Goal: Information Seeking & Learning: Check status

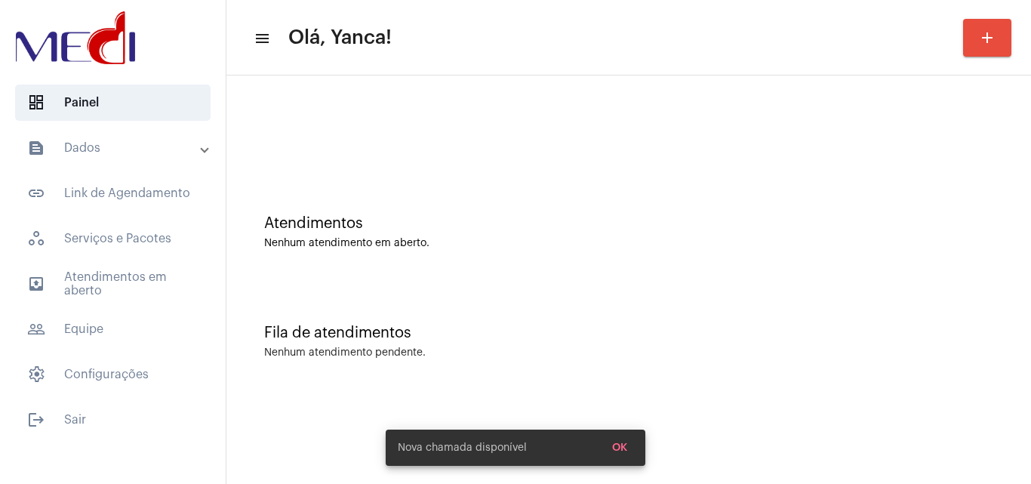
drag, startPoint x: 95, startPoint y: 149, endPoint x: 89, endPoint y: 164, distance: 15.6
click at [95, 151] on mat-panel-title "text_snippet_outlined Dados" at bounding box center [114, 148] width 174 height 18
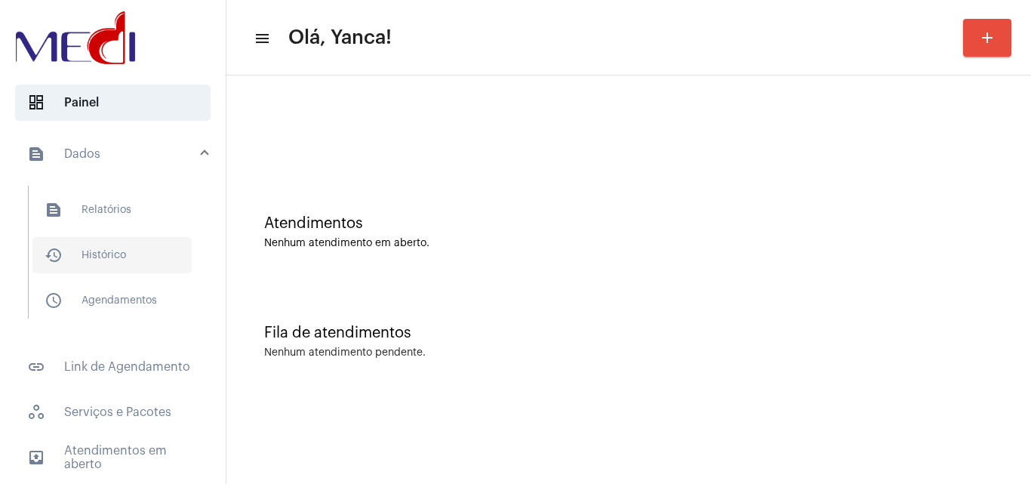
click at [128, 250] on span "history_outlined Histórico" at bounding box center [111, 255] width 159 height 36
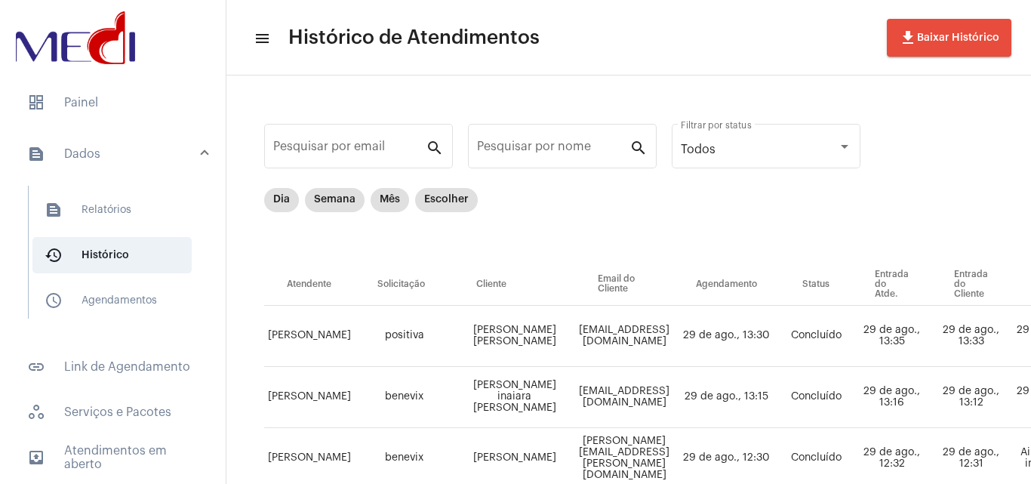
drag, startPoint x: 142, startPoint y: 330, endPoint x: 146, endPoint y: 321, distance: 10.1
click at [142, 329] on div "text_snippet_outlined Relatórios history_outlined Histórico schedule_outlined A…" at bounding box center [117, 259] width 217 height 162
click at [147, 318] on span "schedule_outlined Agendamentos" at bounding box center [111, 300] width 159 height 36
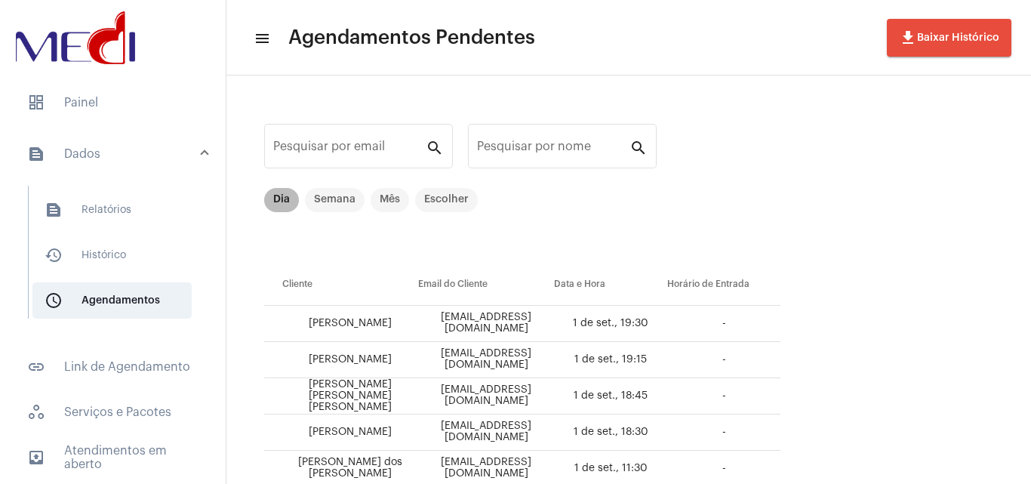
click at [288, 206] on mat-chip "Dia" at bounding box center [281, 200] width 35 height 24
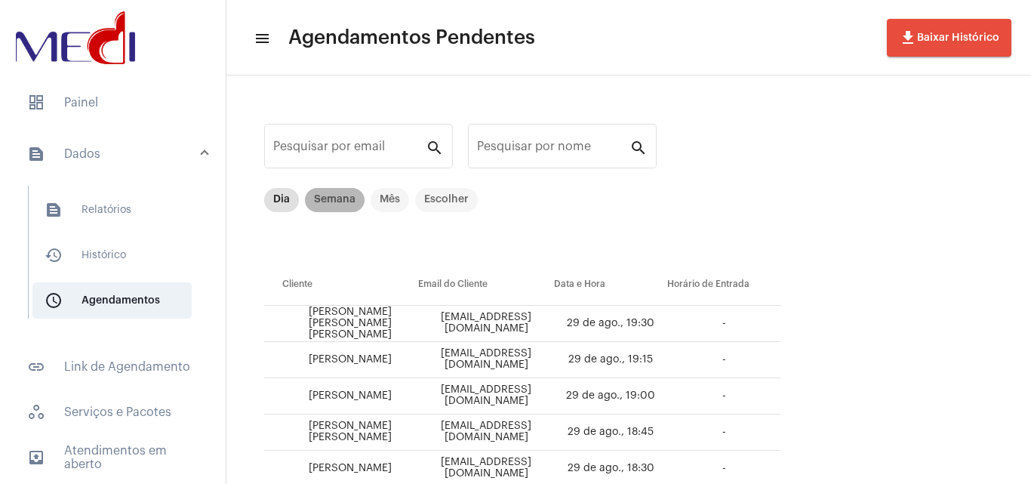
click at [353, 201] on mat-chip "Semana" at bounding box center [335, 200] width 60 height 24
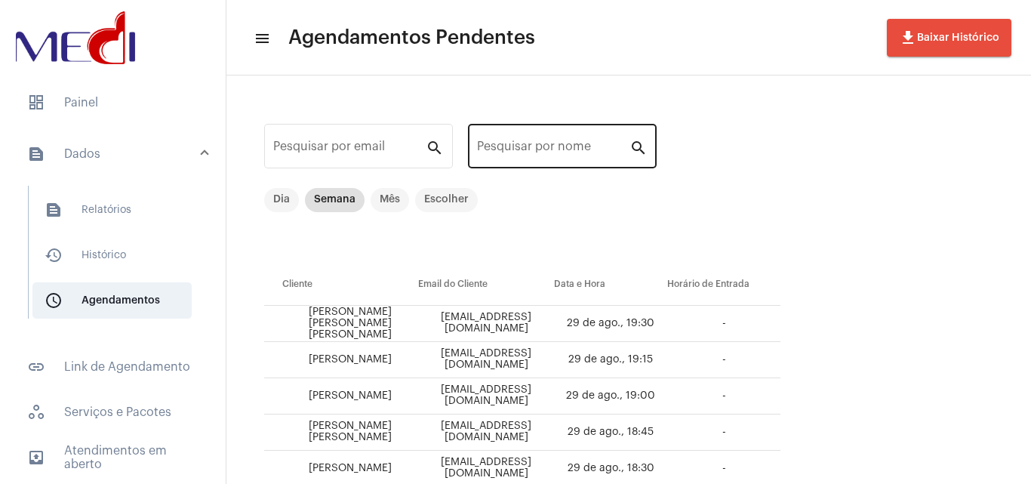
click at [525, 143] on div "Pesquisar por nome" at bounding box center [553, 145] width 152 height 48
click at [518, 158] on div "Pesquisar por nome" at bounding box center [553, 145] width 152 height 48
type input "Lia"
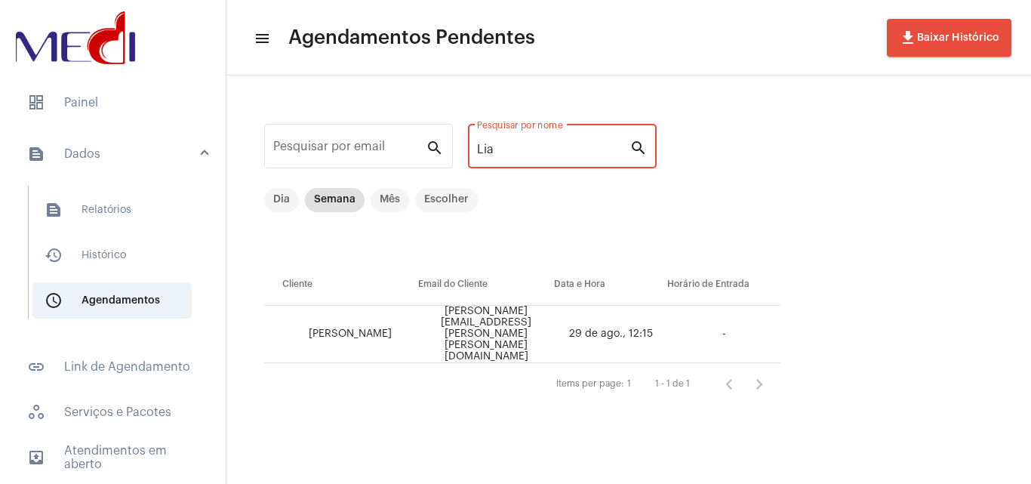
drag, startPoint x: 554, startPoint y: 143, endPoint x: 148, endPoint y: 163, distance: 406.7
click at [148, 163] on mat-sidenav-container "dashboard Painel text_snippet_outlined Dados text_snippet_outlined Relatórios h…" at bounding box center [515, 242] width 1031 height 484
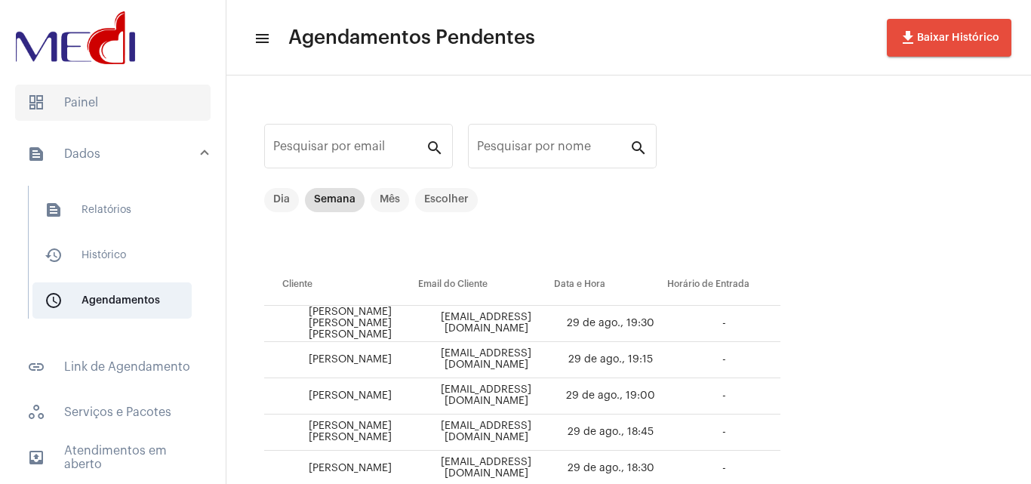
click at [115, 92] on span "dashboard Painel" at bounding box center [113, 103] width 196 height 36
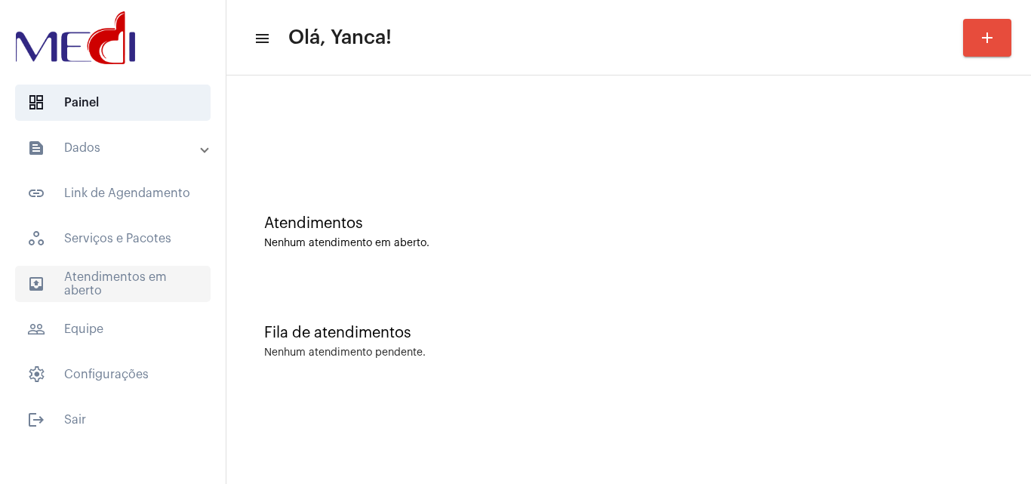
click at [148, 283] on span "outbox_outline Atendimentos em aberto" at bounding box center [113, 284] width 196 height 36
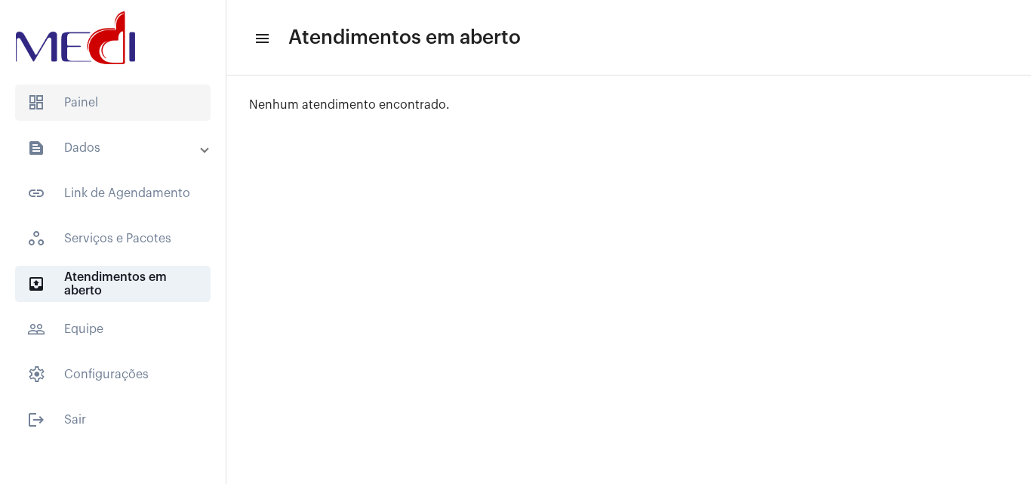
click at [144, 89] on span "dashboard Painel" at bounding box center [113, 103] width 196 height 36
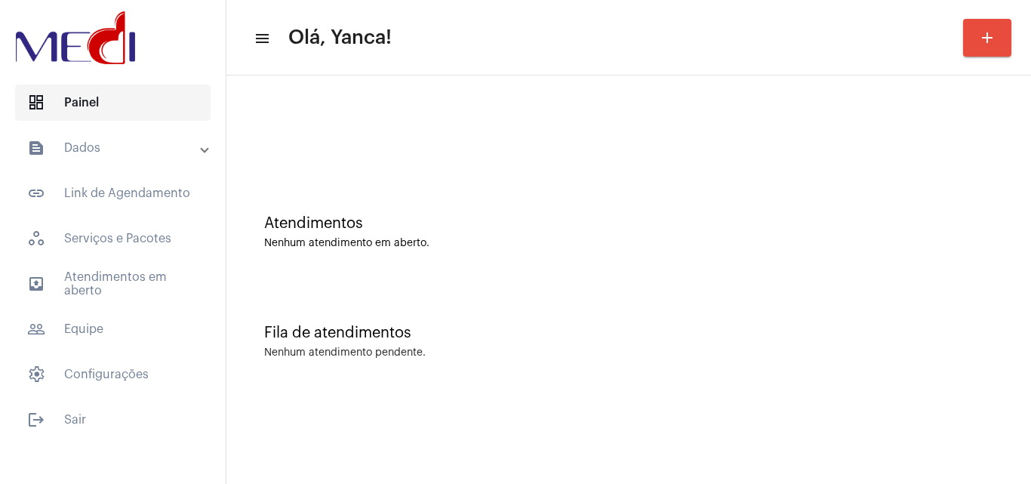
click at [146, 94] on span "dashboard Painel" at bounding box center [113, 103] width 196 height 36
click at [168, 144] on mat-panel-title "text_snippet_outlined Dados" at bounding box center [114, 148] width 174 height 18
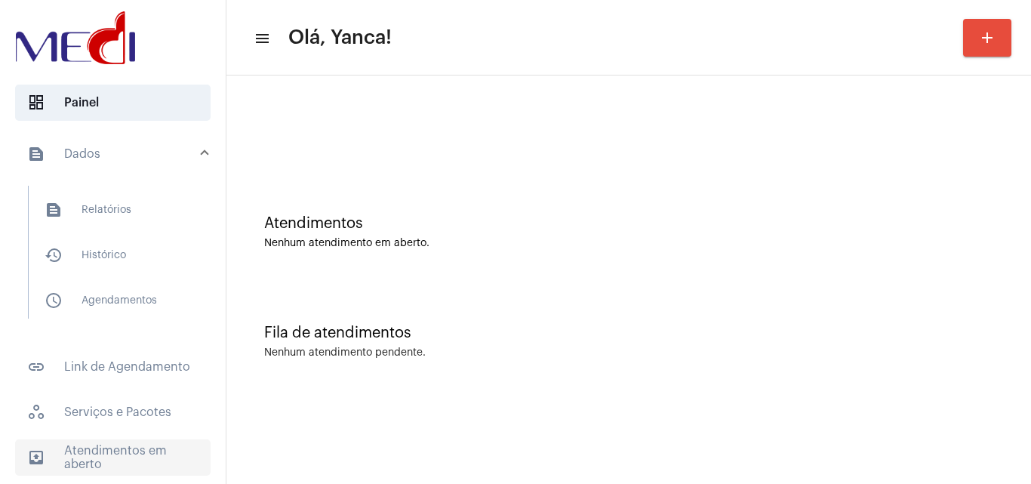
click at [131, 442] on span "outbox_outline Atendimentos em aberto" at bounding box center [113, 457] width 196 height 36
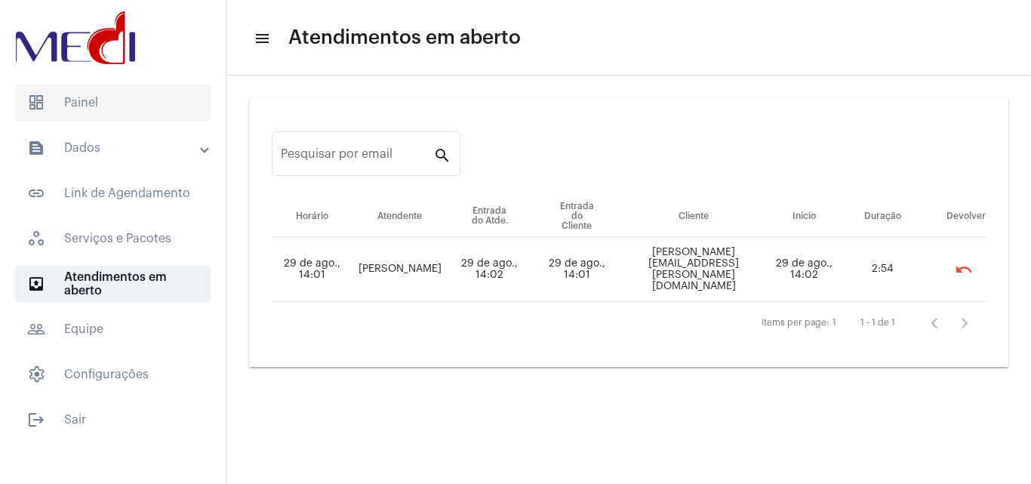
drag, startPoint x: 111, startPoint y: 103, endPoint x: 339, endPoint y: 439, distance: 405.4
click at [111, 104] on span "dashboard Painel" at bounding box center [113, 103] width 196 height 36
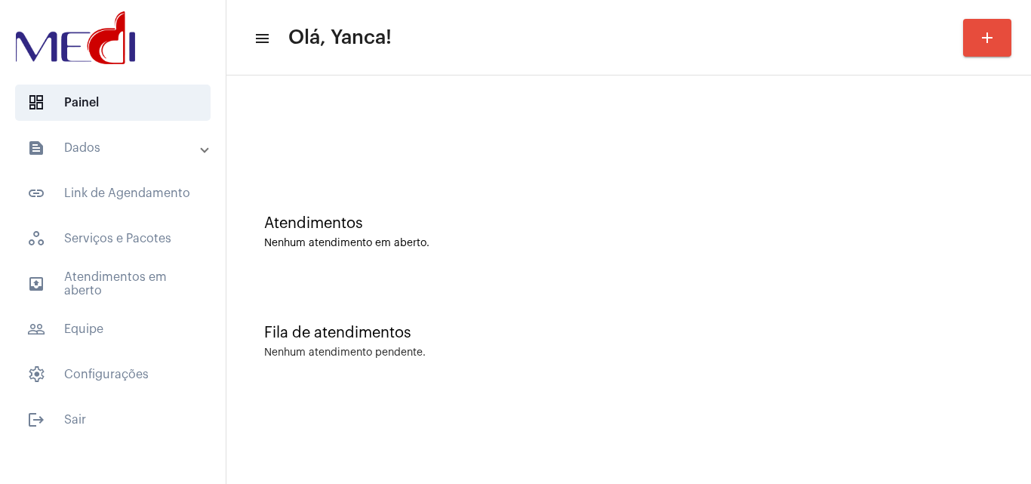
drag, startPoint x: 946, startPoint y: 118, endPoint x: 843, endPoint y: 124, distance: 103.6
click at [946, 118] on div at bounding box center [629, 126] width 790 height 87
click at [62, 276] on span "outbox_outline Atendimentos em aberto" at bounding box center [113, 284] width 196 height 36
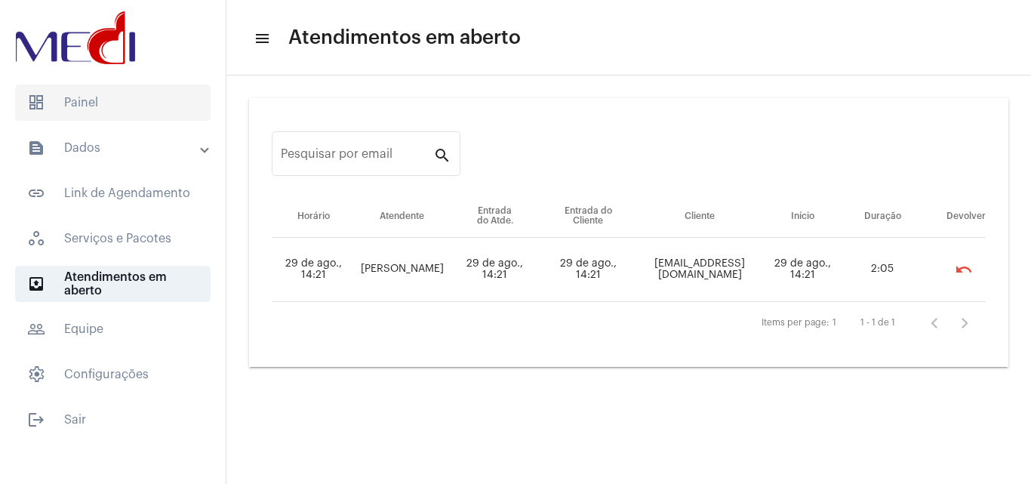
click at [140, 119] on span "dashboard Painel" at bounding box center [113, 103] width 196 height 36
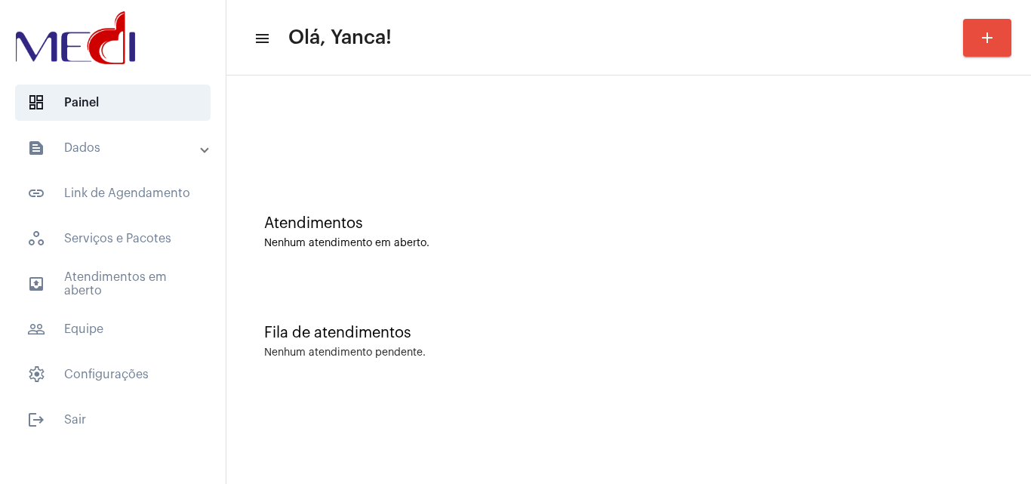
click at [139, 263] on mat-accordion "text_snippet_outlined Dados text_snippet_outlined Relatórios history_outlined H…" at bounding box center [113, 261] width 226 height 263
click at [132, 263] on mat-accordion "text_snippet_outlined Dados text_snippet_outlined Relatórios history_outlined H…" at bounding box center [113, 261] width 226 height 263
click at [131, 285] on span "outbox_outline Atendimentos em aberto" at bounding box center [113, 284] width 196 height 36
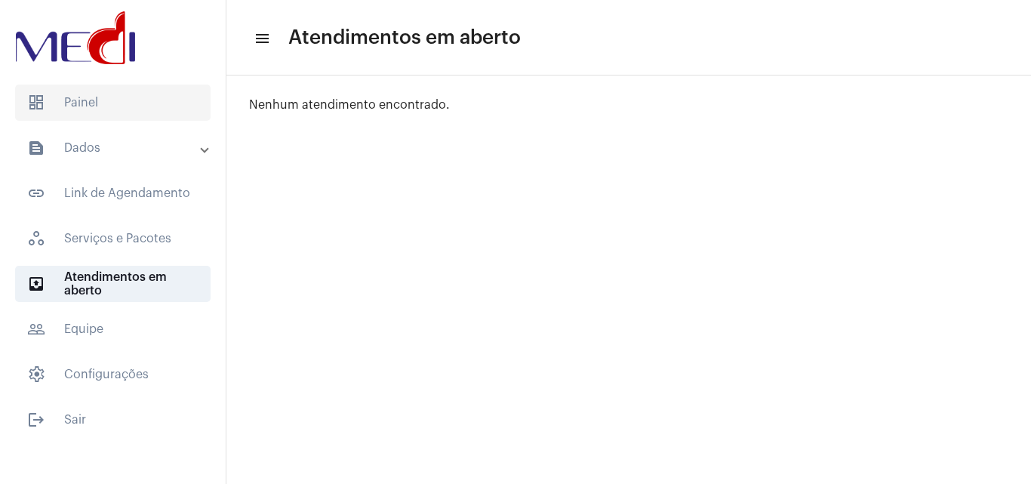
click at [108, 100] on span "dashboard Painel" at bounding box center [113, 103] width 196 height 36
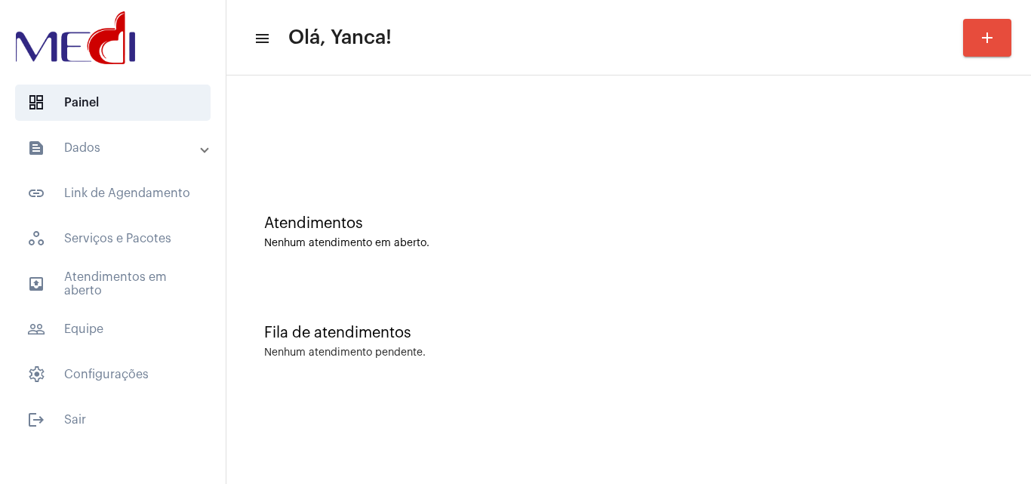
click at [131, 148] on mat-panel-title "text_snippet_outlined Dados" at bounding box center [114, 148] width 174 height 18
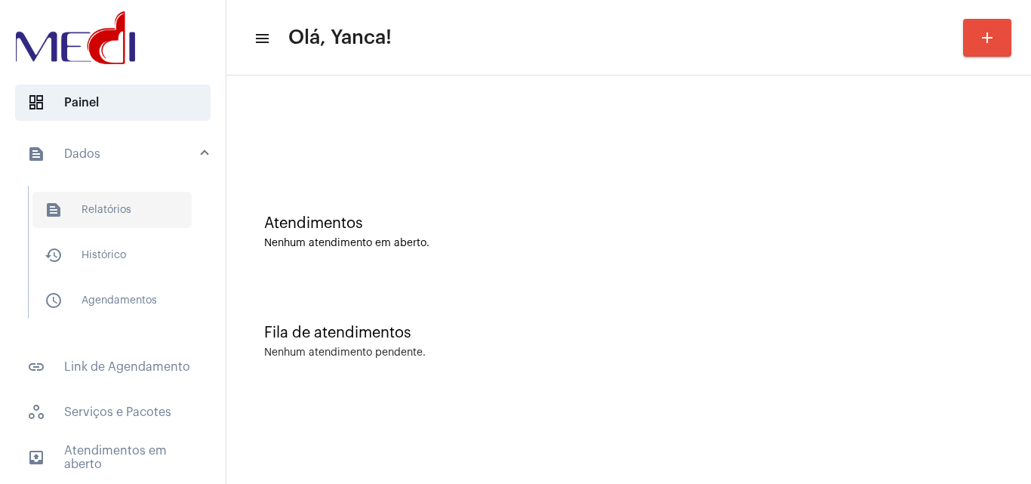
click at [107, 225] on span "text_snippet_outlined Relatórios" at bounding box center [111, 210] width 159 height 36
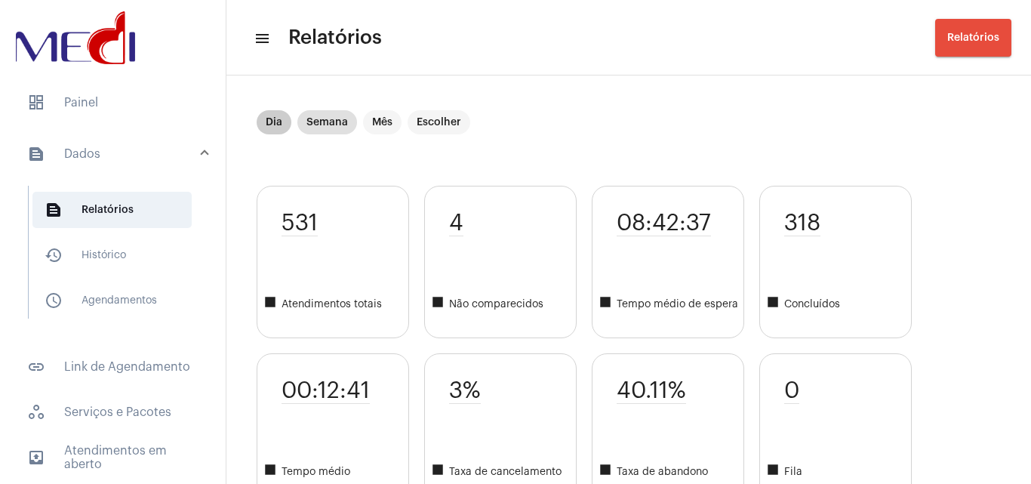
click at [276, 120] on mat-chip "Dia" at bounding box center [274, 122] width 35 height 24
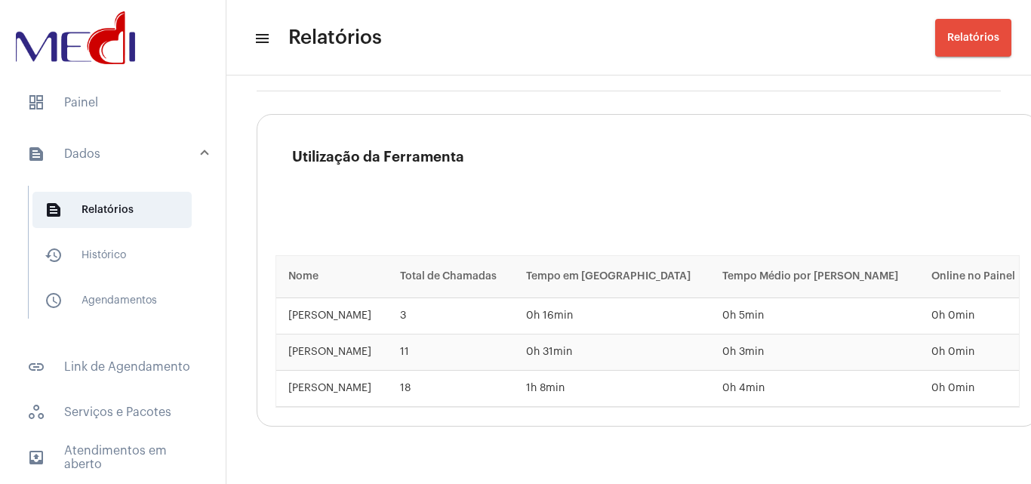
scroll to position [2294, 0]
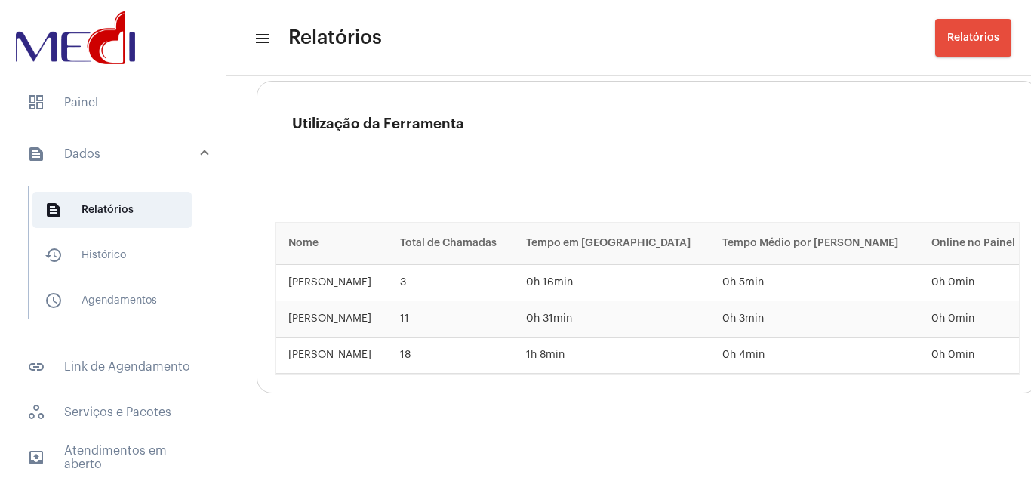
click at [112, 147] on mat-panel-title "text_snippet_outlined Dados" at bounding box center [114, 154] width 174 height 18
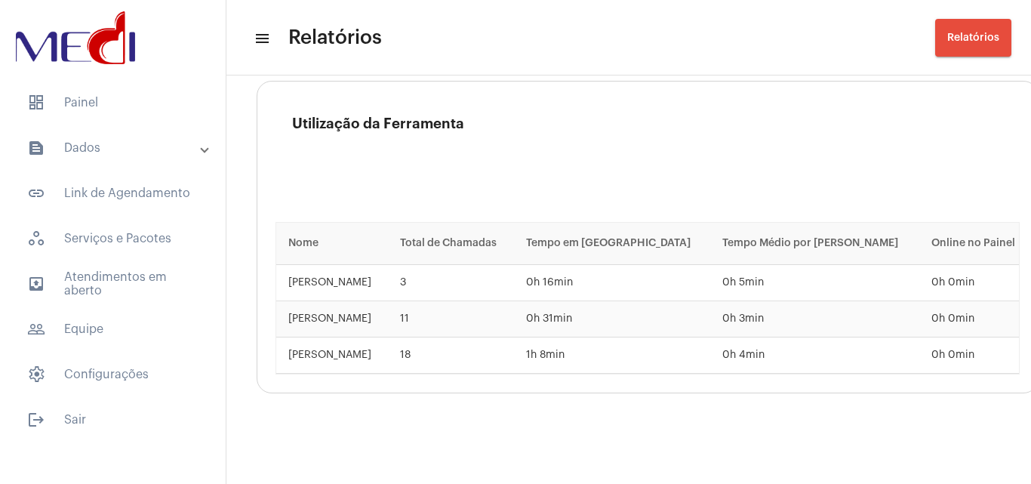
click at [112, 155] on mat-panel-title "text_snippet_outlined Dados" at bounding box center [114, 148] width 174 height 18
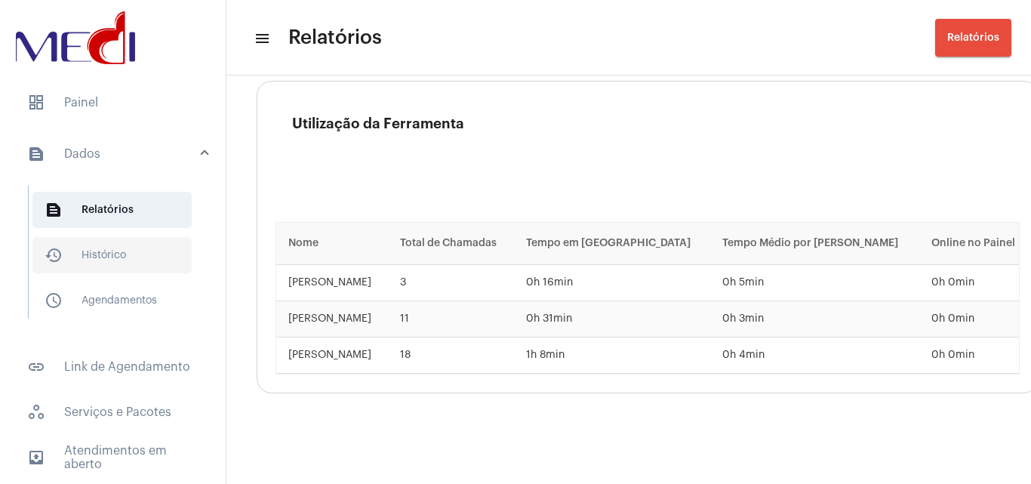
click at [90, 255] on span "history_outlined Histórico" at bounding box center [111, 255] width 159 height 36
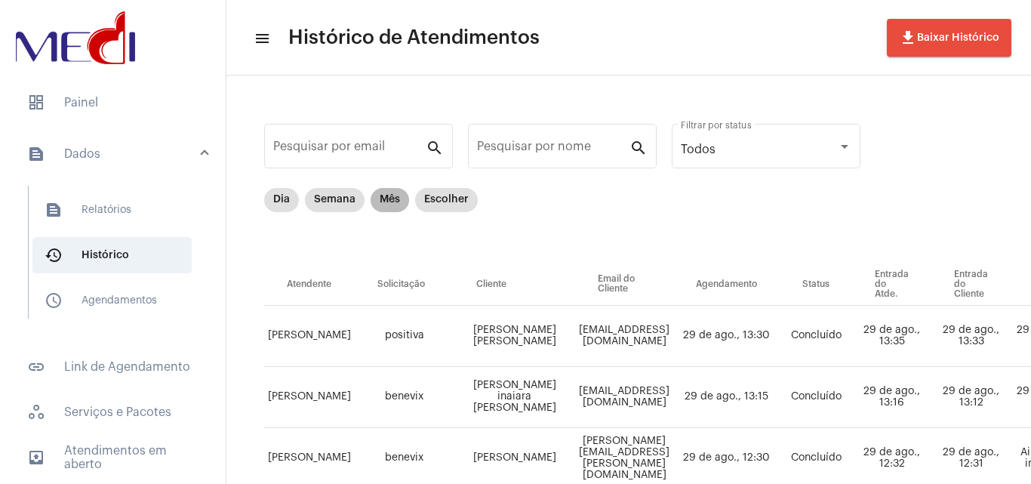
click at [388, 208] on mat-chip "Mês" at bounding box center [390, 200] width 39 height 24
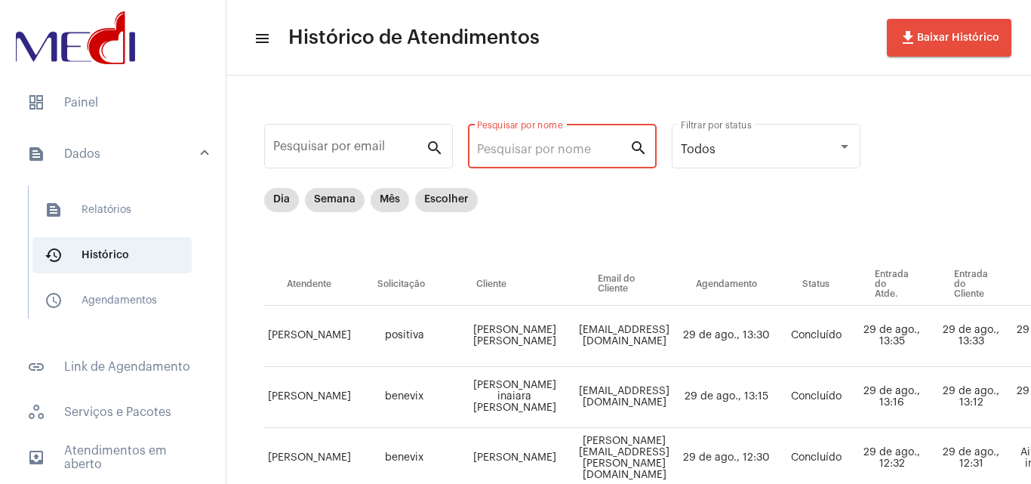
click at [582, 150] on input "Pesquisar por nome" at bounding box center [553, 150] width 152 height 14
click at [285, 211] on div "Dia Semana Mês Escolher" at bounding box center [371, 200] width 220 height 30
click at [285, 212] on div "Dia Semana Mês Escolher" at bounding box center [371, 200] width 220 height 30
drag, startPoint x: 285, startPoint y: 196, endPoint x: 316, endPoint y: 200, distance: 31.2
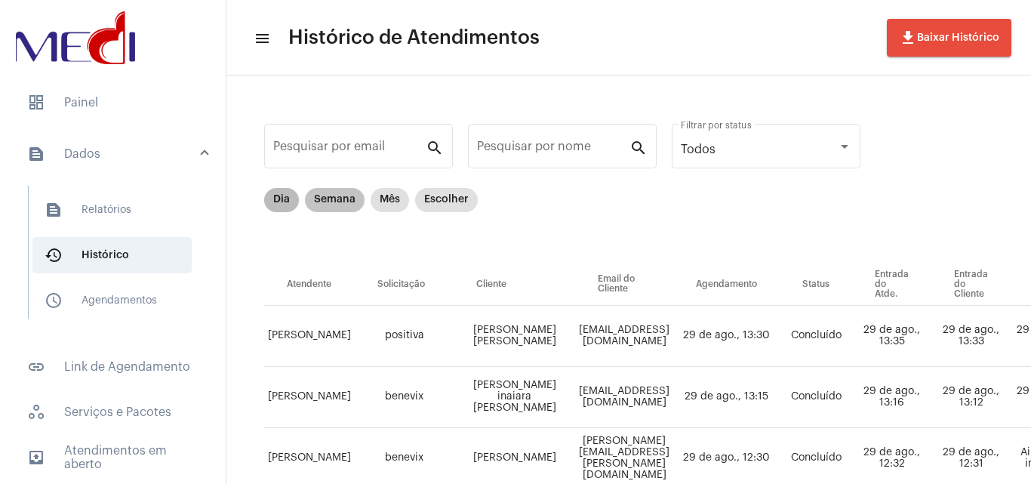
click at [285, 197] on mat-chip "Dia" at bounding box center [281, 200] width 35 height 24
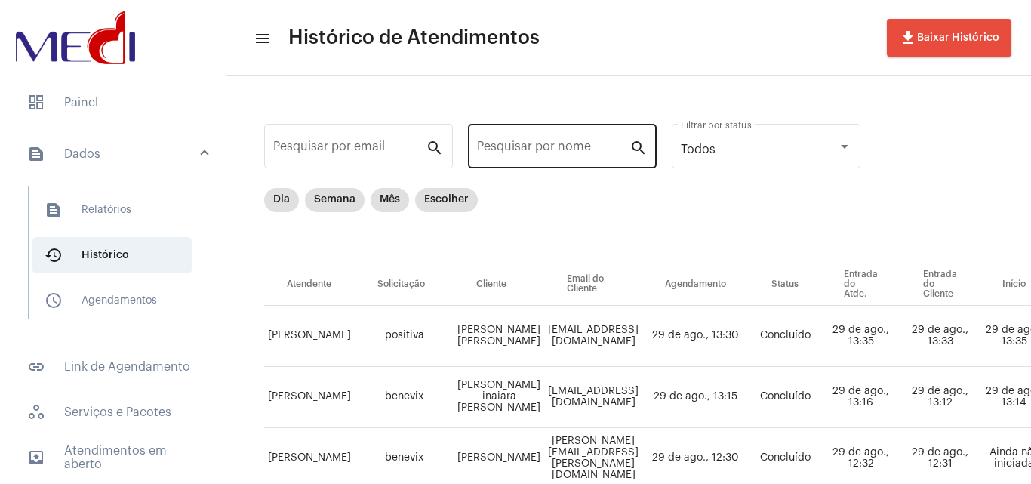
click at [562, 143] on div "Pesquisar por nome" at bounding box center [553, 145] width 152 height 48
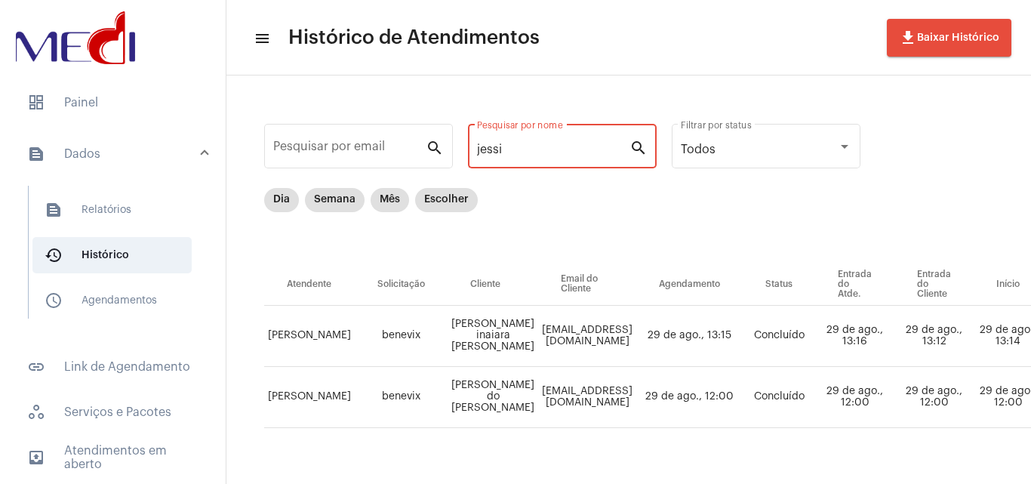
type input "jessi"
drag, startPoint x: 334, startPoint y: 341, endPoint x: 498, endPoint y: 336, distance: 163.9
click at [498, 336] on tr "Vivian Gonçalves benevix Jéssica inaiara souza domingos jessicainaiara25@gmail.…" at bounding box center [877, 336] width 1227 height 61
drag, startPoint x: 593, startPoint y: 472, endPoint x: 649, endPoint y: 471, distance: 56.6
click at [652, 472] on div "Pesquisar por email search jessi Pesquisar por nome search Todos Filtrar por st…" at bounding box center [878, 292] width 1272 height 402
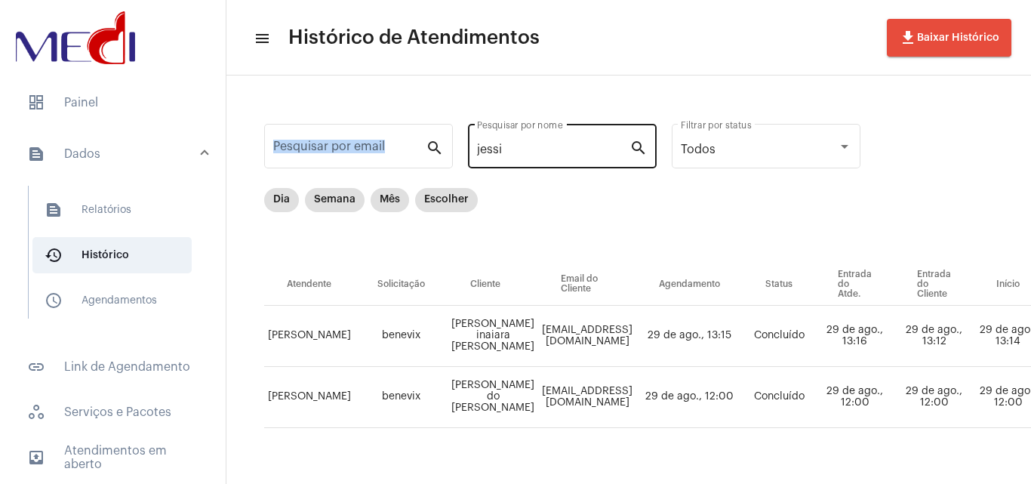
drag, startPoint x: 560, startPoint y: 140, endPoint x: 520, endPoint y: 151, distance: 41.6
click at [356, 136] on div "Pesquisar por email search jessi Pesquisar por nome search Todos Filtrar por st…" at bounding box center [878, 292] width 1272 height 402
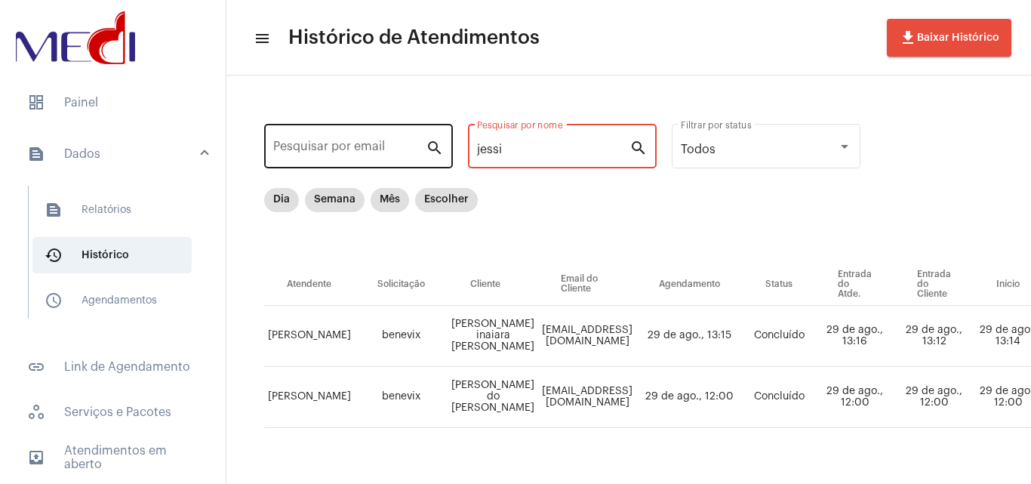
drag, startPoint x: 521, startPoint y: 151, endPoint x: 333, endPoint y: 157, distance: 188.1
click at [333, 157] on div "Pesquisar por email search jessi Pesquisar por nome search Todos Filtrar por st…" at bounding box center [878, 292] width 1272 height 402
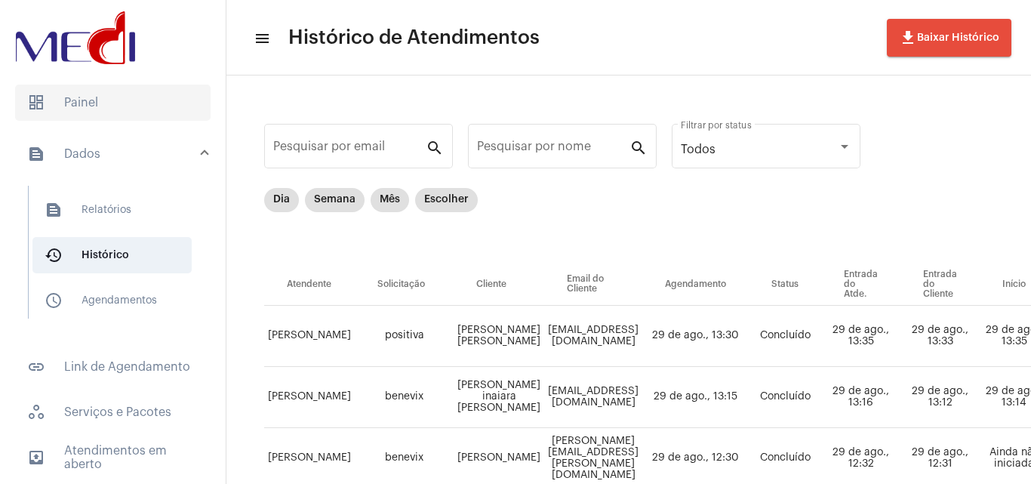
click at [110, 90] on span "dashboard Painel" at bounding box center [113, 103] width 196 height 36
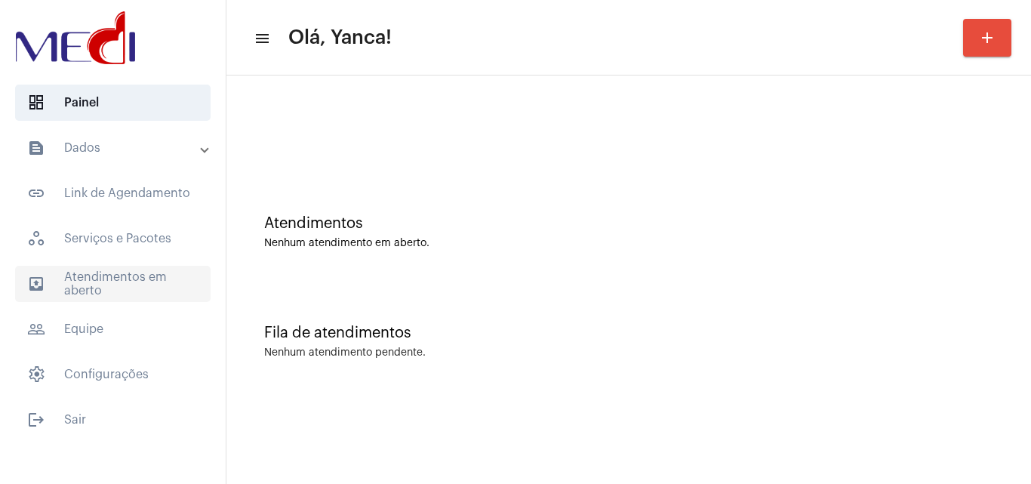
click at [103, 292] on span "outbox_outline Atendimentos em aberto" at bounding box center [113, 284] width 196 height 36
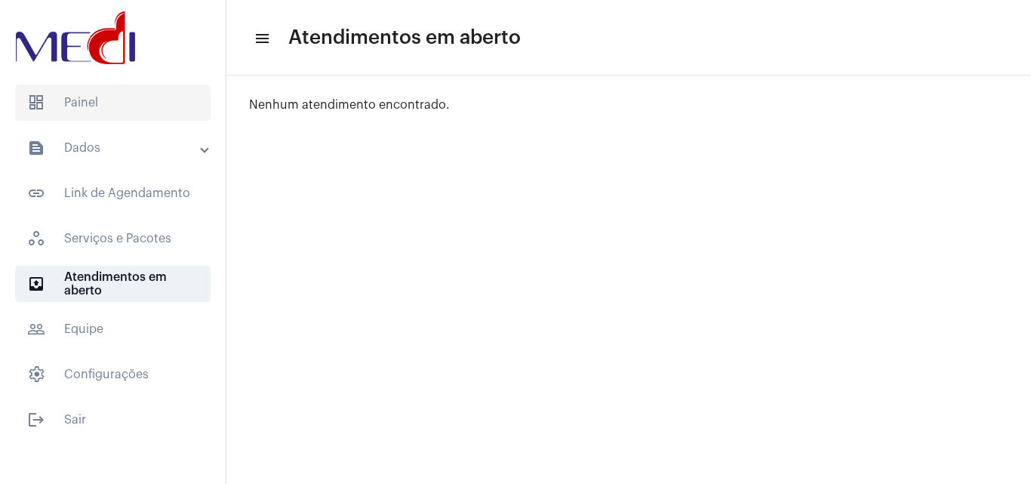
click at [83, 92] on span "dashboard Painel" at bounding box center [113, 103] width 196 height 36
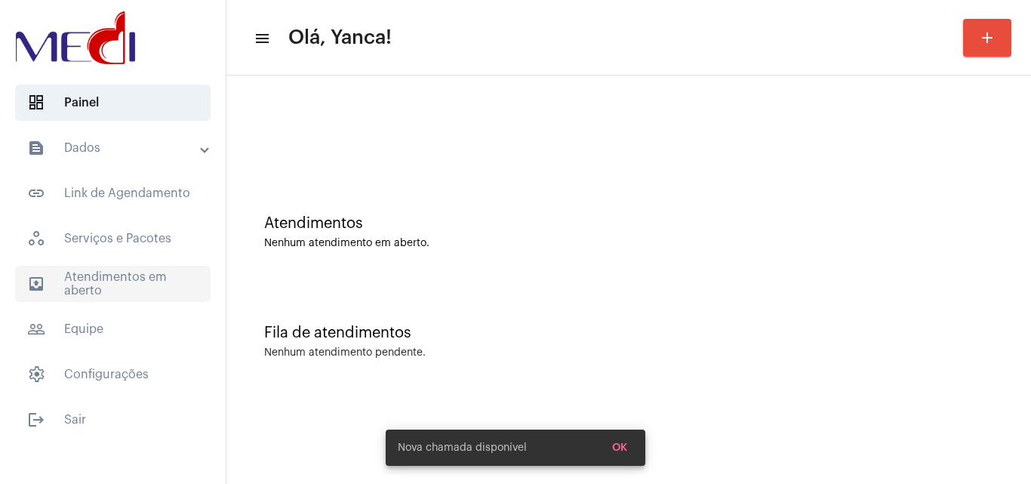
click at [119, 281] on span "outbox_outline Atendimentos em aberto" at bounding box center [113, 284] width 196 height 36
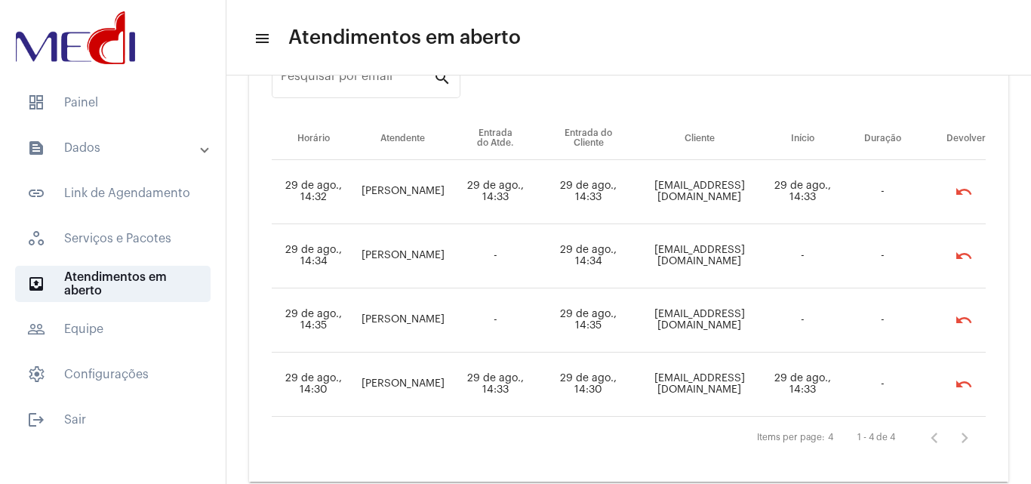
scroll to position [109, 0]
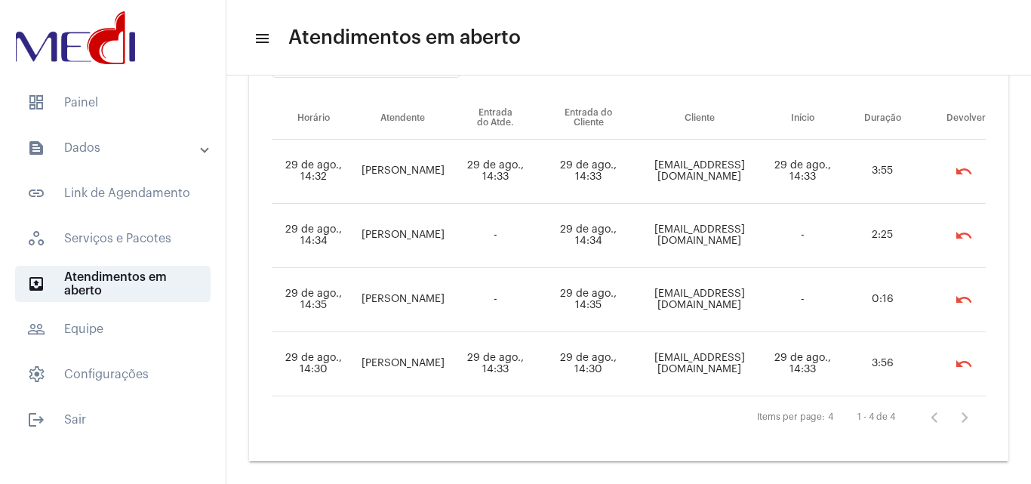
drag, startPoint x: 524, startPoint y: 359, endPoint x: 528, endPoint y: 331, distance: 28.3
drag, startPoint x: 528, startPoint y: 331, endPoint x: 679, endPoint y: 436, distance: 184.3
click at [679, 436] on div "Pesquisar por email search Horário Atendente Entrada do Atde. Entrada do Client…" at bounding box center [628, 230] width 759 height 461
click at [131, 102] on span "dashboard Painel" at bounding box center [113, 103] width 196 height 36
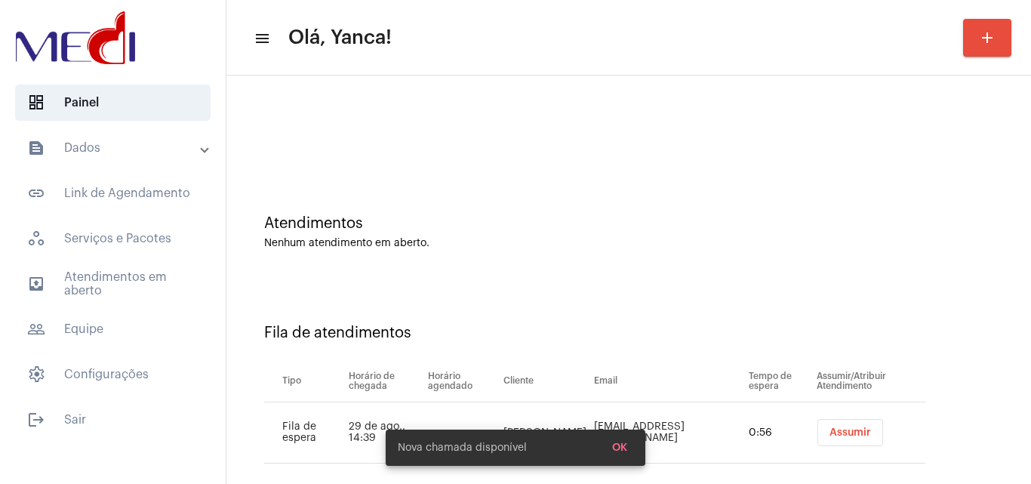
scroll to position [20, 0]
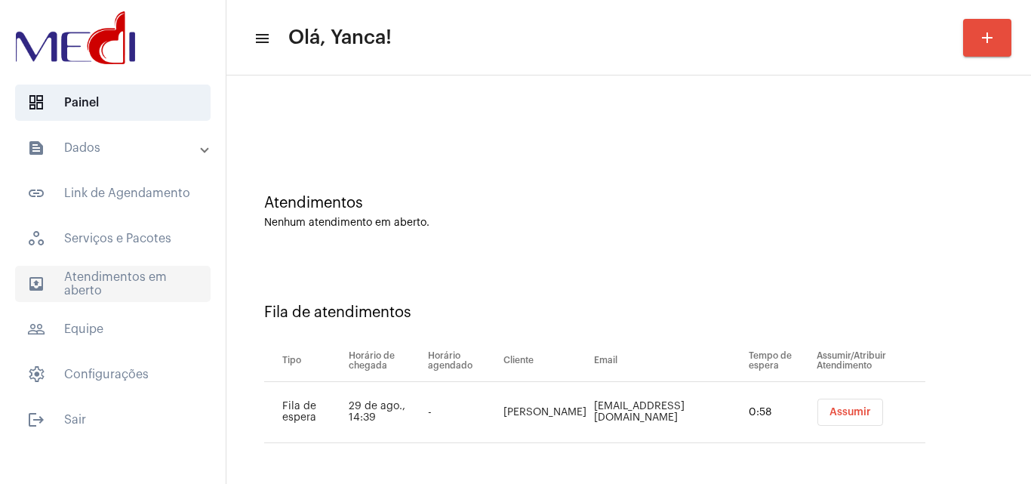
click at [139, 276] on span "outbox_outline Atendimentos em aberto" at bounding box center [113, 284] width 196 height 36
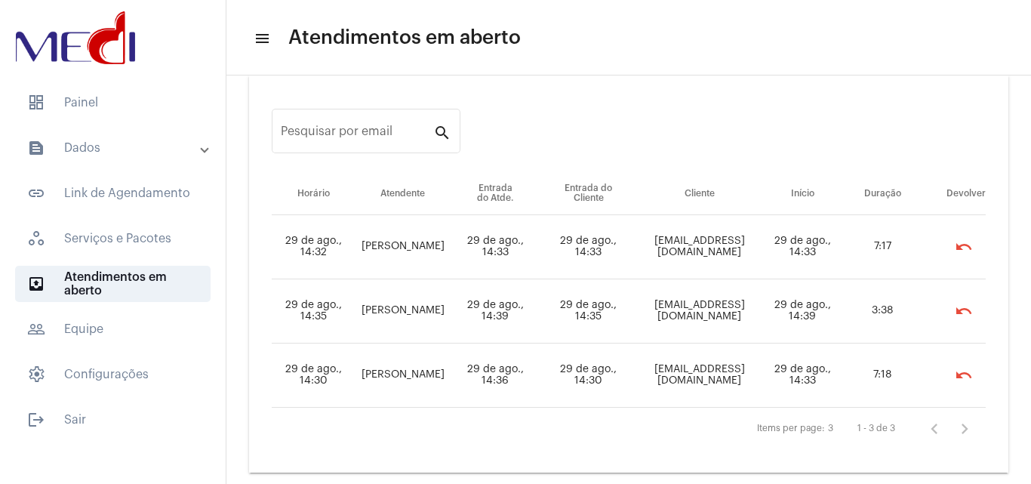
scroll to position [45, 0]
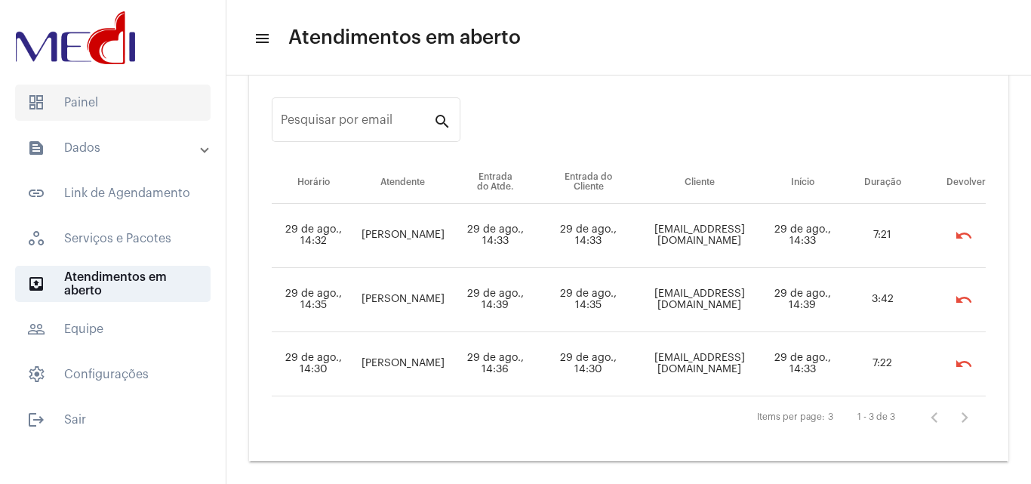
click at [101, 105] on span "dashboard Painel" at bounding box center [113, 103] width 196 height 36
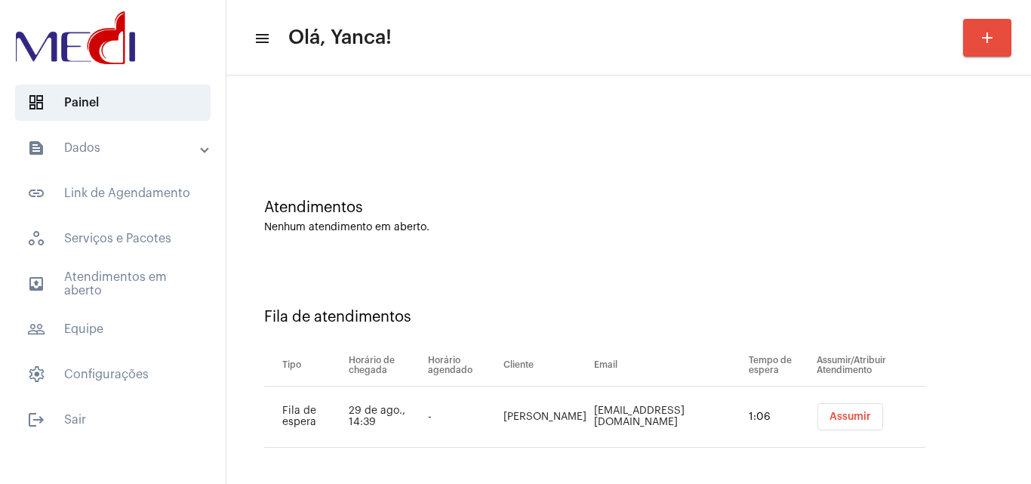
scroll to position [20, 0]
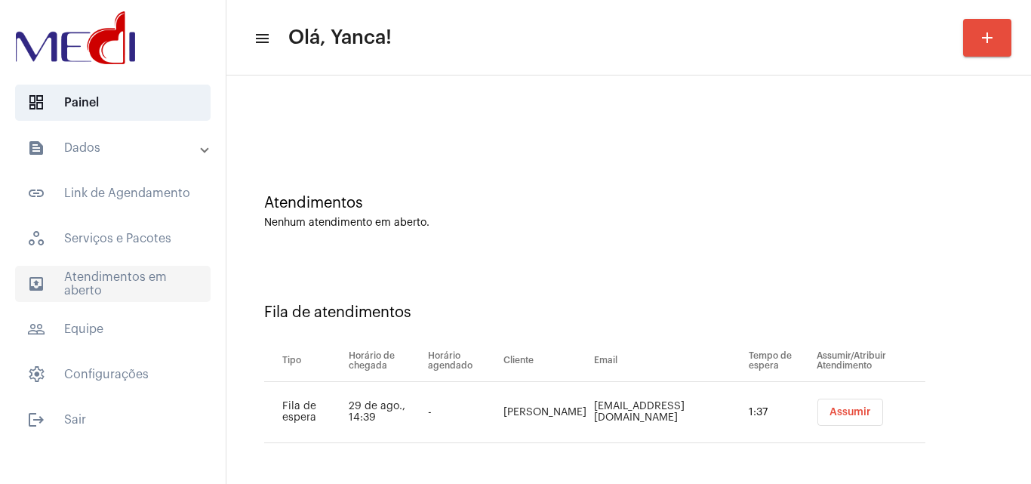
click at [112, 286] on span "outbox_outline Atendimentos em aberto" at bounding box center [113, 284] width 196 height 36
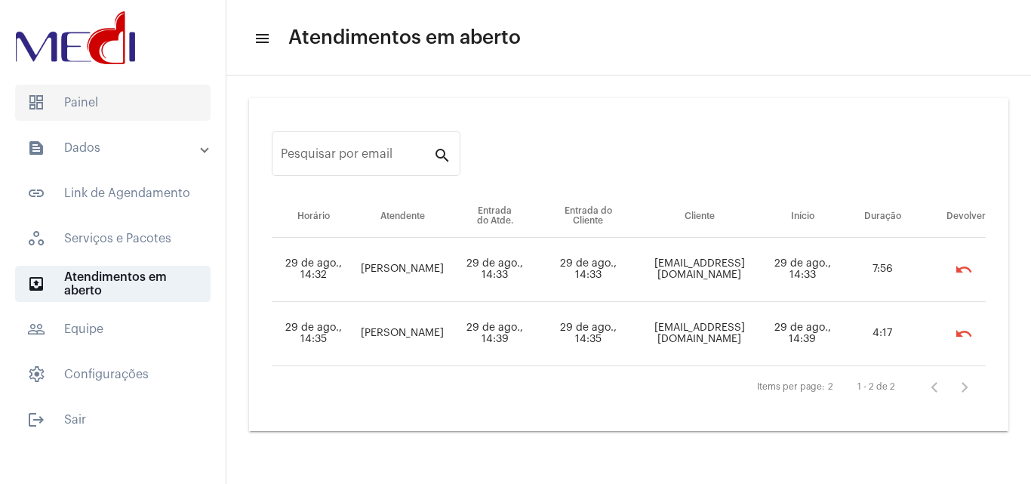
click at [107, 104] on span "dashboard Painel" at bounding box center [113, 103] width 196 height 36
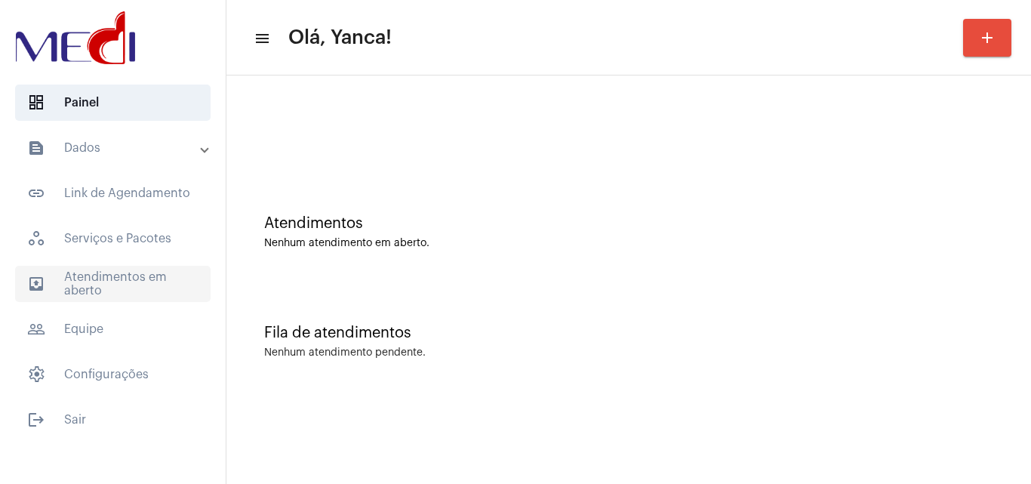
click at [122, 285] on span "outbox_outline Atendimentos em aberto" at bounding box center [113, 284] width 196 height 36
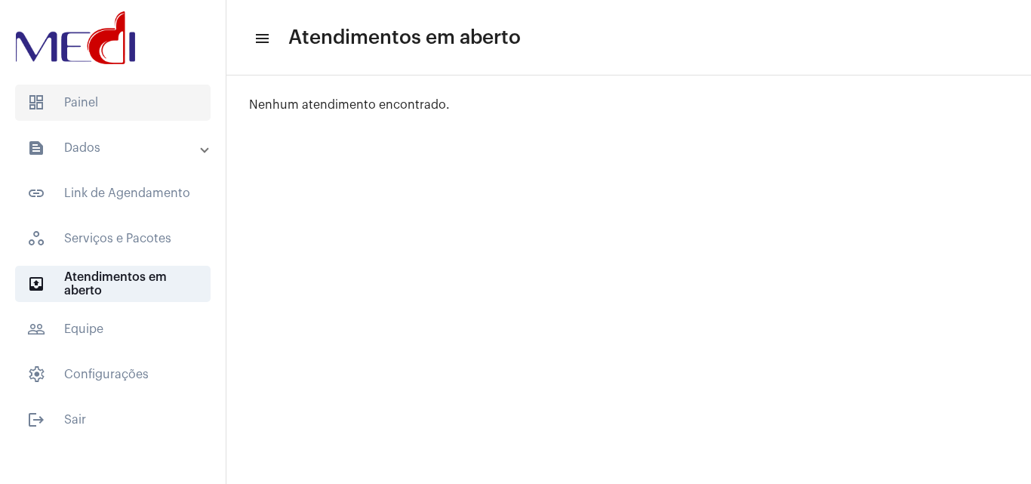
drag, startPoint x: 137, startPoint y: 100, endPoint x: 146, endPoint y: 98, distance: 8.4
click at [142, 99] on span "dashboard Painel" at bounding box center [113, 103] width 196 height 36
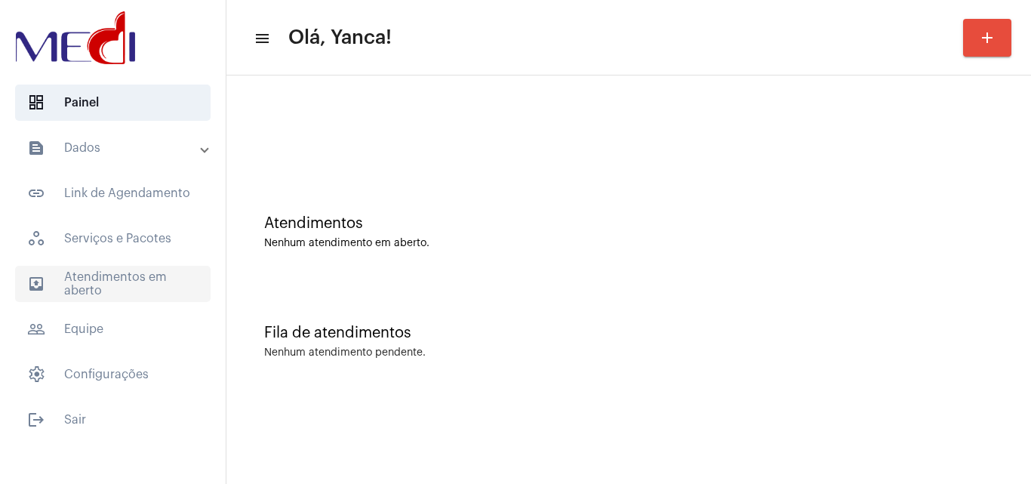
click at [106, 282] on span "outbox_outline Atendimentos em aberto" at bounding box center [113, 284] width 196 height 36
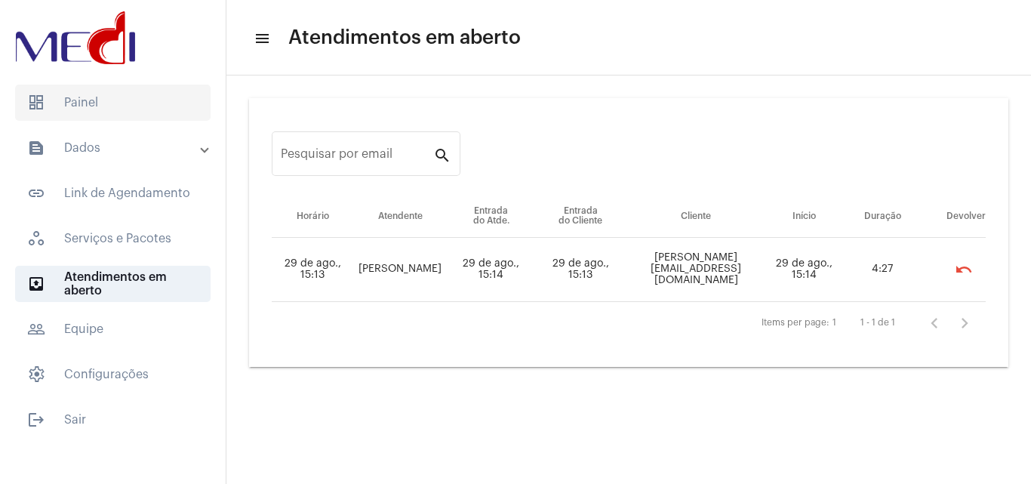
click at [156, 101] on span "dashboard Painel" at bounding box center [113, 103] width 196 height 36
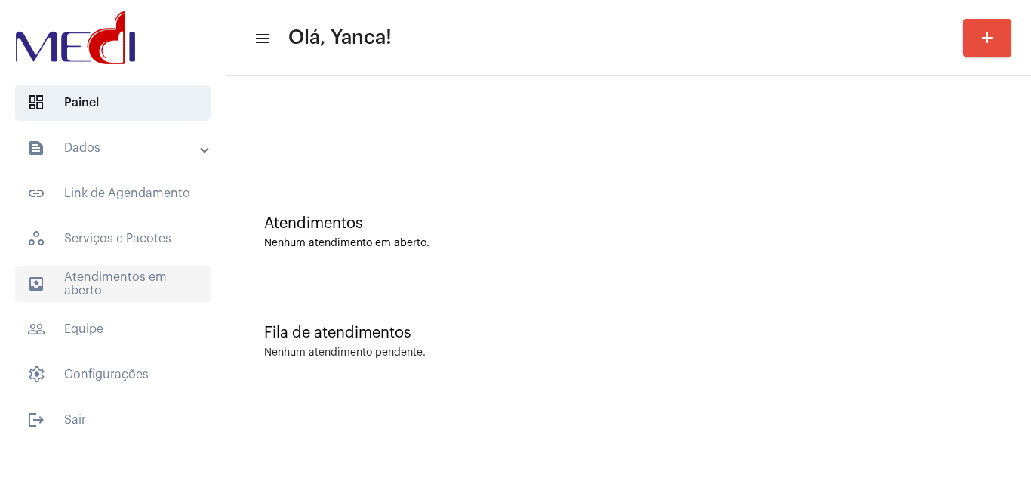
drag, startPoint x: 113, startPoint y: 287, endPoint x: 128, endPoint y: 285, distance: 15.2
click at [113, 288] on span "outbox_outline Atendimentos em aberto" at bounding box center [113, 284] width 196 height 36
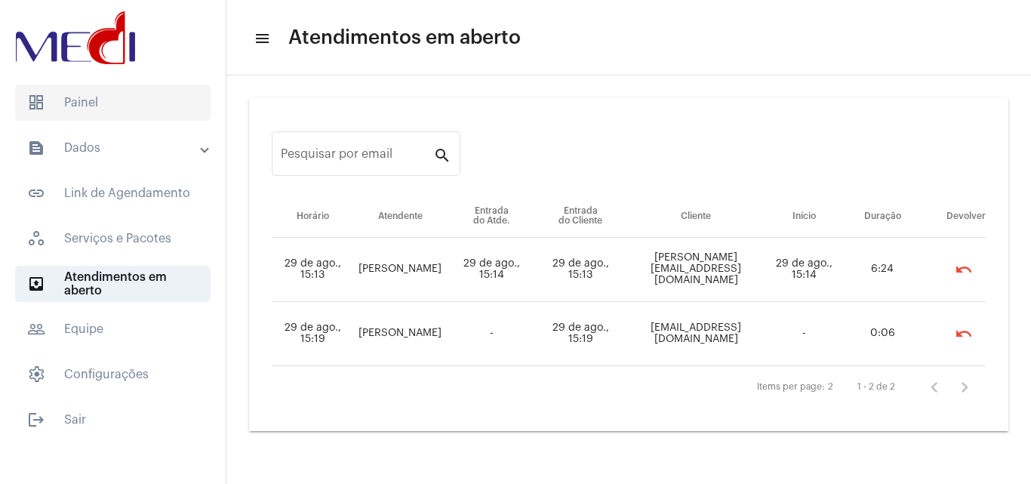
click at [126, 97] on span "dashboard Painel" at bounding box center [113, 103] width 196 height 36
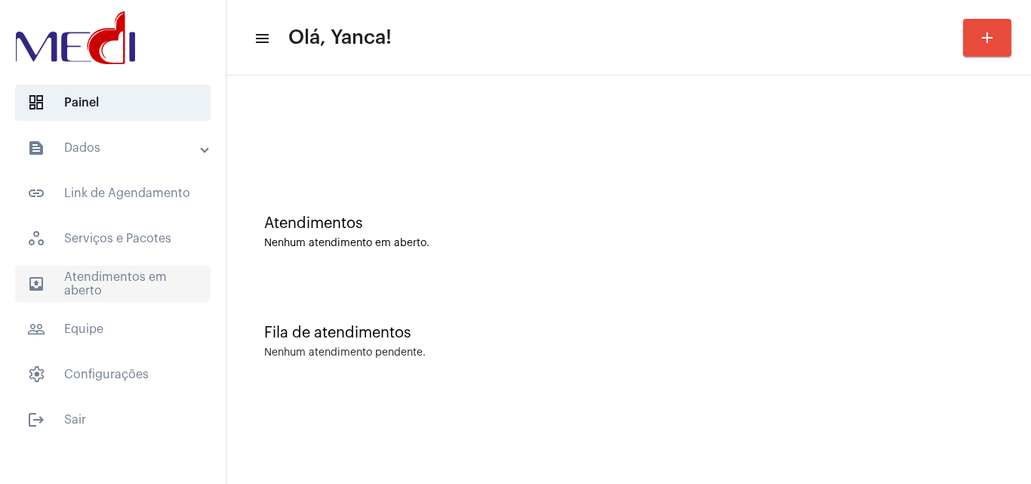
click at [118, 278] on span "outbox_outline Atendimentos em aberto" at bounding box center [113, 284] width 196 height 36
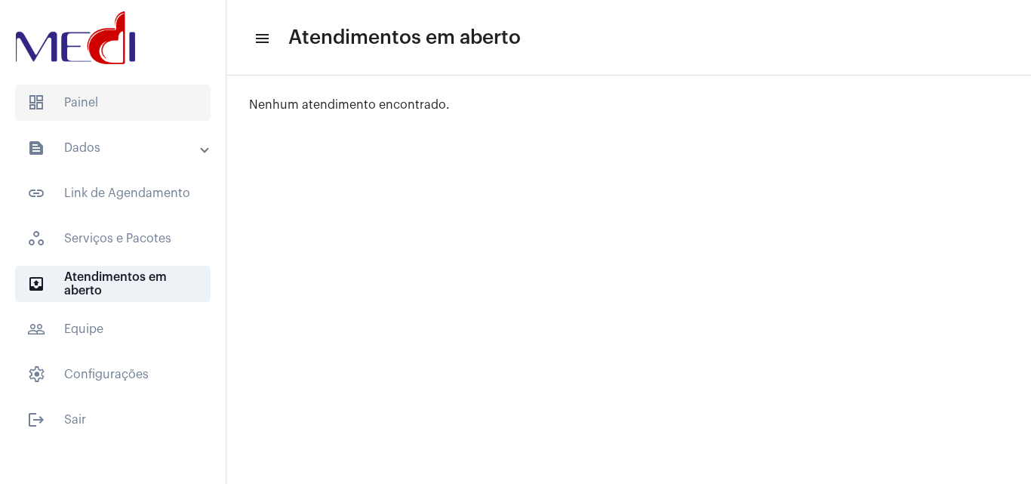
click at [83, 112] on span "dashboard Painel" at bounding box center [113, 103] width 196 height 36
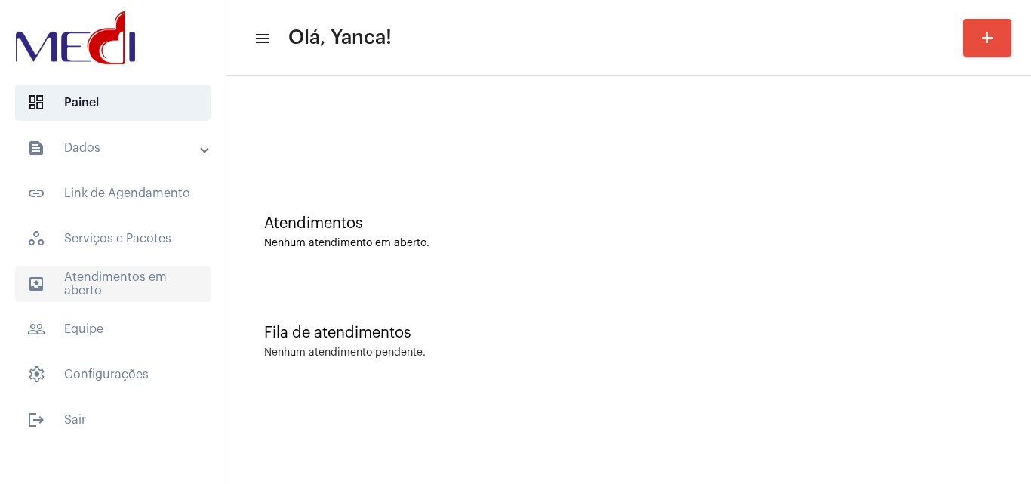
click at [123, 285] on span "outbox_outline Atendimentos em aberto" at bounding box center [113, 284] width 196 height 36
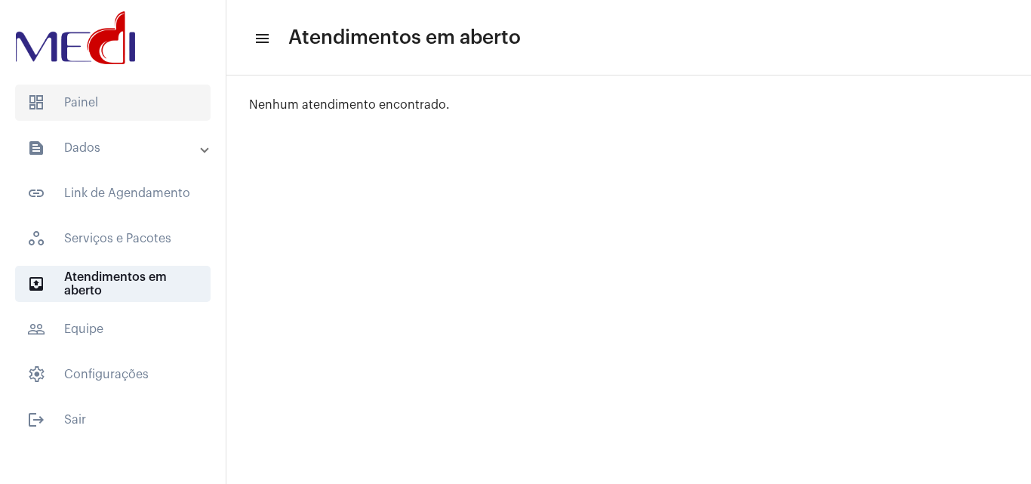
click at [113, 106] on span "dashboard Painel" at bounding box center [113, 103] width 196 height 36
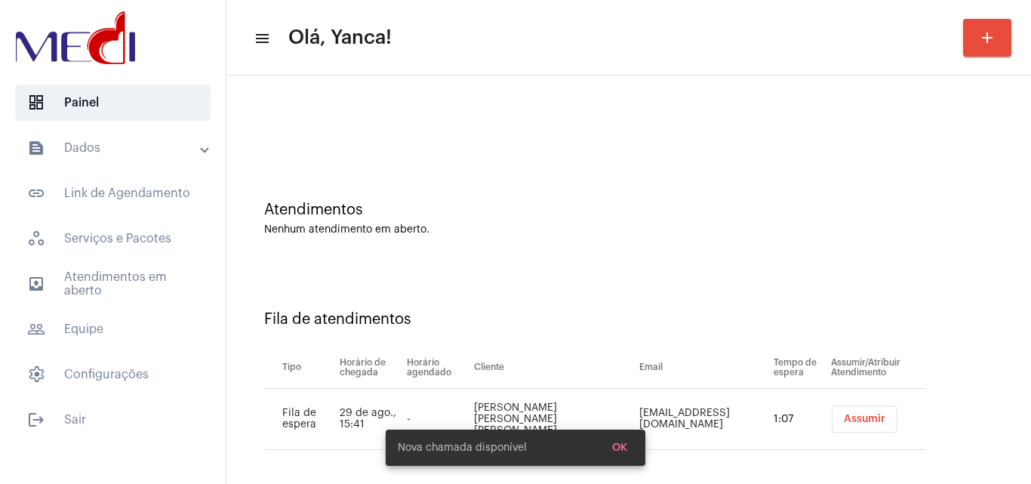
scroll to position [20, 0]
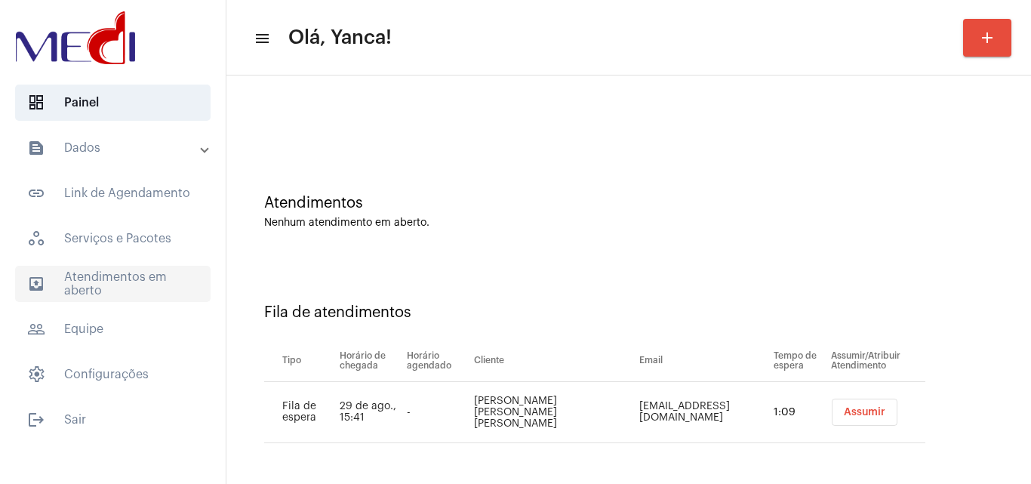
click at [115, 274] on span "outbox_outline Atendimentos em aberto" at bounding box center [113, 284] width 196 height 36
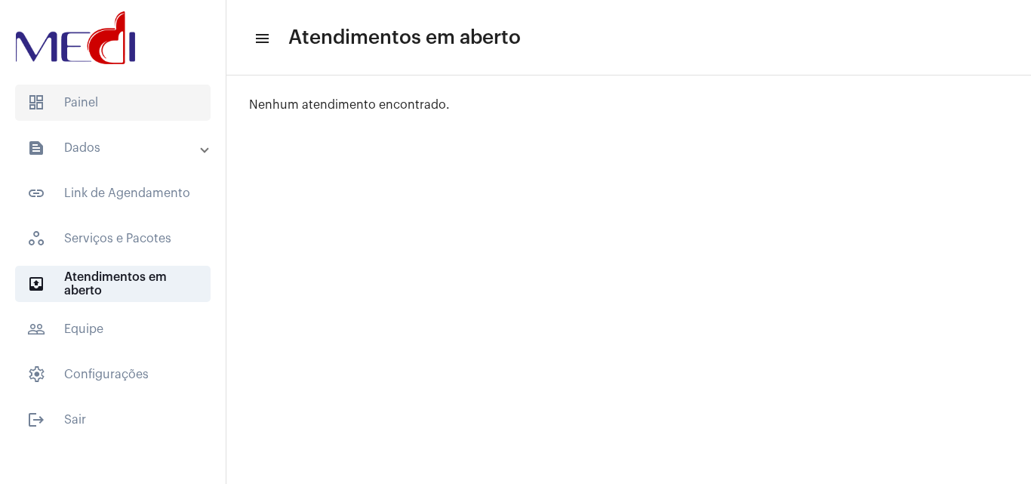
click at [108, 104] on span "dashboard Painel" at bounding box center [113, 103] width 196 height 36
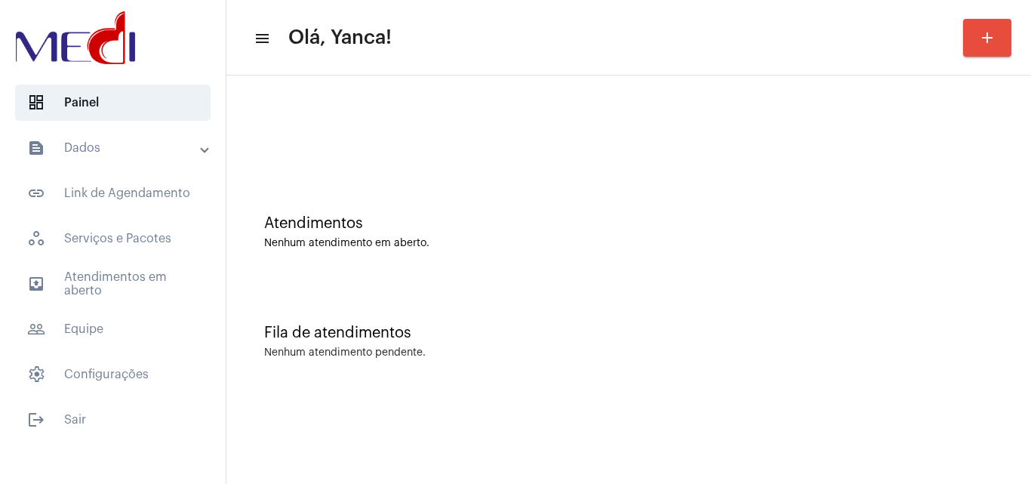
click at [159, 263] on mat-accordion "text_snippet_outlined Dados text_snippet_outlined Relatórios history_outlined H…" at bounding box center [113, 261] width 226 height 263
click at [161, 273] on span "outbox_outline Atendimentos em aberto" at bounding box center [113, 284] width 196 height 36
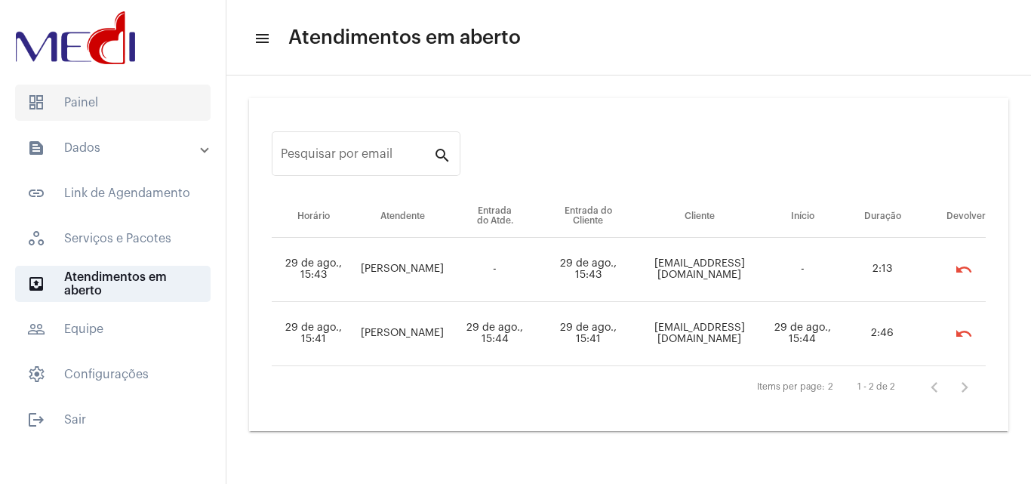
click at [71, 103] on span "dashboard Painel" at bounding box center [113, 103] width 196 height 36
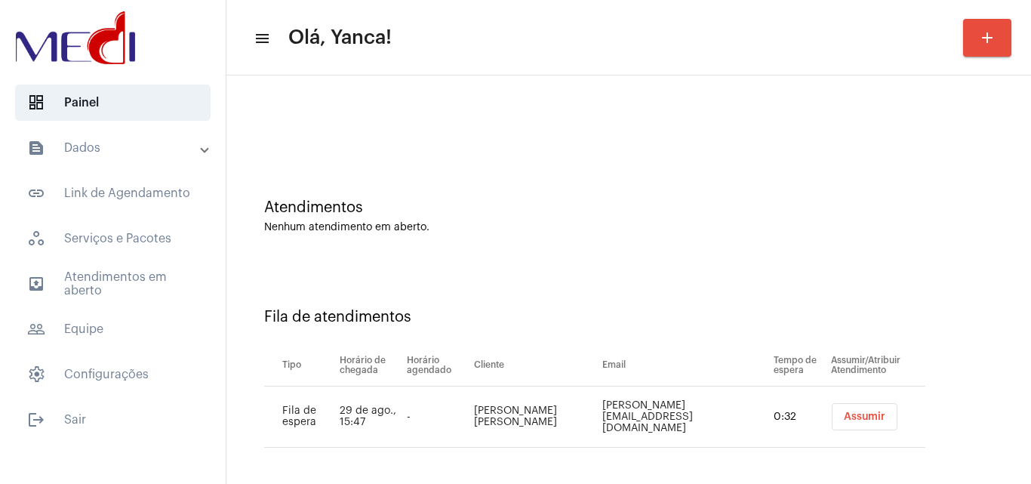
scroll to position [20, 0]
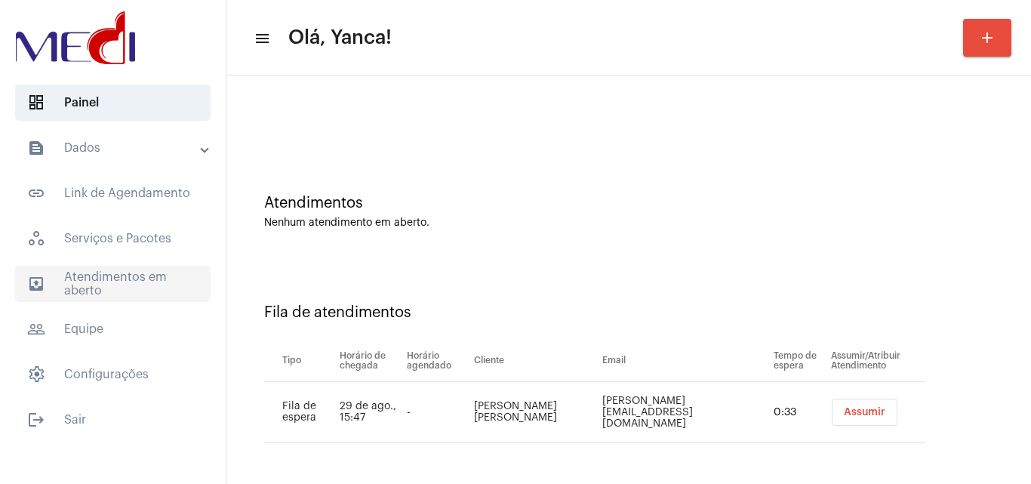
click at [161, 271] on span "outbox_outline Atendimentos em aberto" at bounding box center [113, 284] width 196 height 36
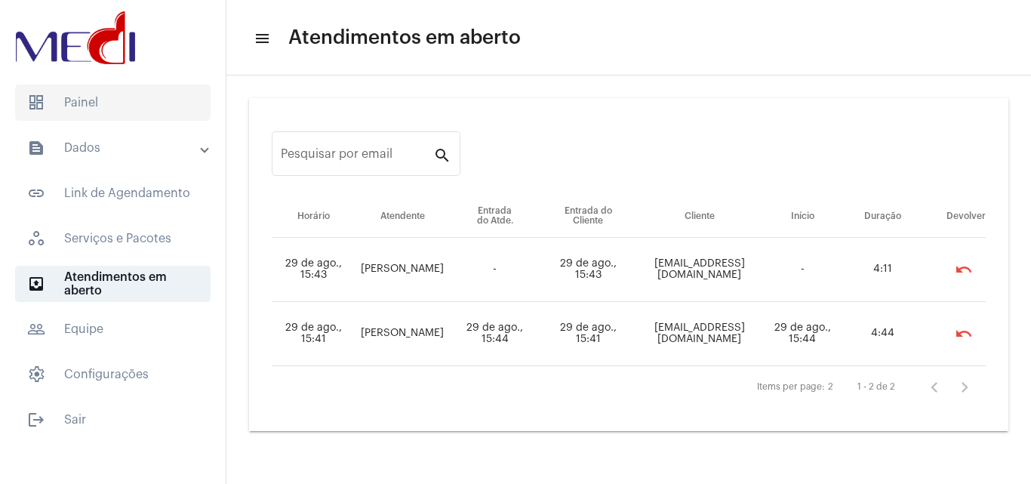
click at [97, 98] on span "dashboard Painel" at bounding box center [113, 103] width 196 height 36
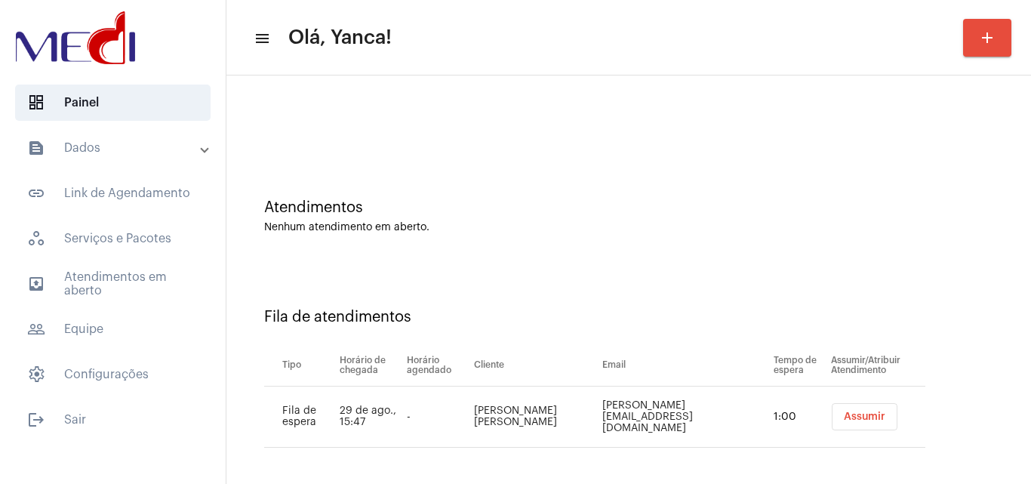
scroll to position [20, 0]
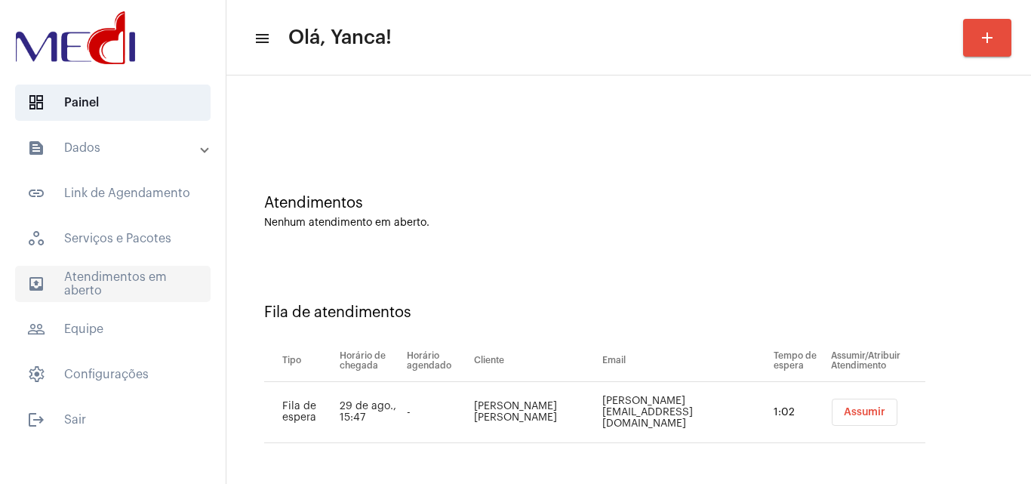
click at [150, 276] on span "outbox_outline Atendimentos em aberto" at bounding box center [113, 284] width 196 height 36
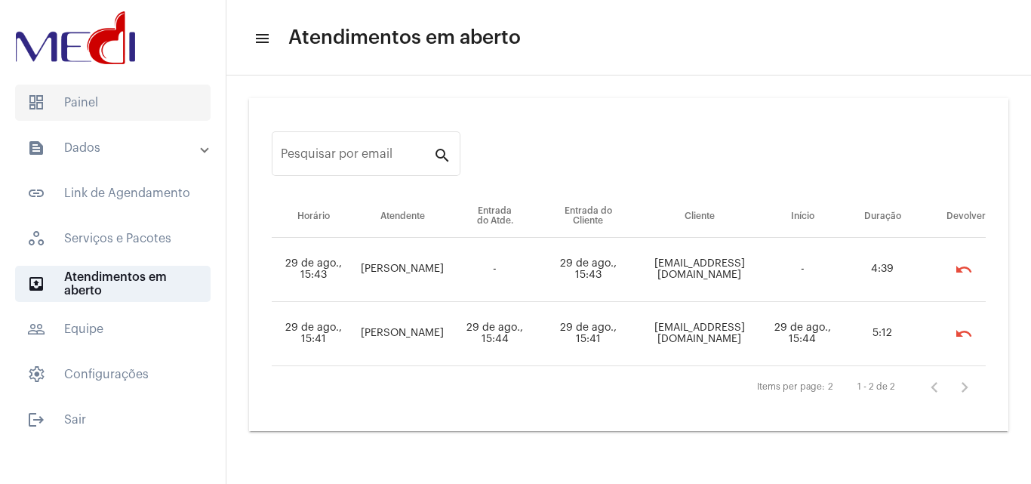
click at [147, 101] on span "dashboard Painel" at bounding box center [113, 103] width 196 height 36
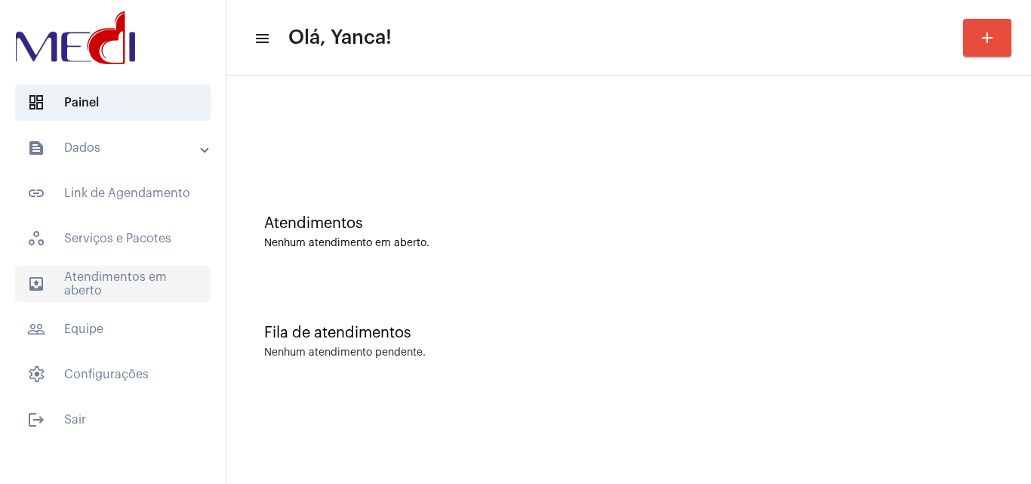
click at [112, 276] on span "outbox_outline Atendimentos em aberto" at bounding box center [113, 284] width 196 height 36
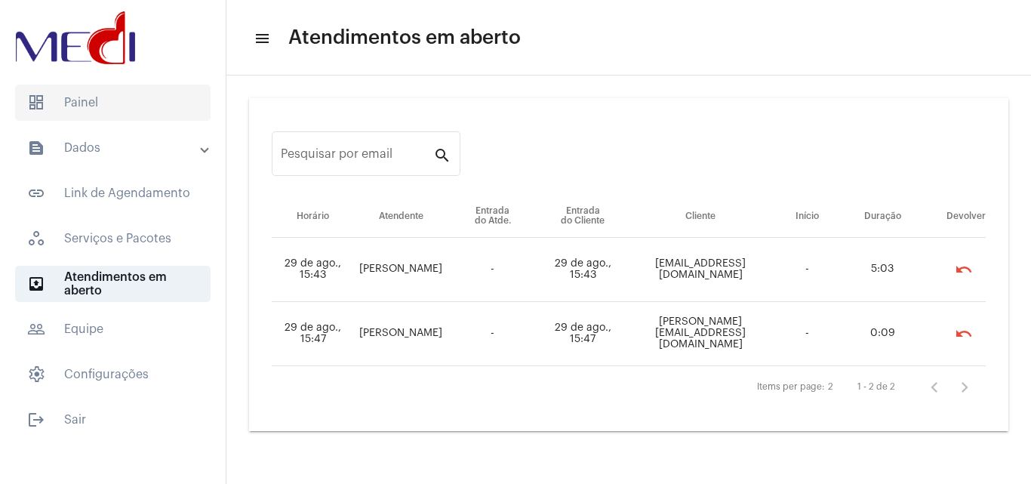
click at [146, 109] on span "dashboard Painel" at bounding box center [113, 103] width 196 height 36
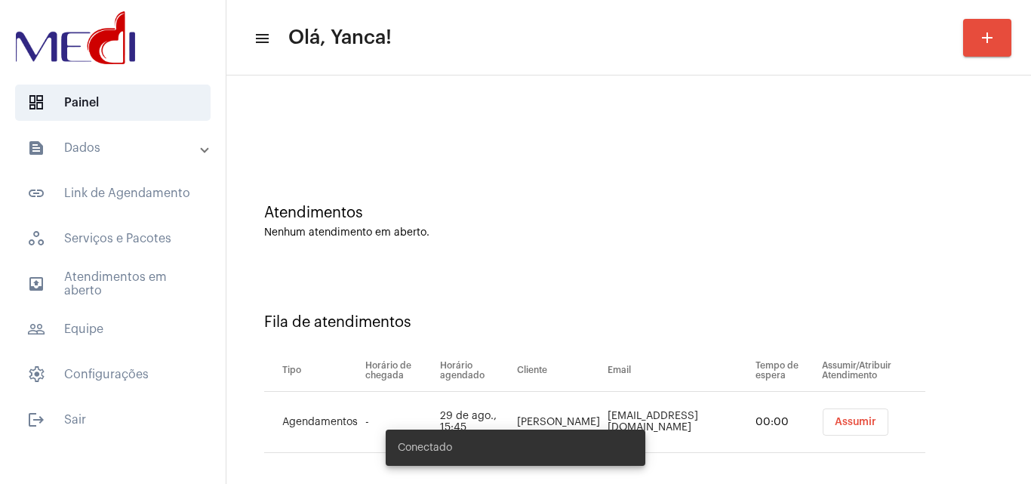
scroll to position [20, 0]
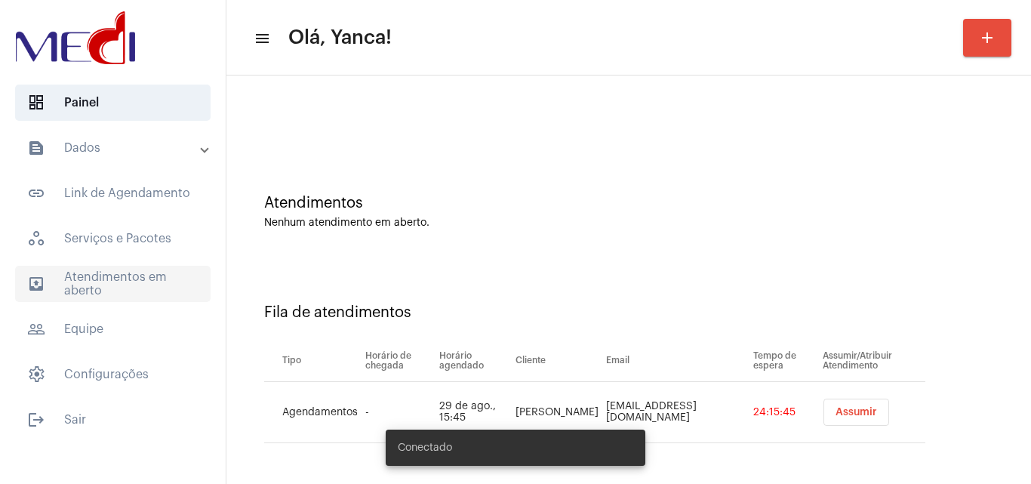
click at [169, 285] on span "outbox_outline Atendimentos em aberto" at bounding box center [113, 284] width 196 height 36
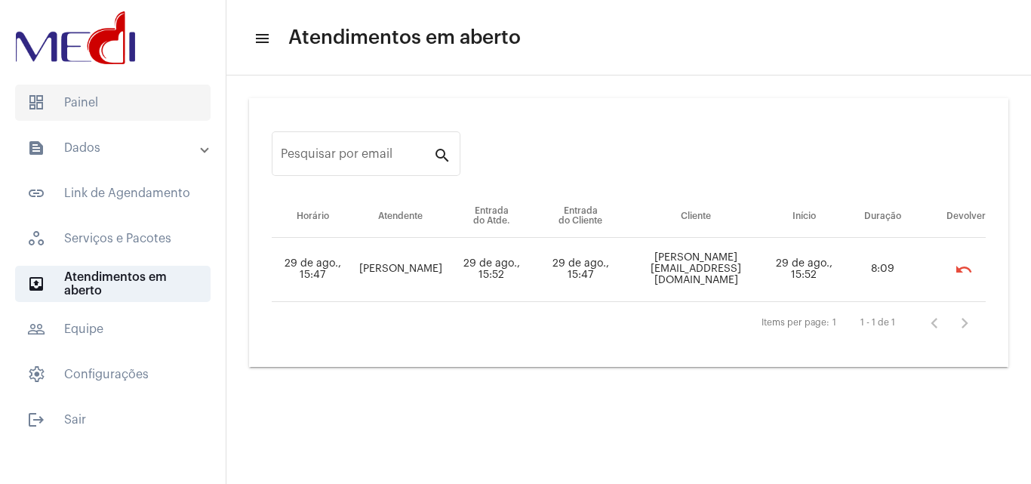
click at [95, 85] on span "dashboard Painel" at bounding box center [113, 103] width 196 height 36
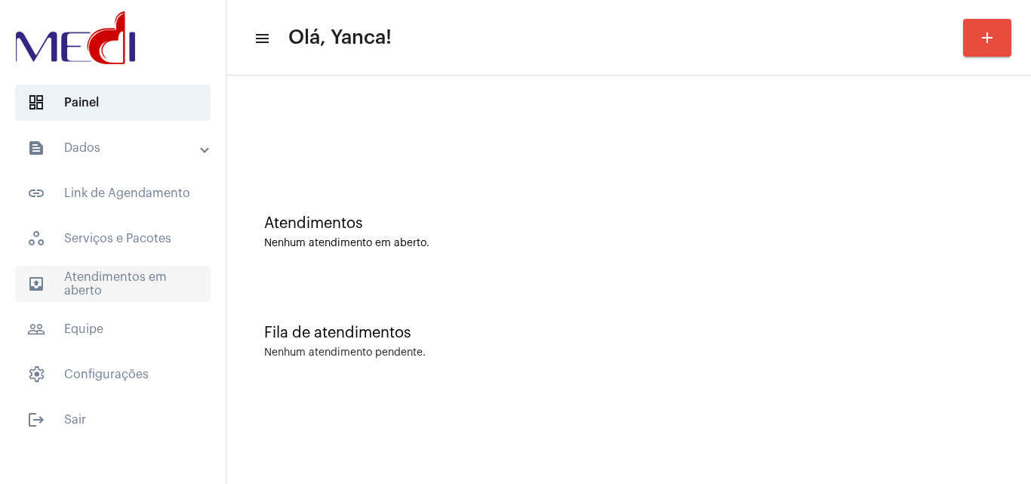
click at [151, 279] on span "outbox_outline Atendimentos em aberto" at bounding box center [113, 284] width 196 height 36
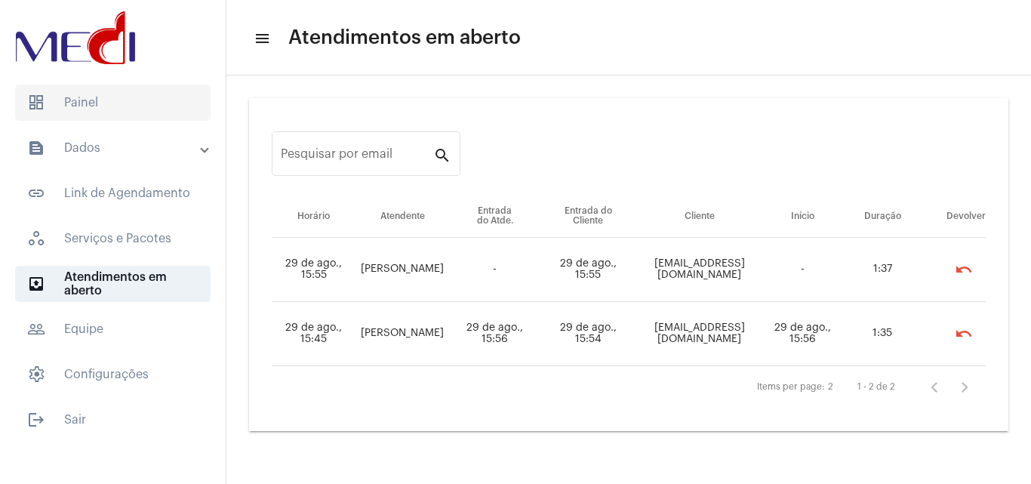
click at [174, 96] on span "dashboard Painel" at bounding box center [113, 103] width 196 height 36
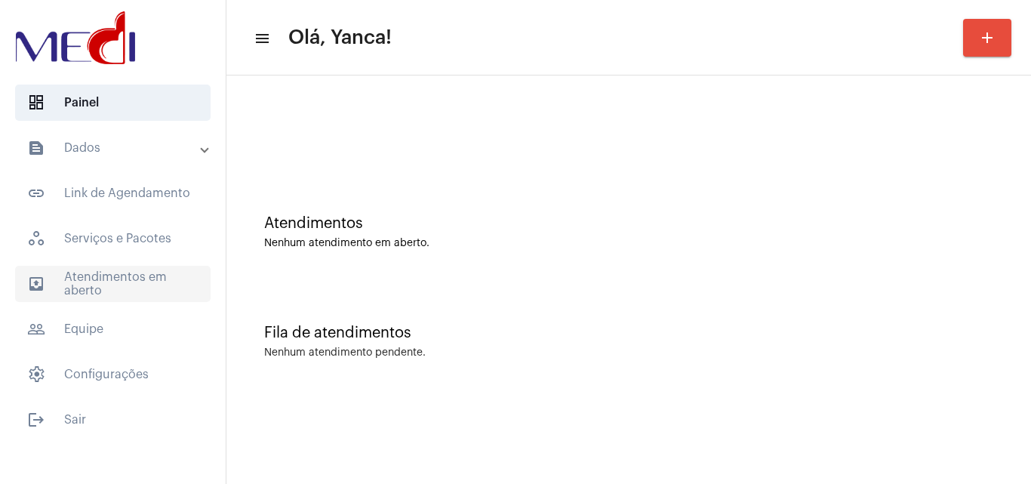
click at [129, 268] on span "outbox_outline Atendimentos em aberto" at bounding box center [113, 284] width 196 height 36
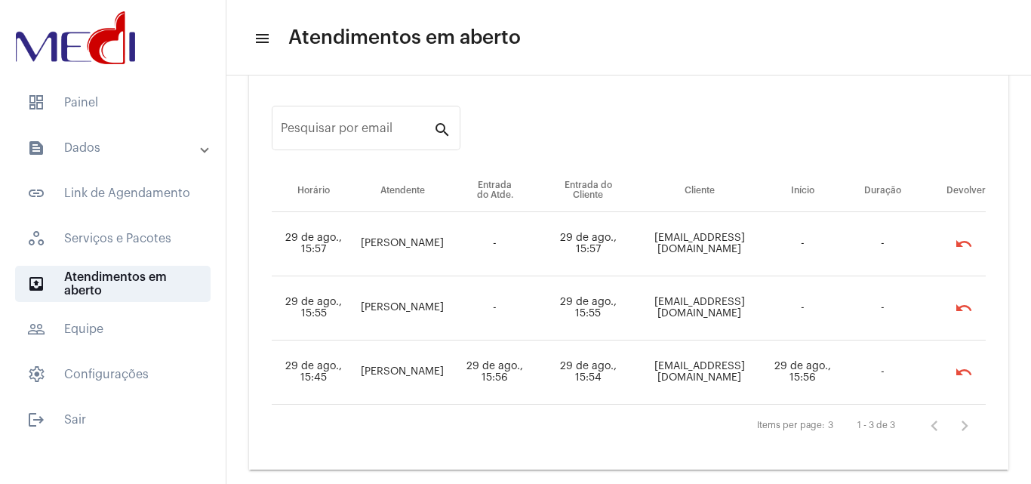
scroll to position [45, 0]
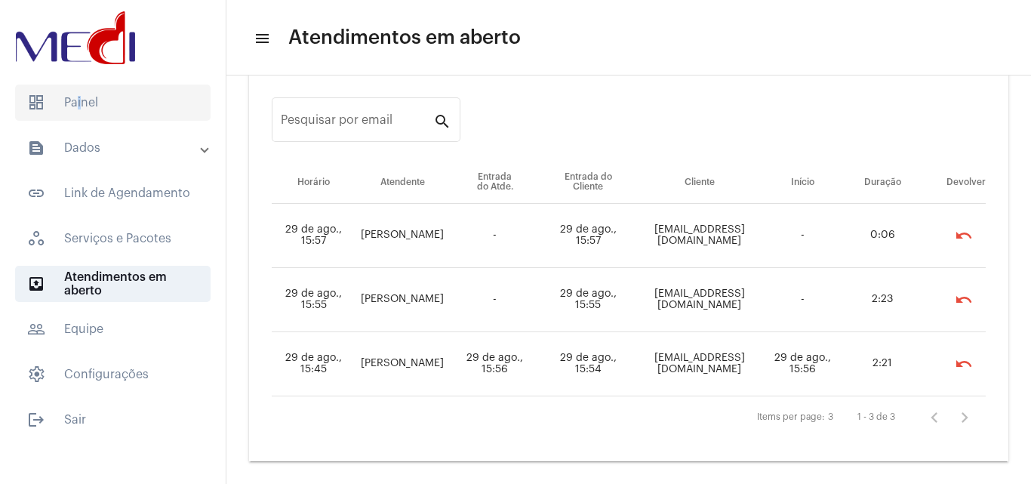
click at [76, 100] on span "dashboard Painel" at bounding box center [113, 103] width 196 height 36
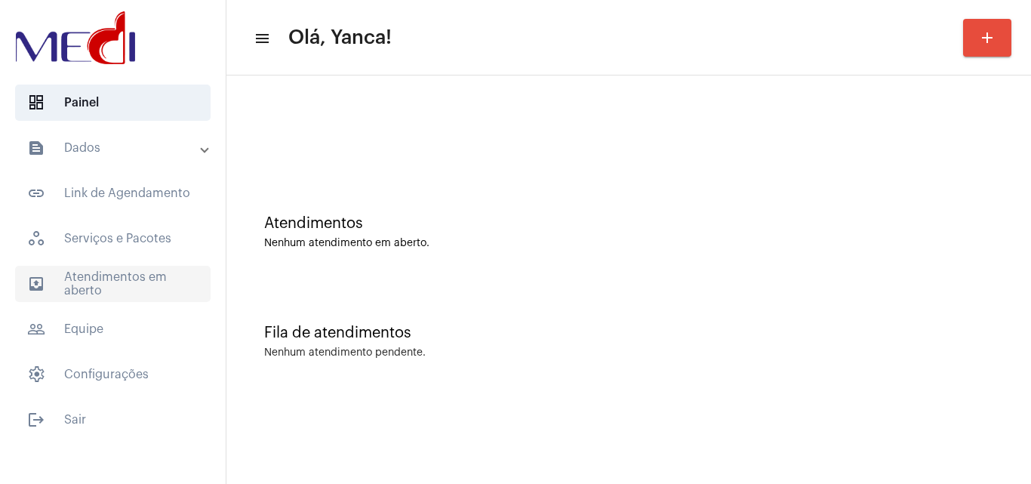
click at [124, 285] on span "outbox_outline Atendimentos em aberto" at bounding box center [113, 284] width 196 height 36
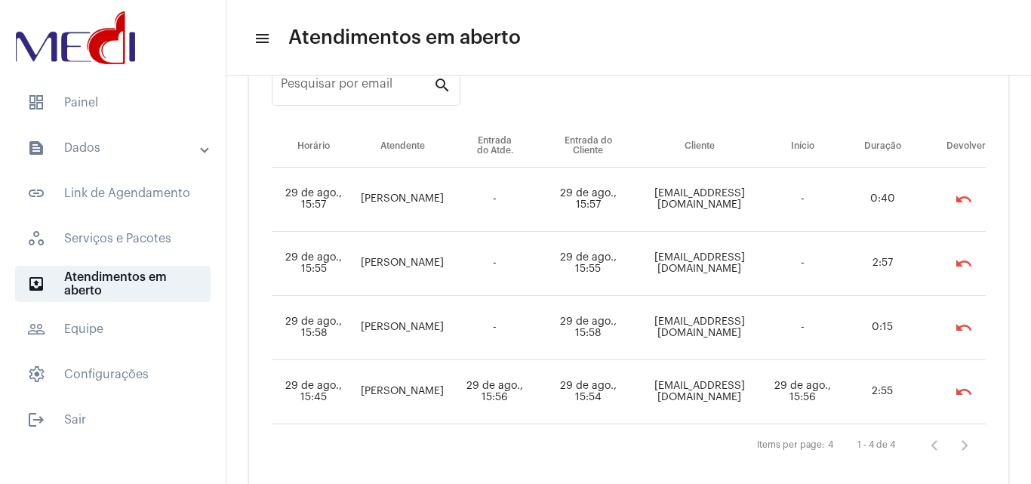
scroll to position [34, 0]
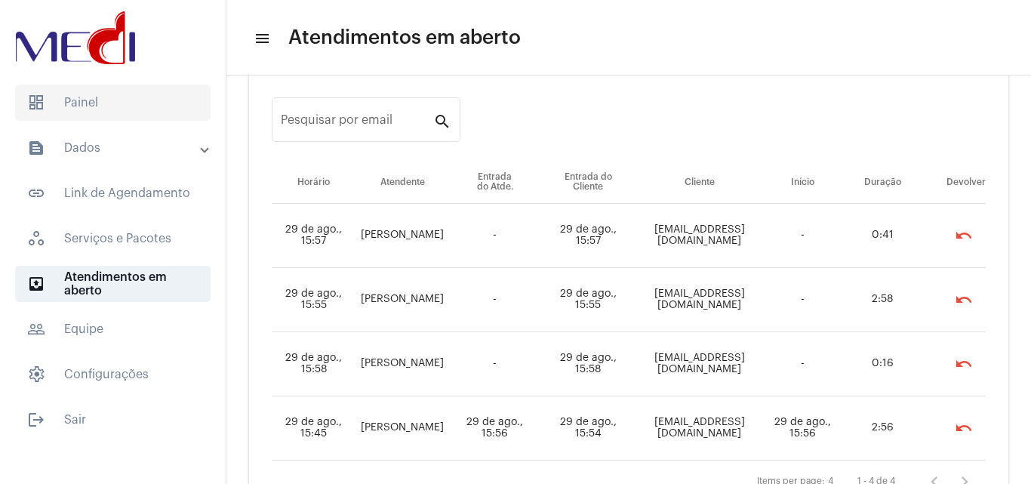
click at [85, 105] on span "dashboard Painel" at bounding box center [113, 103] width 196 height 36
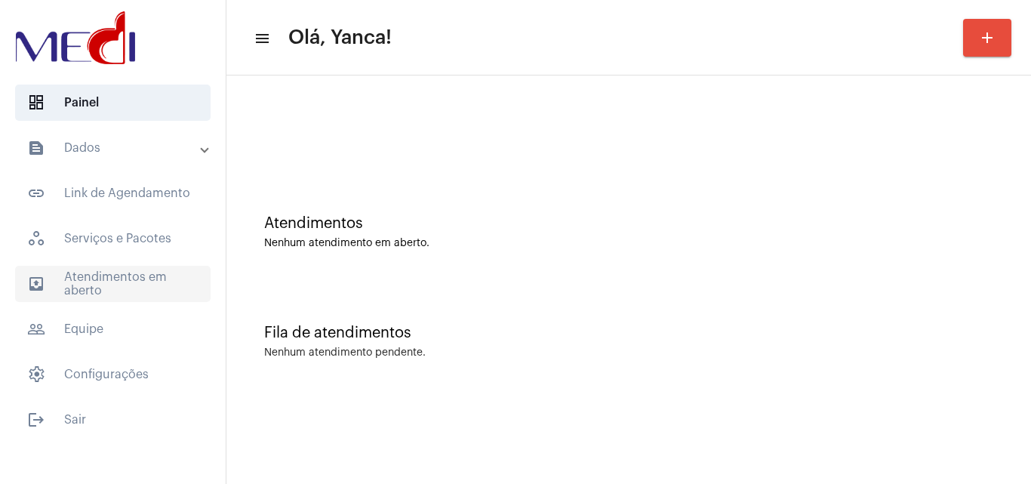
click at [140, 283] on span "outbox_outline Atendimentos em aberto" at bounding box center [113, 284] width 196 height 36
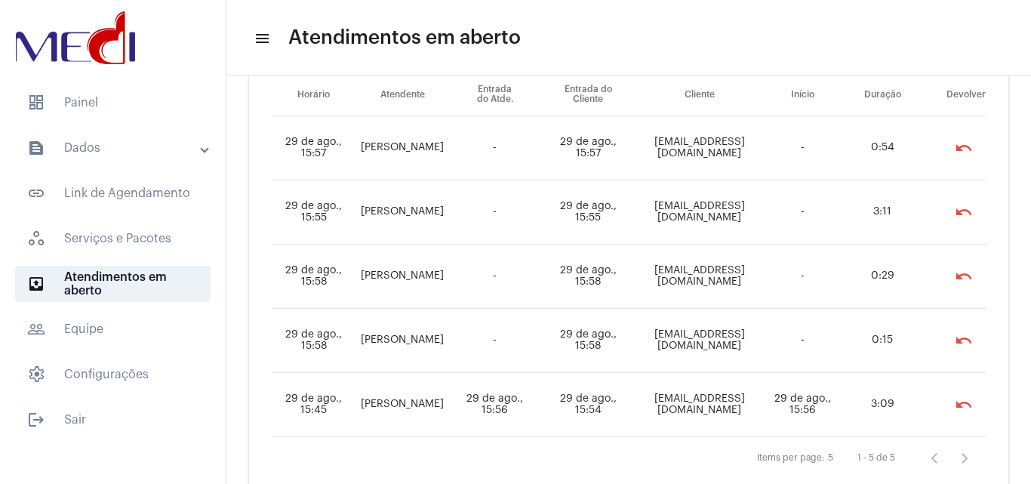
scroll to position [98, 0]
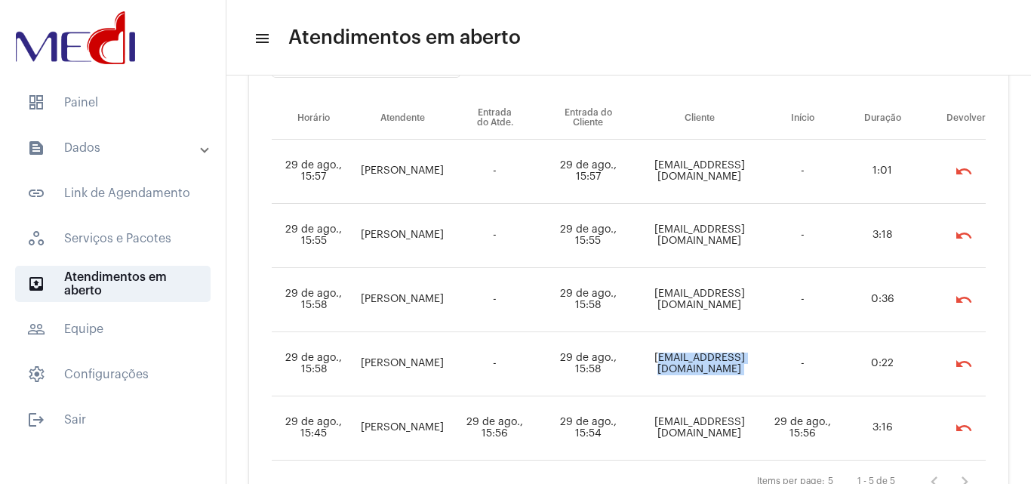
drag, startPoint x: 616, startPoint y: 356, endPoint x: 780, endPoint y: 366, distance: 164.2
click at [780, 366] on tr "29 de ago., 15:58 Karen Gonzaga - 29 de ago., 15:58 Vanderleiaspinola@gmail.com…" at bounding box center [629, 364] width 714 height 64
copy td "Vanderleiaspinola@gmail.com"
click at [146, 276] on span "outbox_outline Atendimentos em aberto" at bounding box center [113, 284] width 196 height 36
click at [112, 214] on mat-accordion "text_snippet_outlined Dados text_snippet_outlined Relatórios history_outlined H…" at bounding box center [113, 261] width 226 height 263
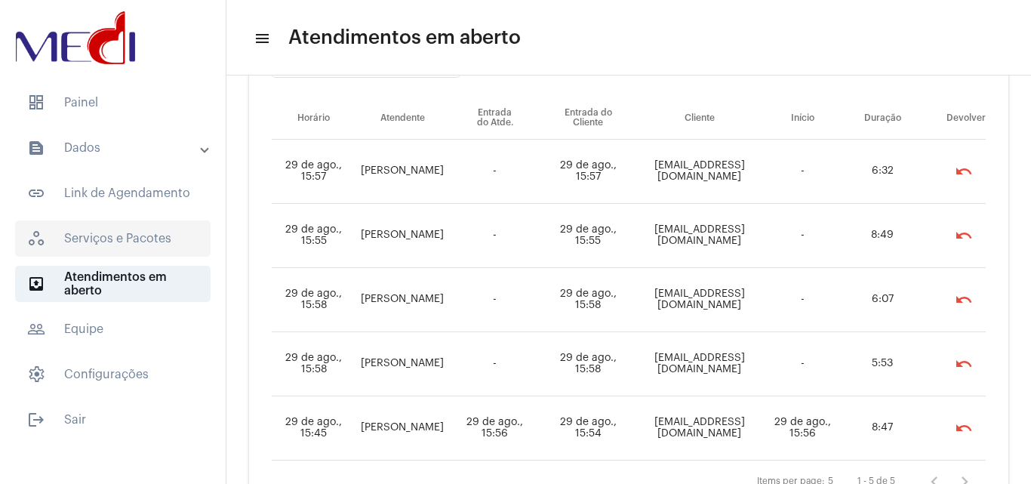
click at [124, 245] on span "workspaces_outlined Serviços e Pacotes" at bounding box center [113, 238] width 196 height 36
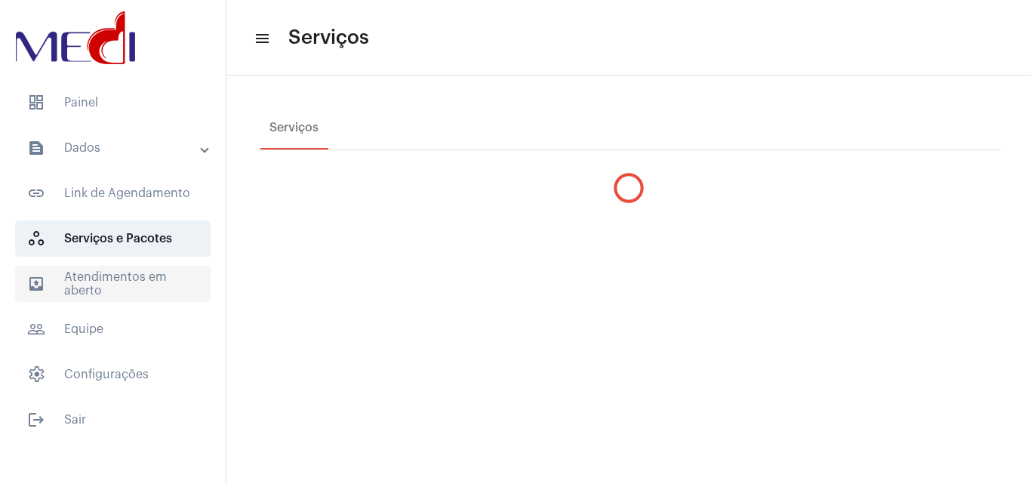
click at [126, 284] on span "outbox_outline Atendimentos em aberto" at bounding box center [113, 284] width 196 height 36
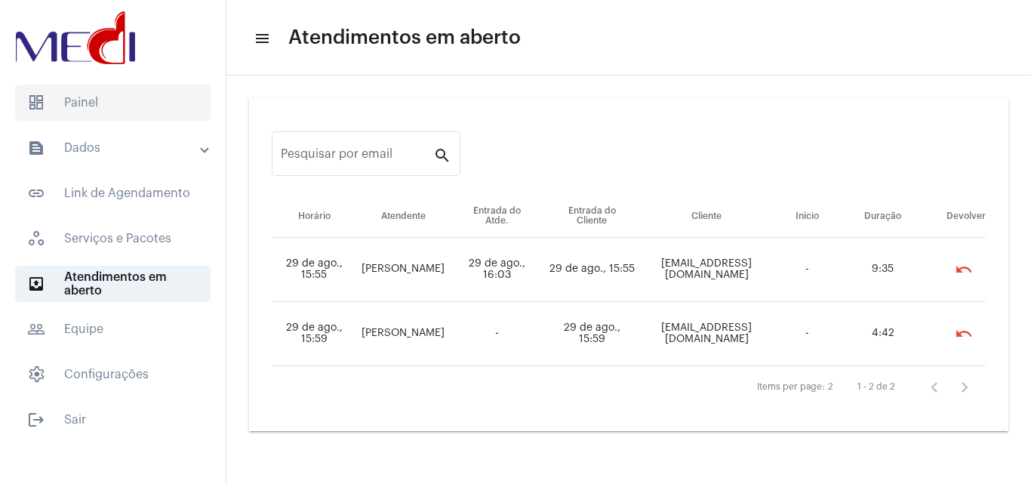
click at [117, 106] on span "dashboard Painel" at bounding box center [113, 103] width 196 height 36
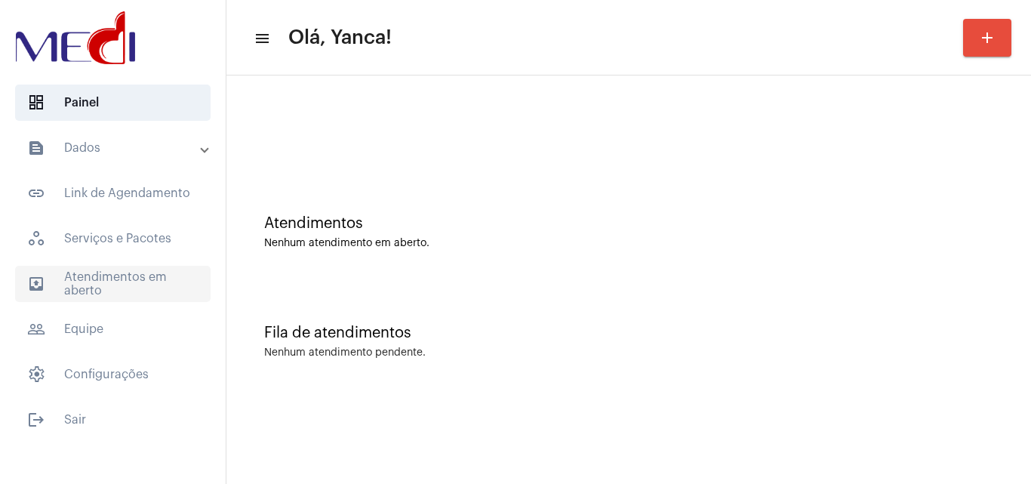
click at [149, 279] on span "outbox_outline Atendimentos em aberto" at bounding box center [113, 284] width 196 height 36
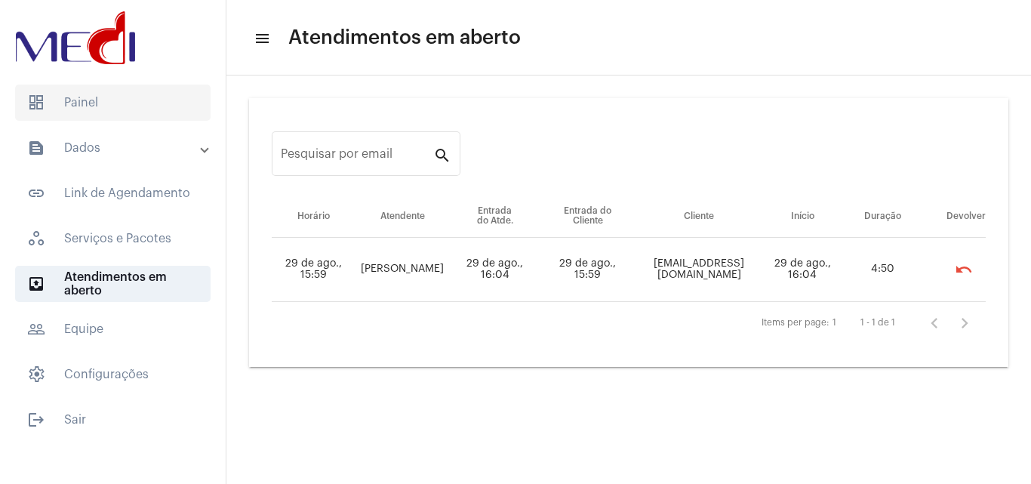
click at [82, 103] on span "dashboard Painel" at bounding box center [113, 103] width 196 height 36
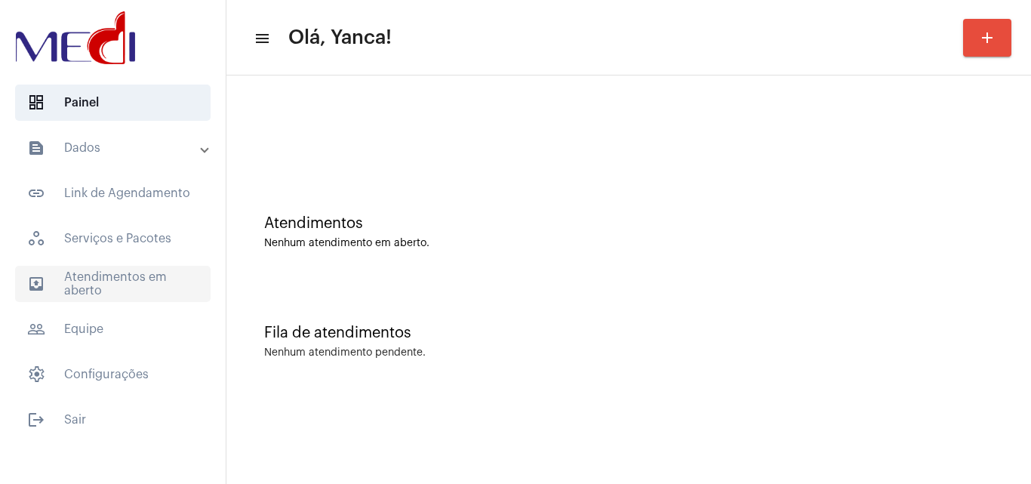
click at [125, 291] on span "outbox_outline Atendimentos em aberto" at bounding box center [113, 284] width 196 height 36
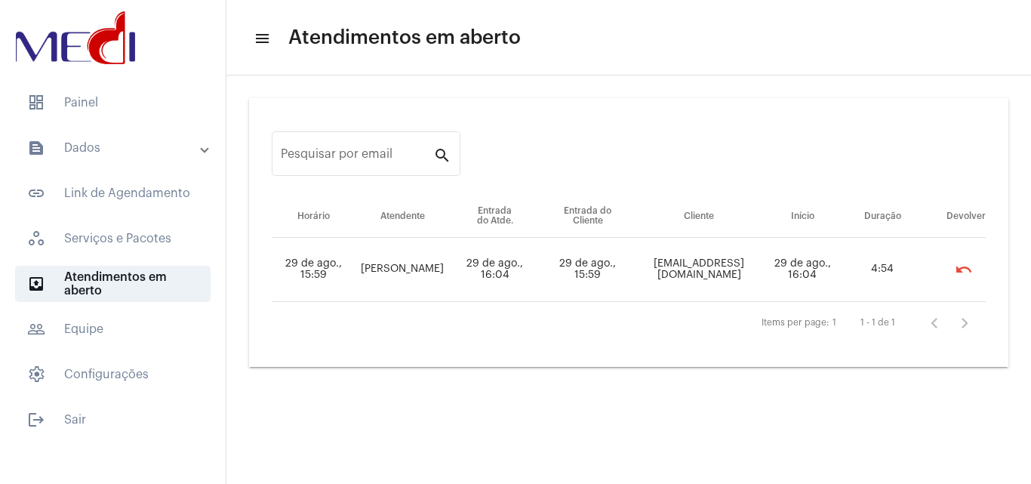
click at [97, 151] on mat-panel-title "text_snippet_outlined Dados" at bounding box center [114, 148] width 174 height 18
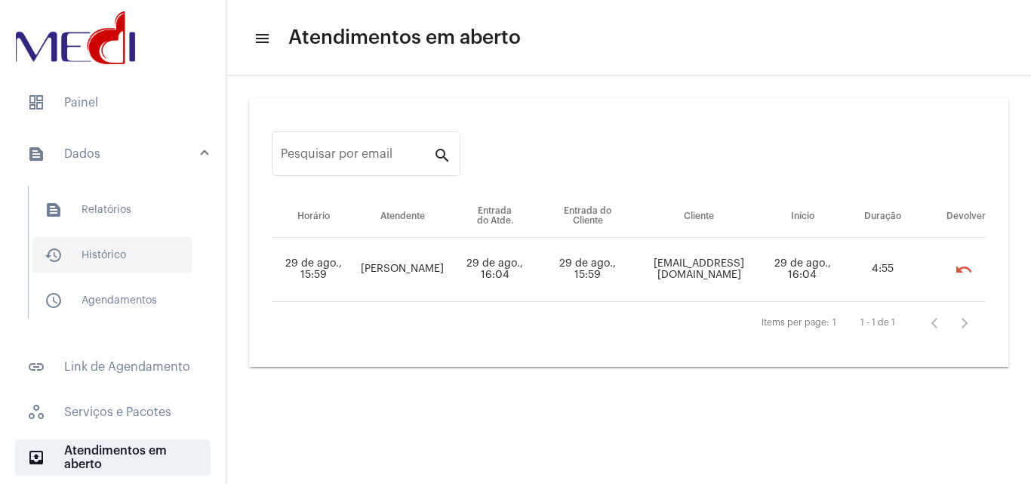
click at [140, 259] on span "history_outlined Histórico" at bounding box center [111, 255] width 159 height 36
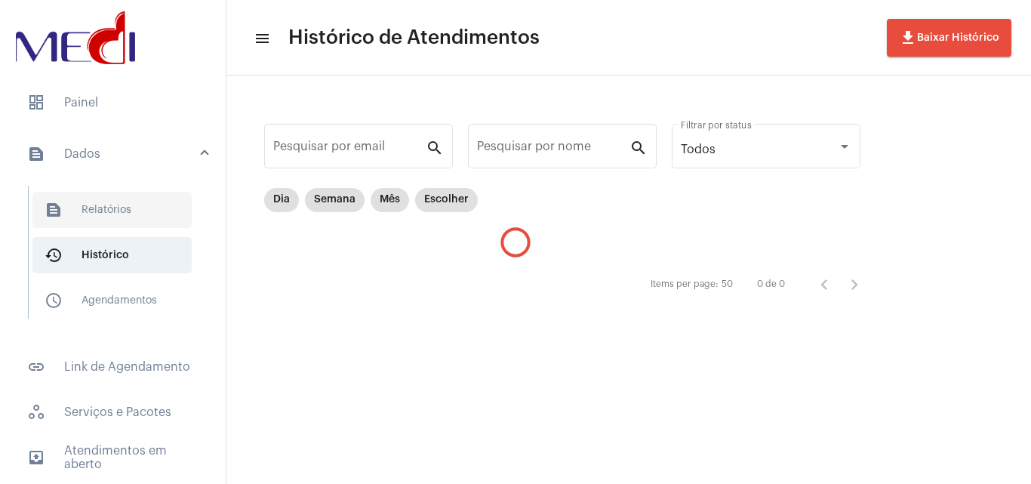
click at [129, 208] on span "text_snippet_outlined Relatórios" at bounding box center [111, 210] width 159 height 36
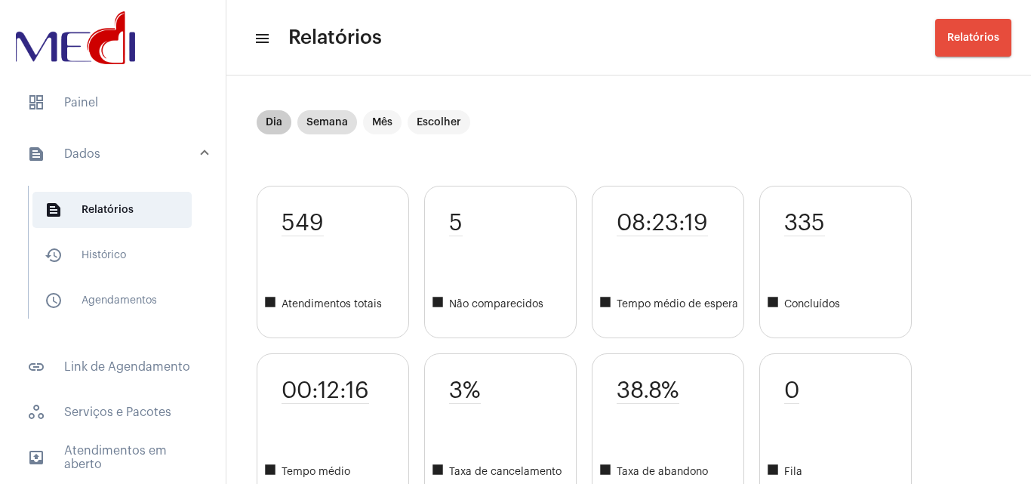
click at [271, 125] on mat-chip "Dia" at bounding box center [274, 122] width 35 height 24
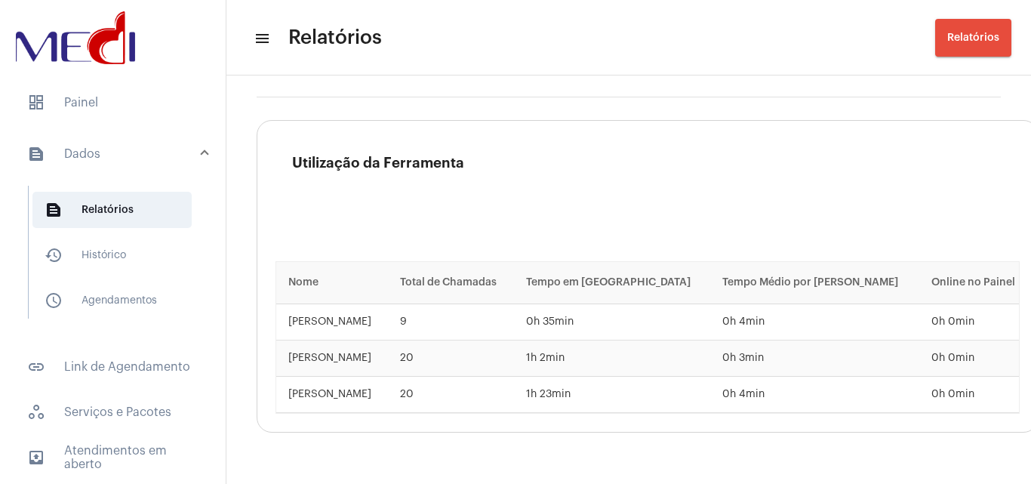
scroll to position [2294, 0]
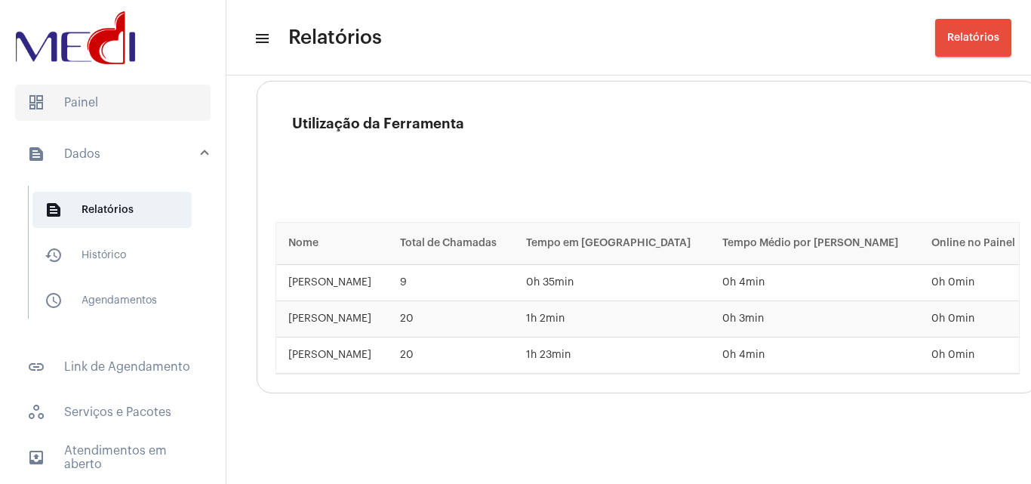
click at [76, 103] on span "dashboard Painel" at bounding box center [113, 103] width 196 height 36
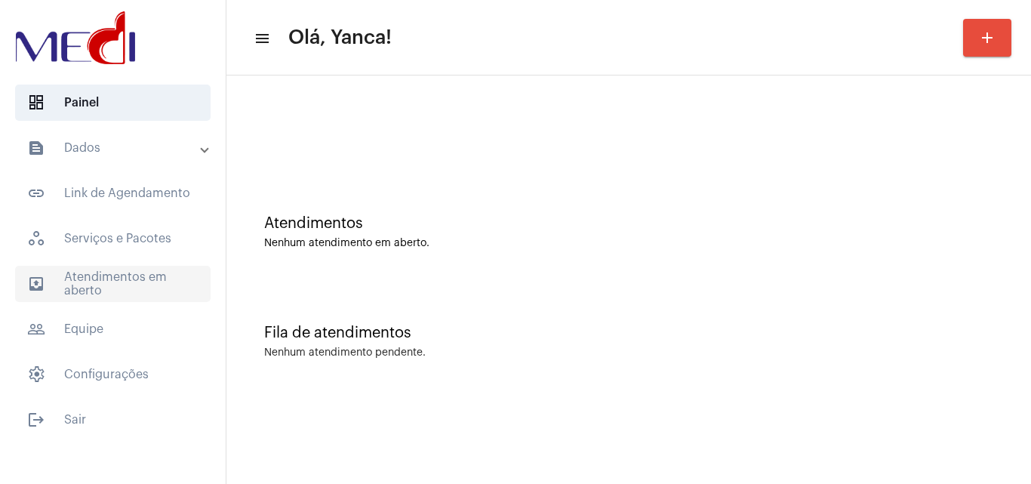
click at [135, 289] on span "outbox_outline Atendimentos em aberto" at bounding box center [113, 284] width 196 height 36
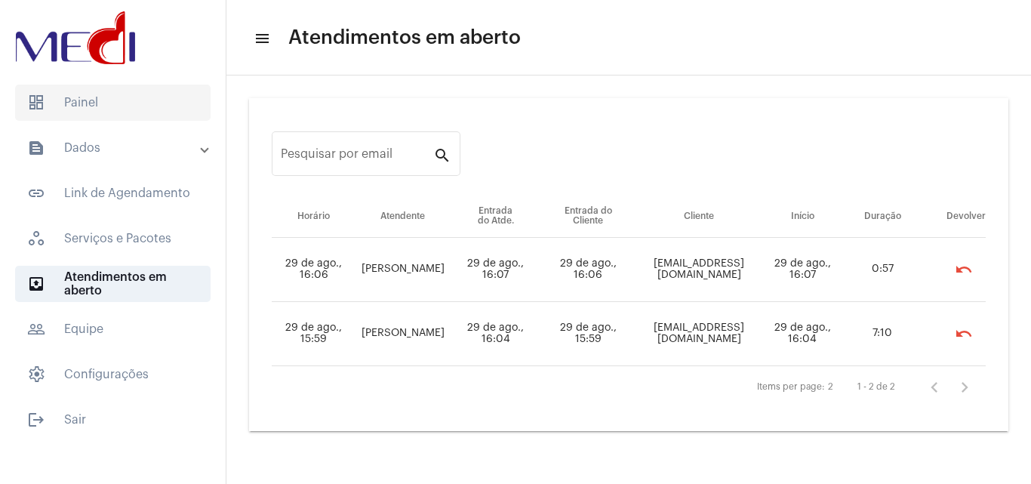
click at [113, 108] on span "dashboard Painel" at bounding box center [113, 103] width 196 height 36
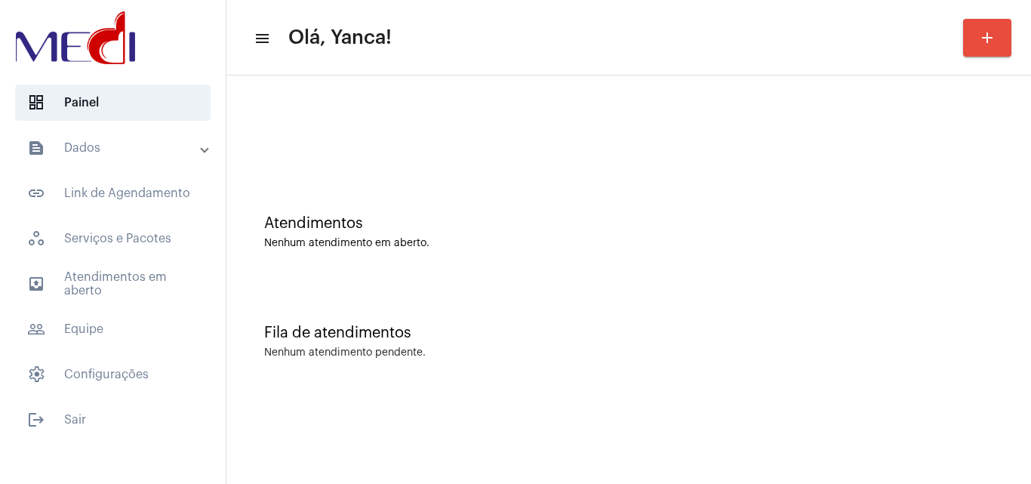
click at [431, 150] on div at bounding box center [629, 126] width 790 height 87
click at [380, 97] on div at bounding box center [629, 126] width 790 height 87
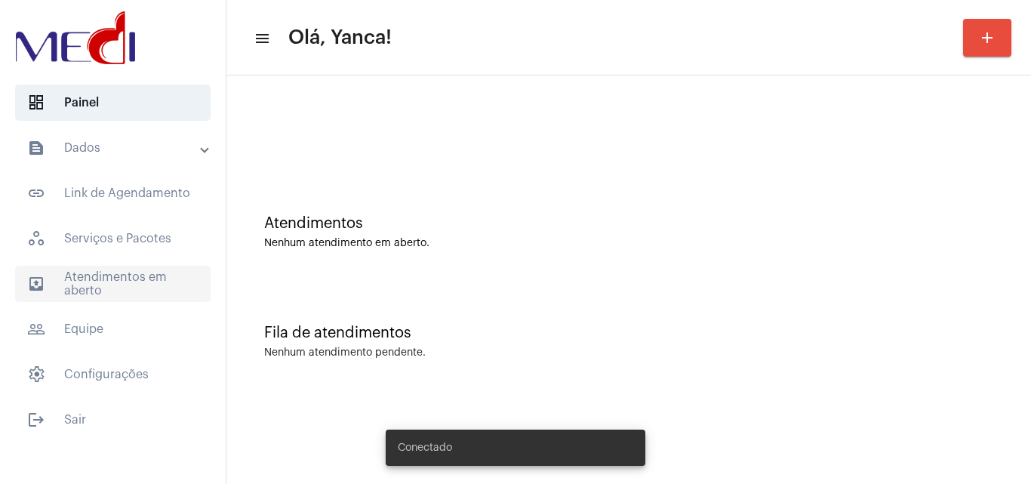
click at [131, 280] on span "outbox_outline Atendimentos em aberto" at bounding box center [113, 284] width 196 height 36
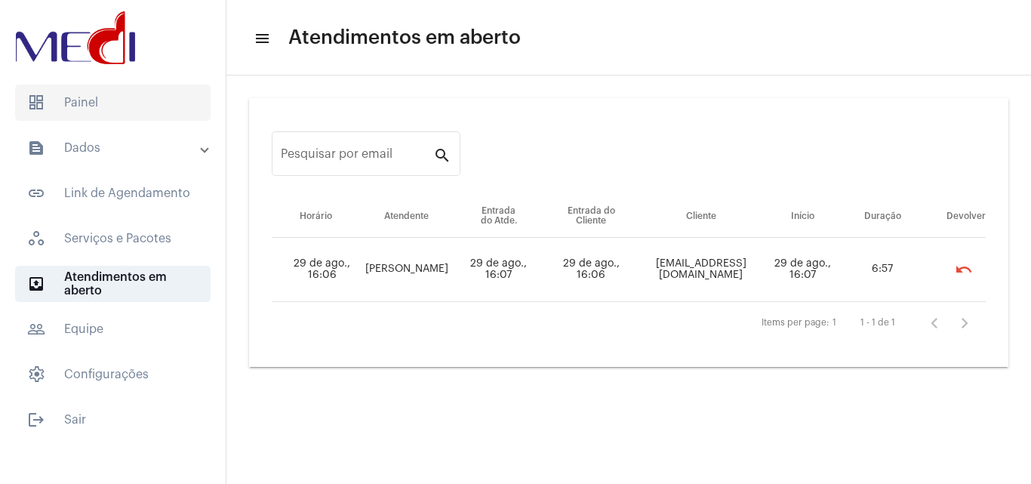
click at [132, 115] on span "dashboard Painel" at bounding box center [113, 103] width 196 height 36
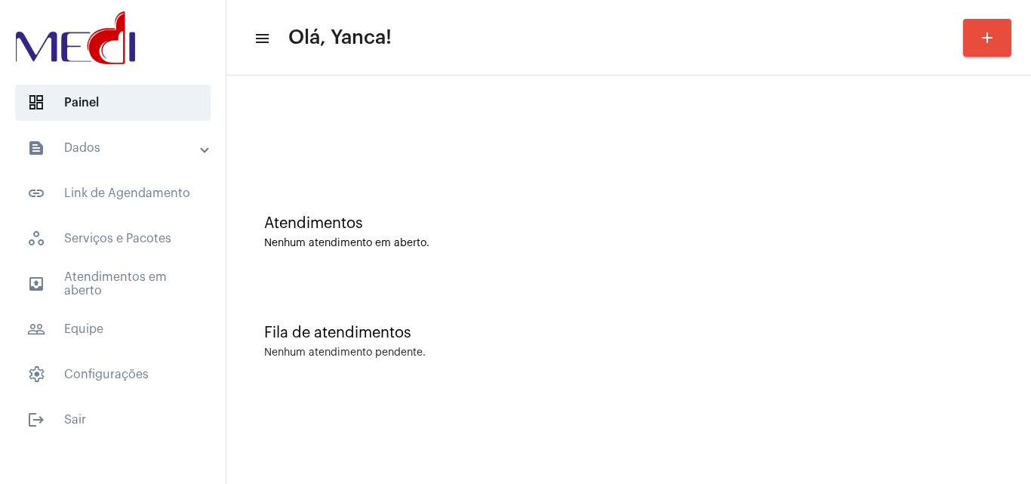
click at [100, 149] on mat-panel-title "text_snippet_outlined Dados" at bounding box center [114, 148] width 174 height 18
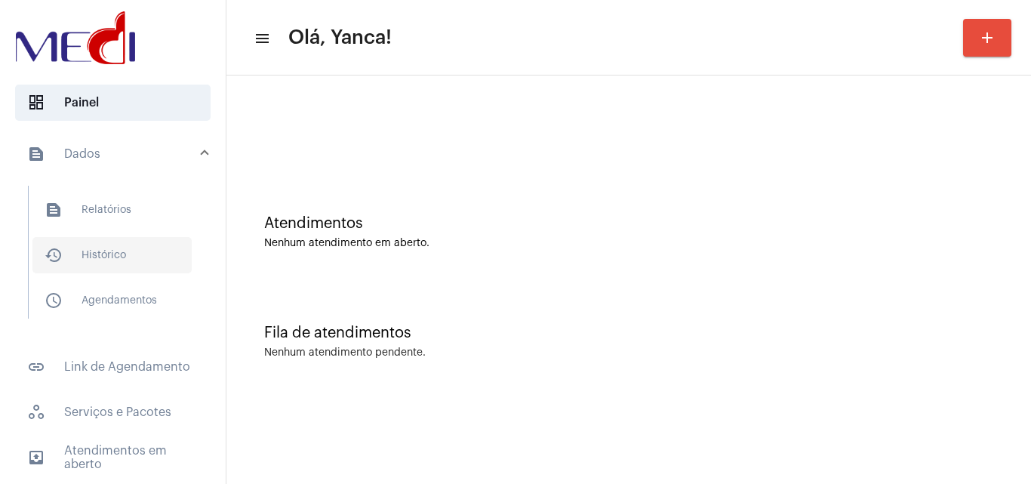
click at [93, 261] on span "history_outlined Histórico" at bounding box center [111, 255] width 159 height 36
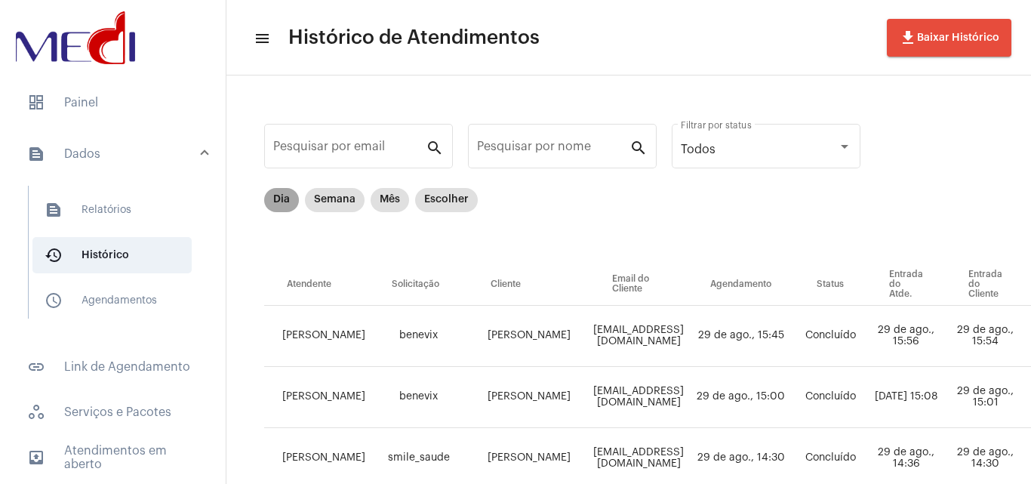
click at [272, 193] on mat-chip "Dia" at bounding box center [281, 200] width 35 height 24
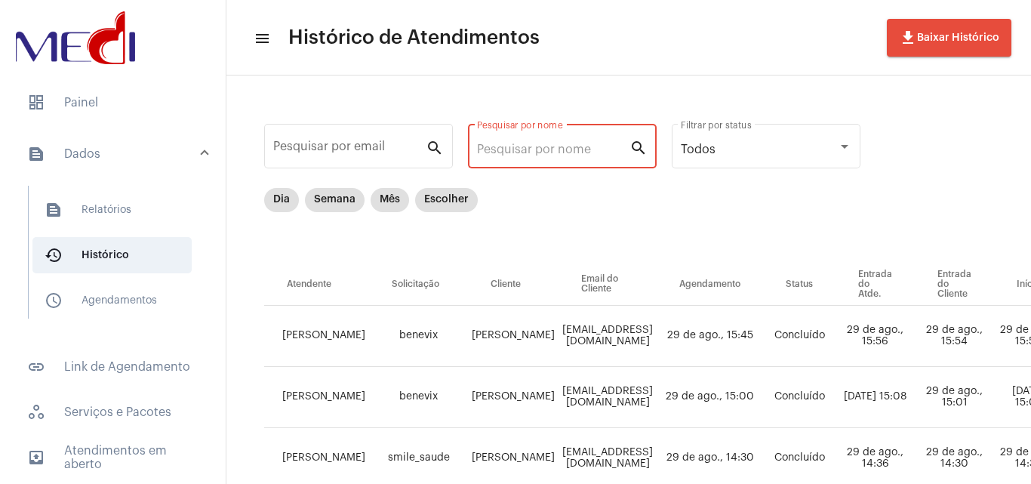
click at [561, 155] on input "Pesquisar por nome" at bounding box center [553, 150] width 152 height 14
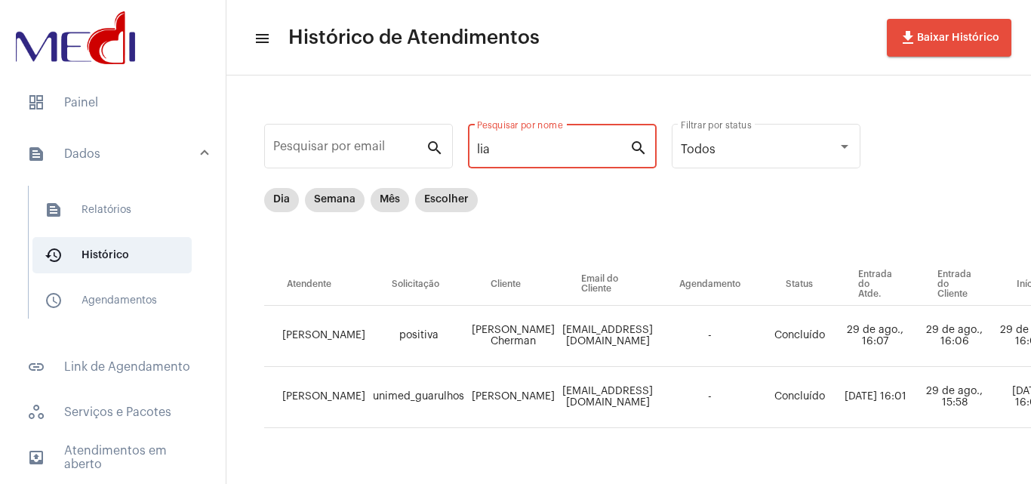
type input "lia"
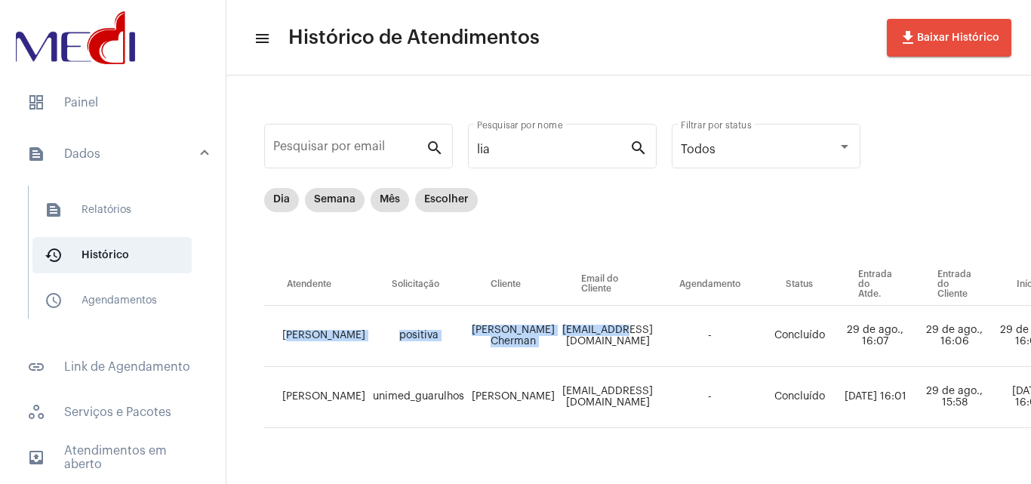
drag, startPoint x: 288, startPoint y: 322, endPoint x: 604, endPoint y: 336, distance: 316.6
click at [604, 336] on tr "[PERSON_NAME] positiva [PERSON_NAME] [PERSON_NAME] [PERSON_NAME][EMAIL_ADDRESS]…" at bounding box center [887, 336] width 1247 height 61
click at [469, 351] on td "[PERSON_NAME] Cherman" at bounding box center [513, 336] width 91 height 61
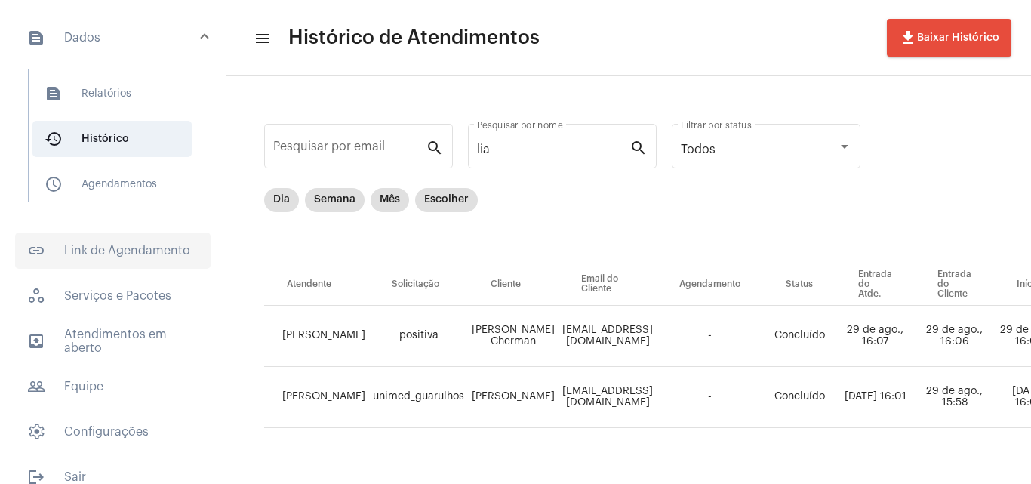
scroll to position [137, 0]
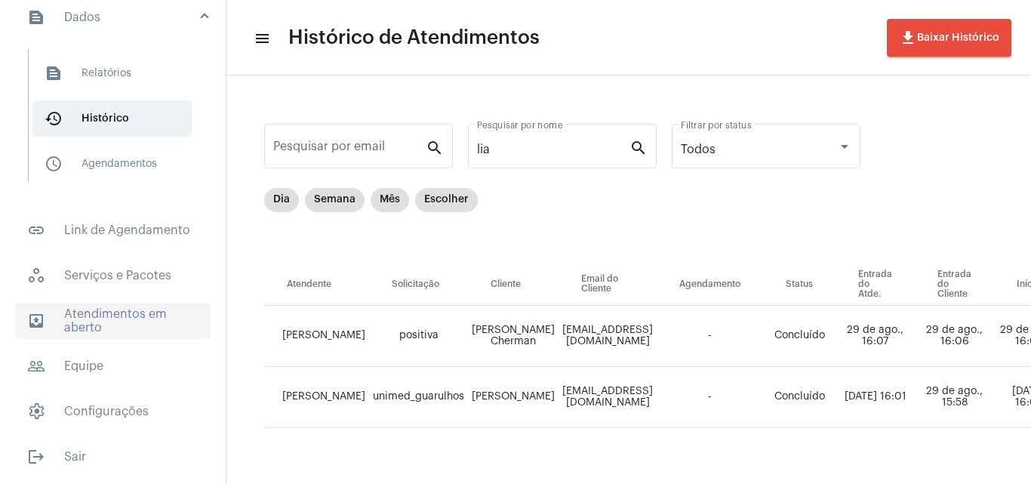
click at [110, 323] on span "outbox_outline Atendimentos em aberto" at bounding box center [113, 321] width 196 height 36
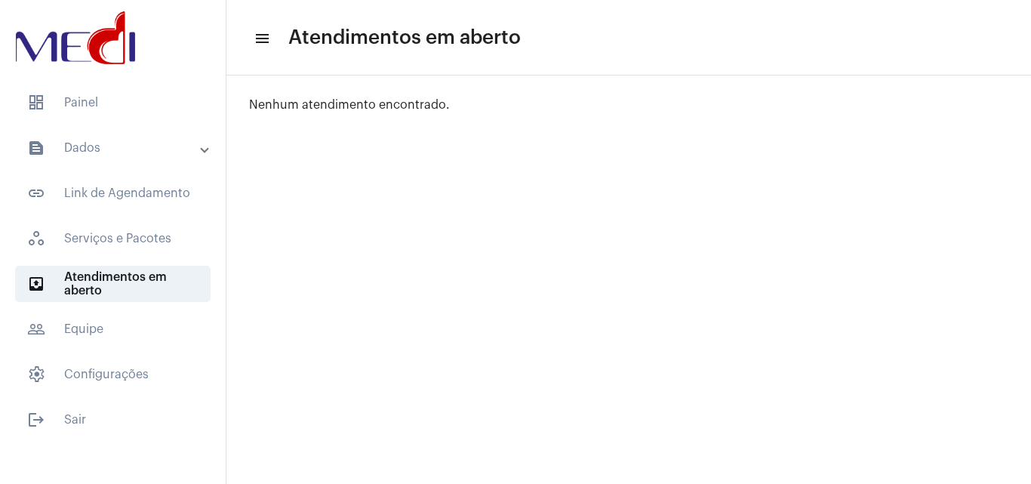
click at [104, 152] on mat-panel-title "text_snippet_outlined Dados" at bounding box center [114, 148] width 174 height 18
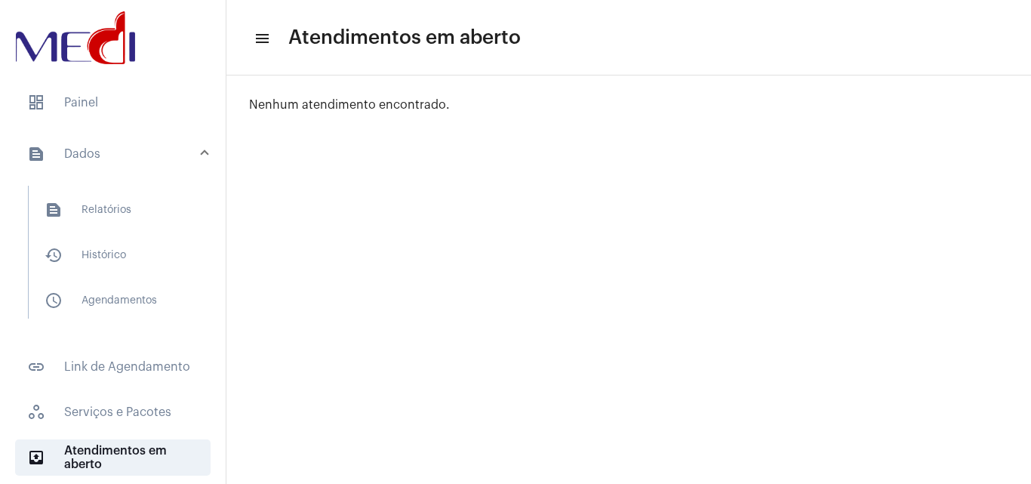
click at [106, 228] on mat-list "text_snippet_outlined Relatórios history_outlined Histórico schedule_outlined A…" at bounding box center [123, 252] width 189 height 133
click at [120, 213] on span "text_snippet_outlined Relatórios" at bounding box center [111, 210] width 159 height 36
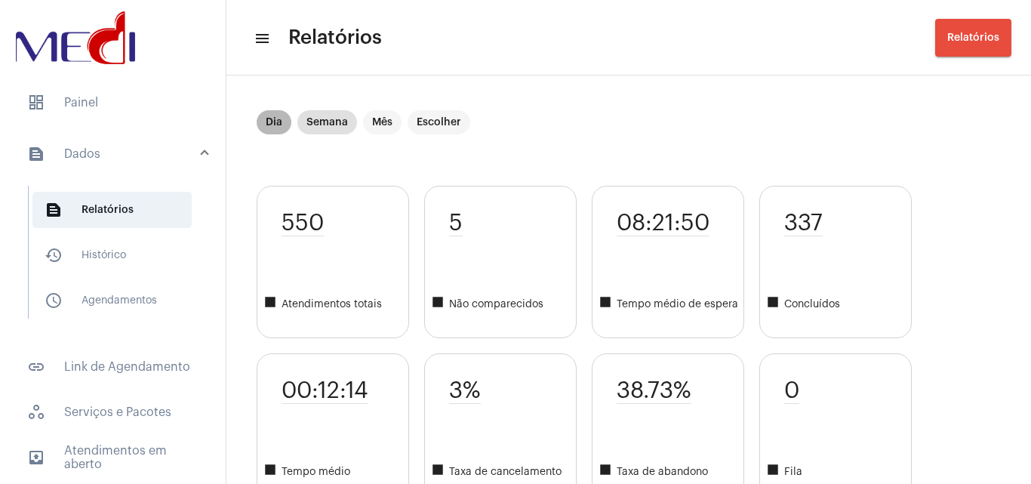
click at [273, 126] on mat-chip "Dia" at bounding box center [274, 122] width 35 height 24
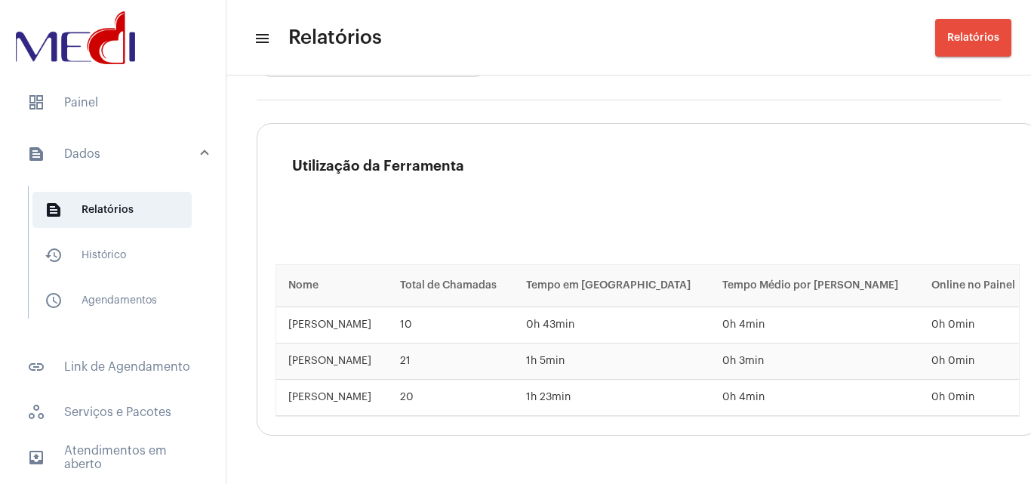
scroll to position [2294, 0]
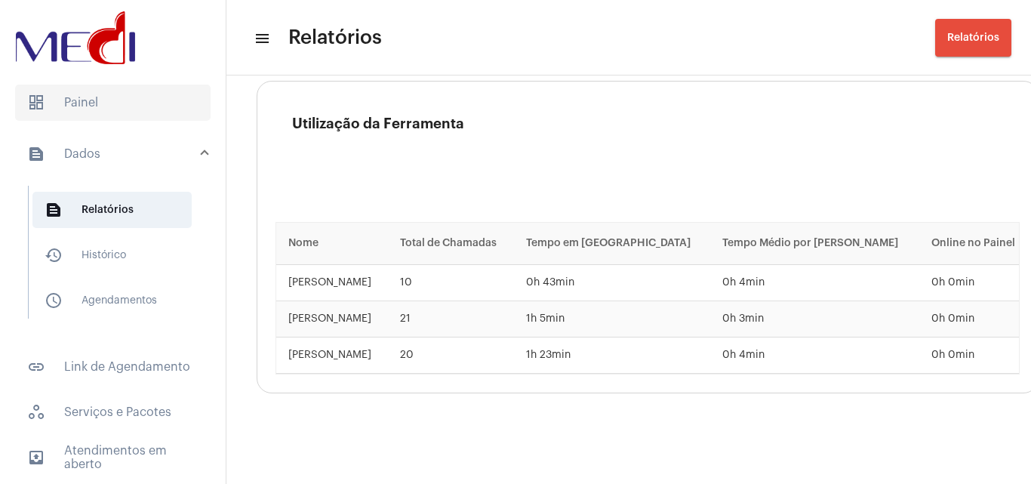
click at [122, 103] on span "dashboard Painel" at bounding box center [113, 103] width 196 height 36
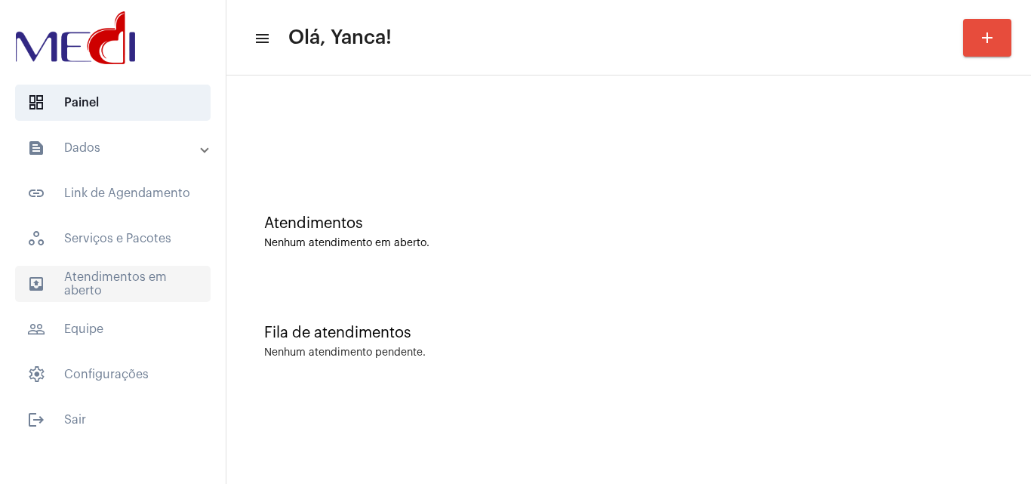
click at [145, 277] on span "outbox_outline Atendimentos em aberto" at bounding box center [113, 284] width 196 height 36
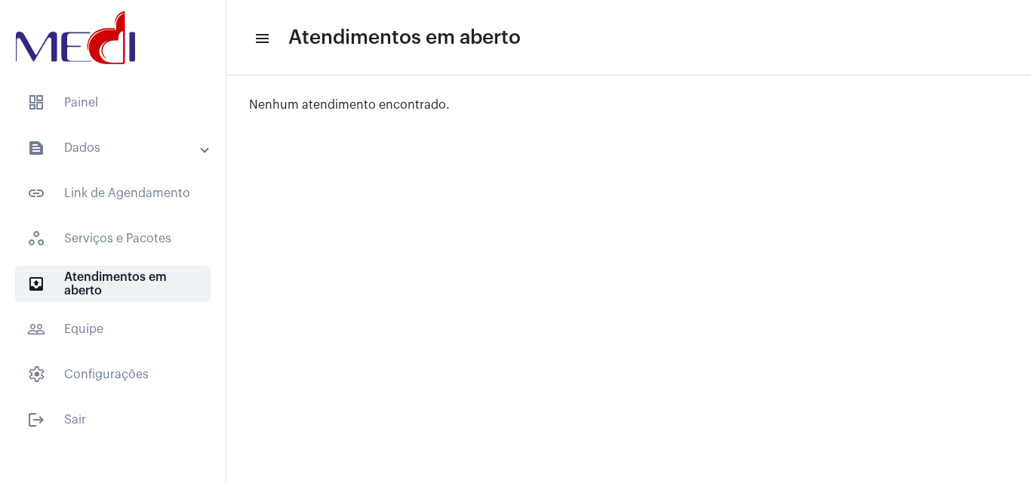
click at [156, 149] on mat-panel-title "text_snippet_outlined Dados" at bounding box center [114, 148] width 174 height 18
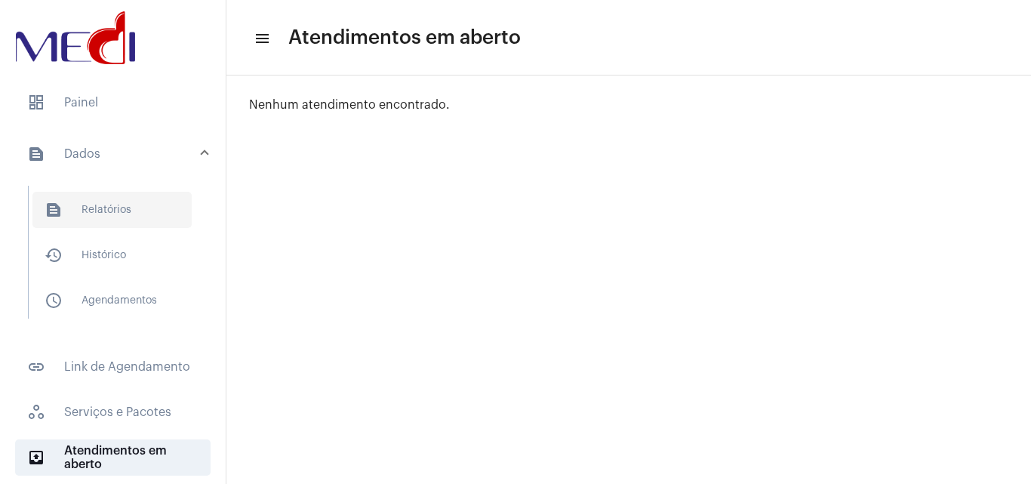
click at [77, 223] on span "text_snippet_outlined Relatórios" at bounding box center [111, 210] width 159 height 36
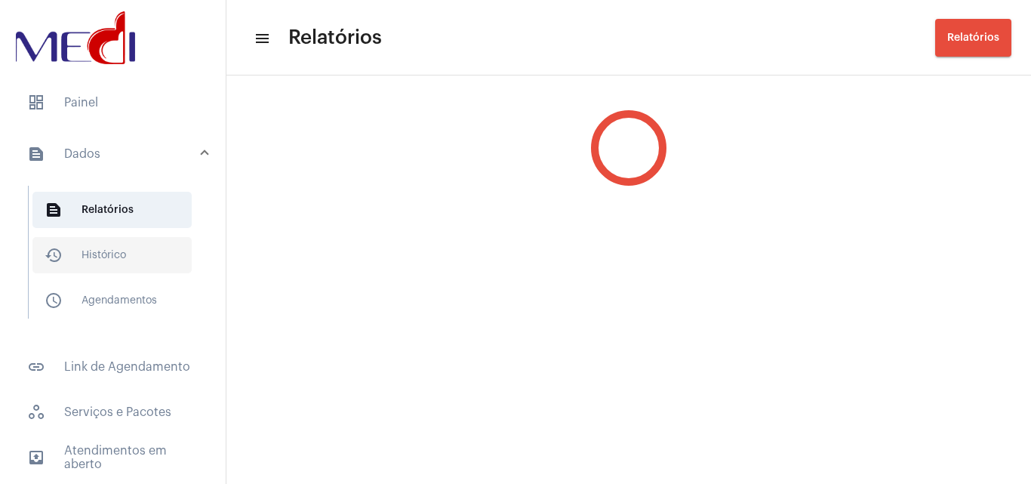
click at [101, 257] on span "history_outlined Histórico" at bounding box center [111, 255] width 159 height 36
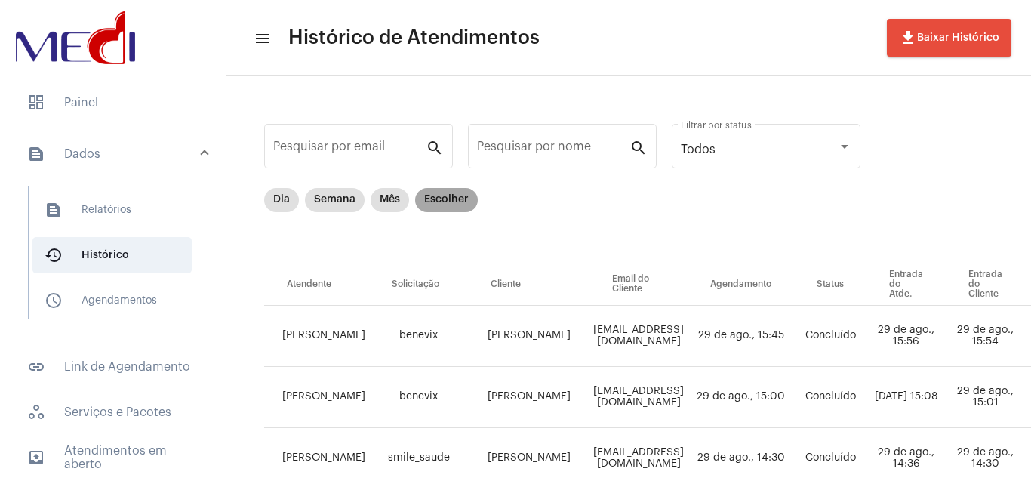
click at [454, 207] on mat-chip "Escolher" at bounding box center [446, 200] width 63 height 24
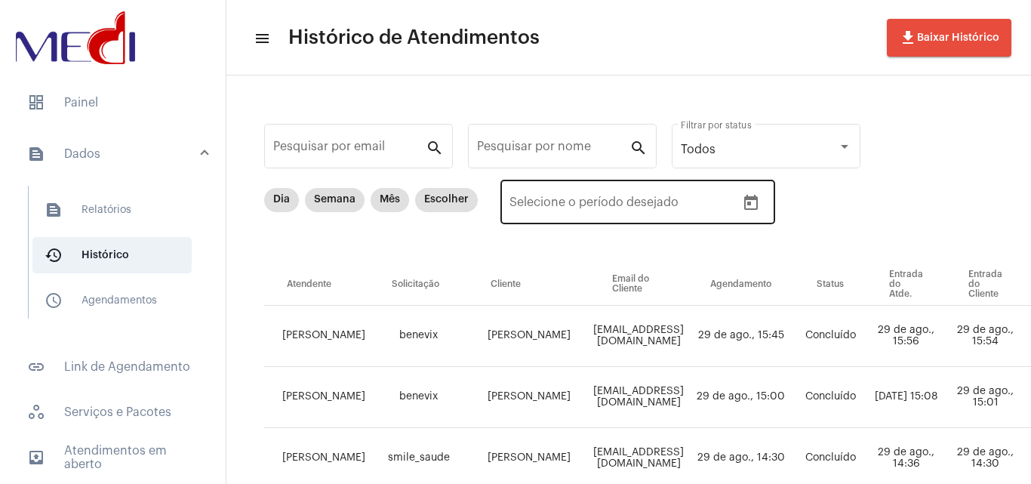
click at [753, 205] on icon "Open calendar" at bounding box center [751, 203] width 18 height 18
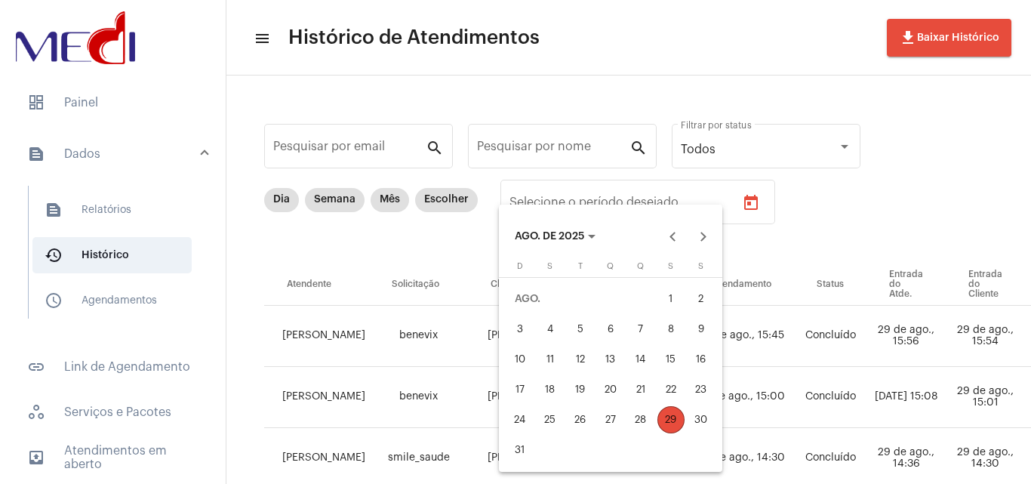
click at [676, 298] on div "1" at bounding box center [671, 298] width 27 height 27
type input "[DATE]"
click at [669, 424] on div "29" at bounding box center [671, 419] width 27 height 27
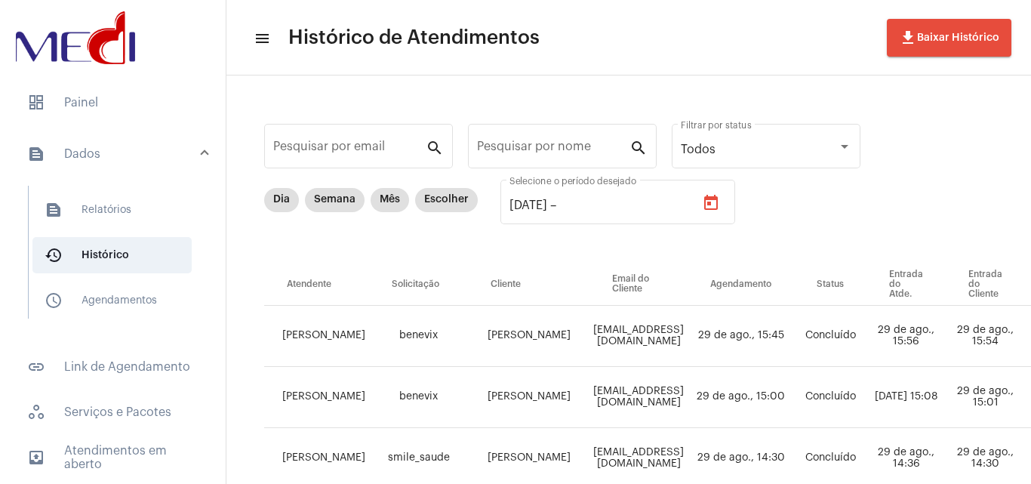
type input "[DATE]"
click at [919, 42] on span "file_download Baixar Histórico" at bounding box center [949, 37] width 100 height 11
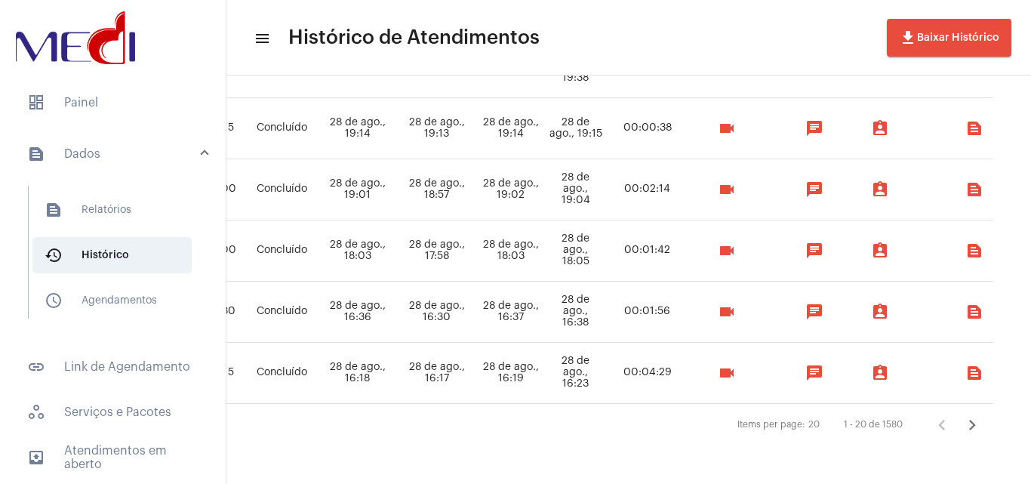
scroll to position [1151, 0]
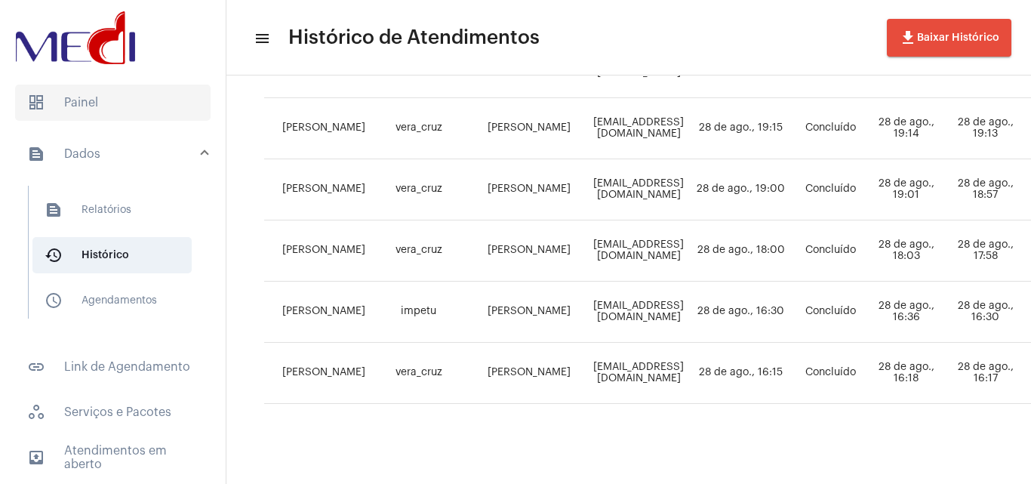
click at [129, 103] on span "dashboard Painel" at bounding box center [113, 103] width 196 height 36
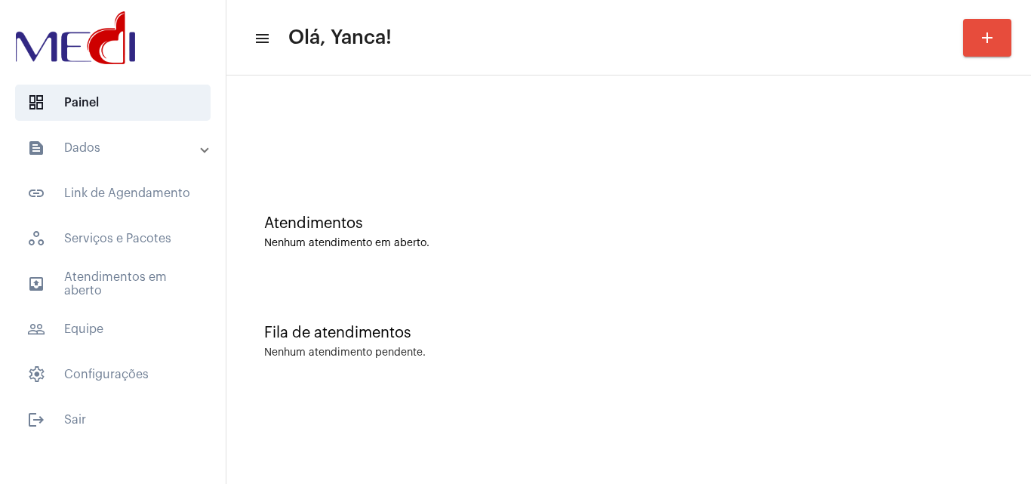
click at [32, 124] on mat-list "dashboard Painel text_snippet_outlined Dados text_snippet_outlined Relatórios h…" at bounding box center [113, 258] width 226 height 359
click at [81, 146] on mat-panel-title "text_snippet_outlined Dados" at bounding box center [114, 148] width 174 height 18
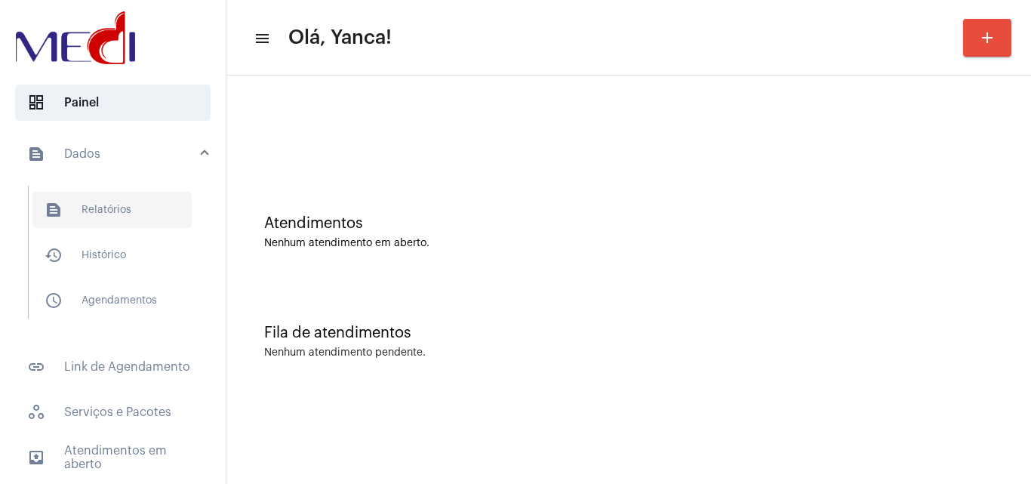
click at [131, 223] on span "text_snippet_outlined Relatórios" at bounding box center [111, 210] width 159 height 36
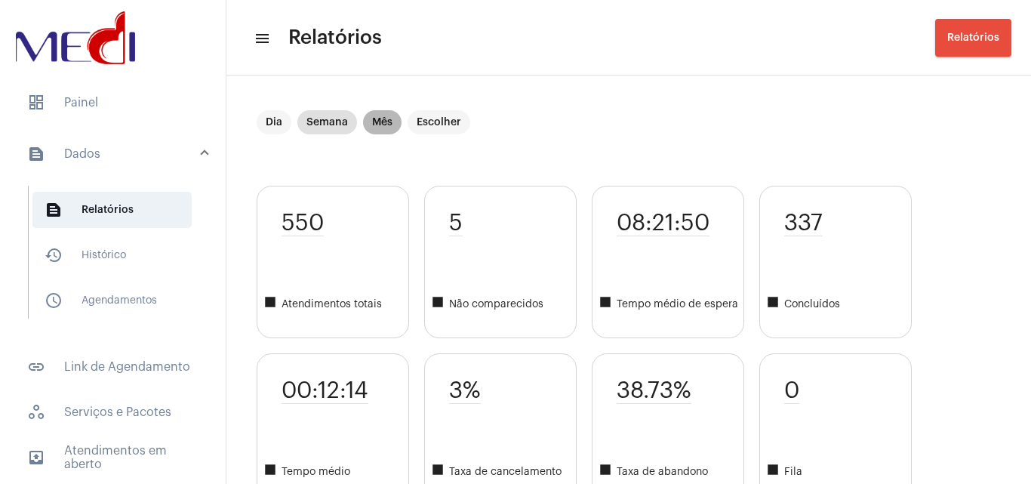
click at [383, 124] on mat-chip "Mês" at bounding box center [382, 122] width 39 height 24
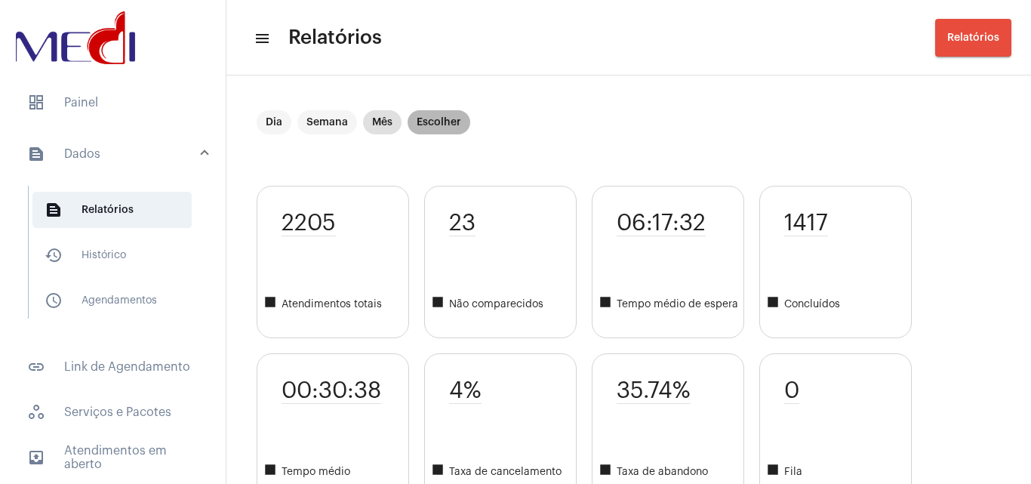
click at [433, 119] on mat-chip "Escolher" at bounding box center [439, 122] width 63 height 24
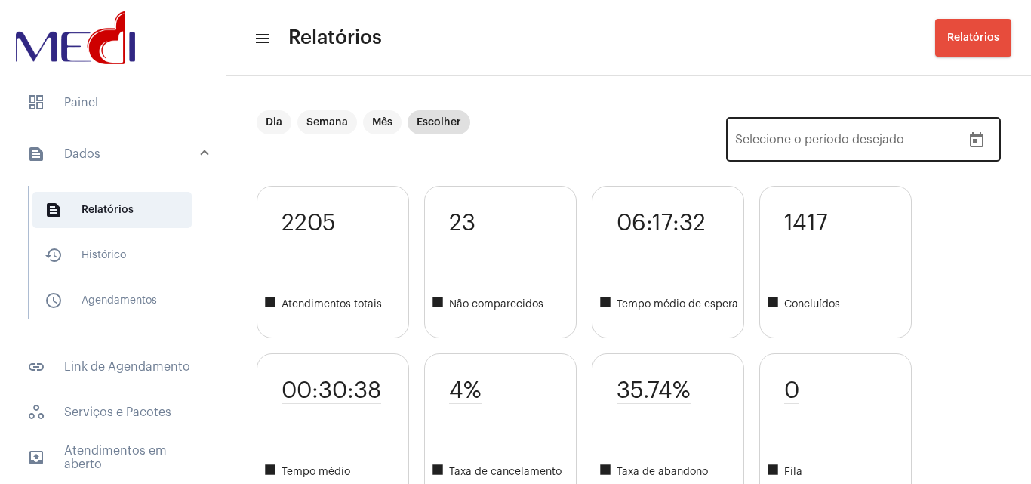
click at [926, 146] on div "Data de início –" at bounding box center [848, 143] width 226 height 14
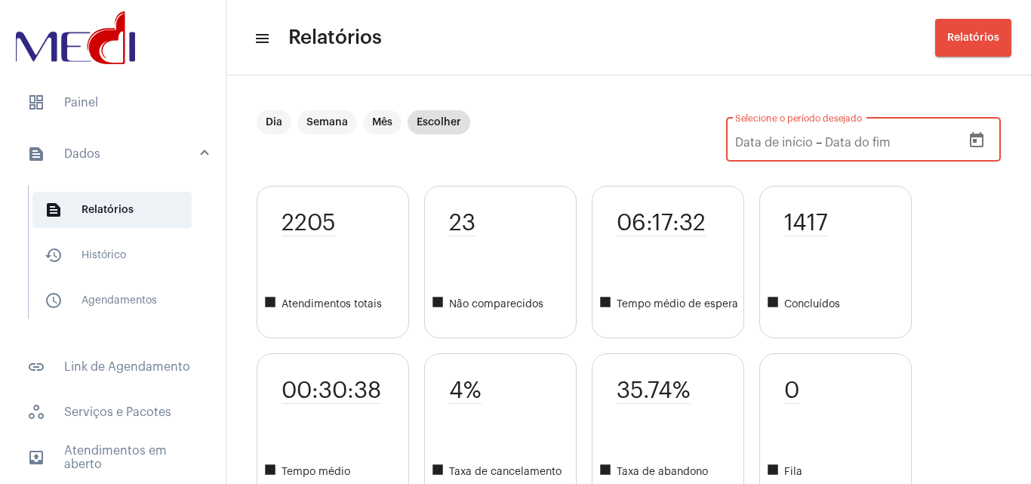
click at [970, 141] on icon "Open calendar" at bounding box center [977, 139] width 14 height 15
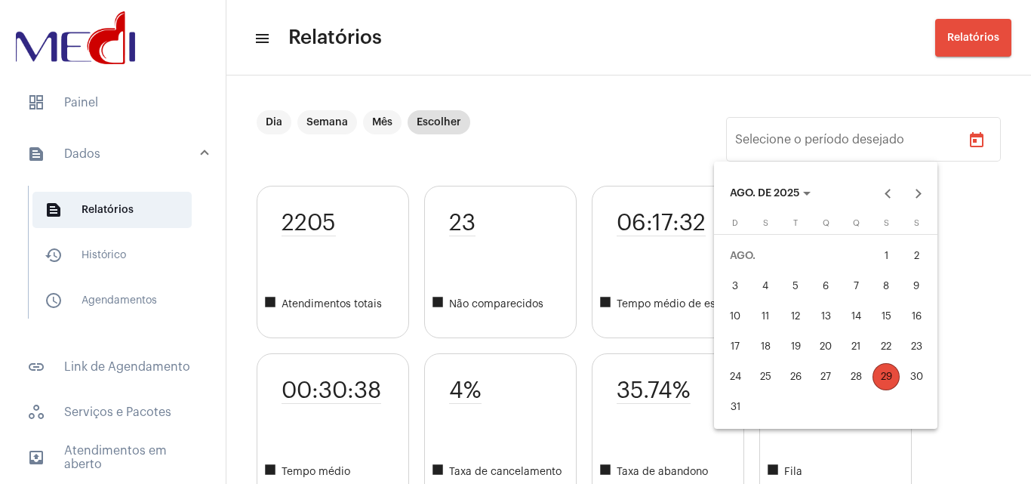
click at [895, 258] on div "1" at bounding box center [886, 255] width 27 height 27
type input "[DATE]"
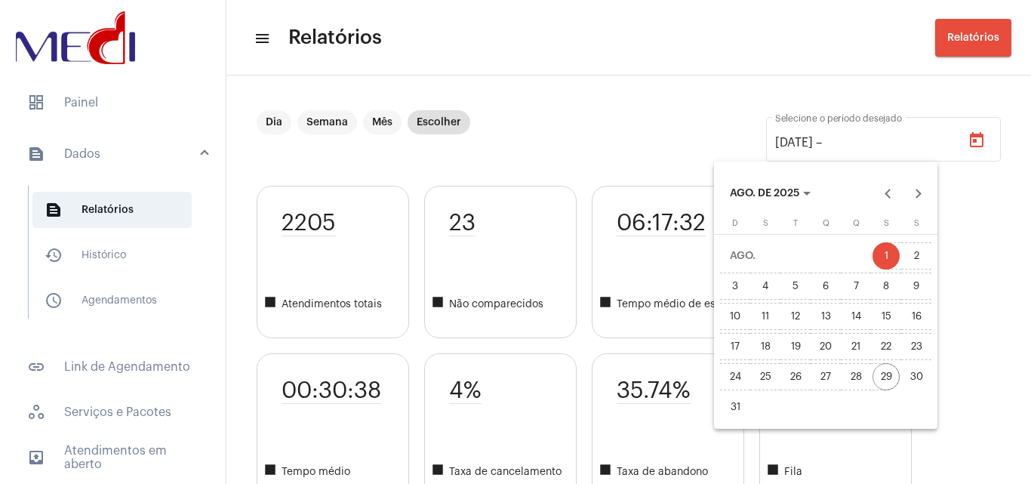
click at [888, 379] on div "29" at bounding box center [886, 376] width 27 height 27
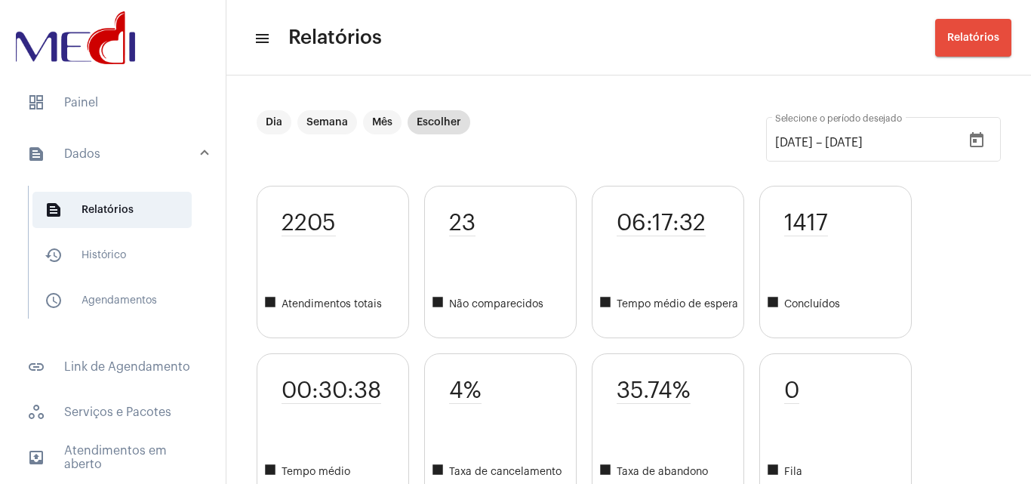
click at [971, 36] on span "Relatórios" at bounding box center [973, 37] width 52 height 11
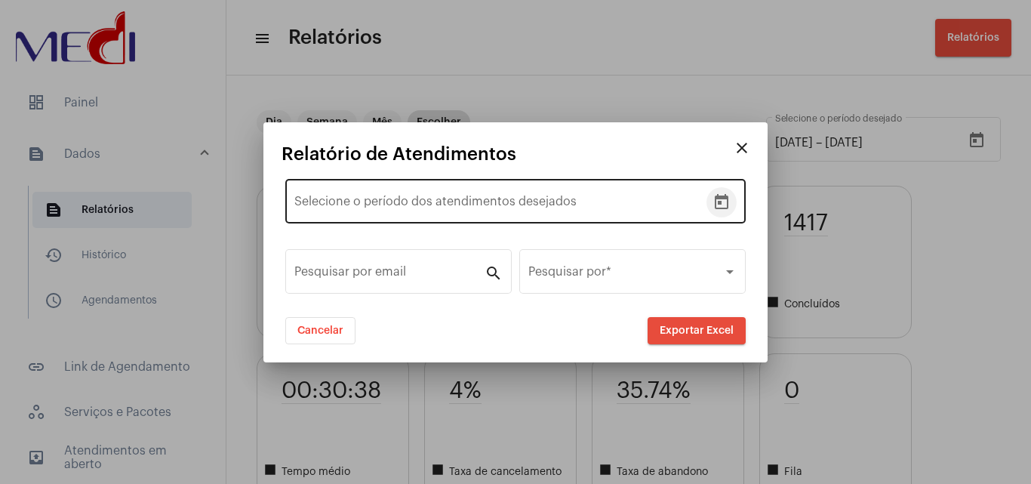
click at [730, 199] on icon "Open calendar" at bounding box center [722, 202] width 18 height 18
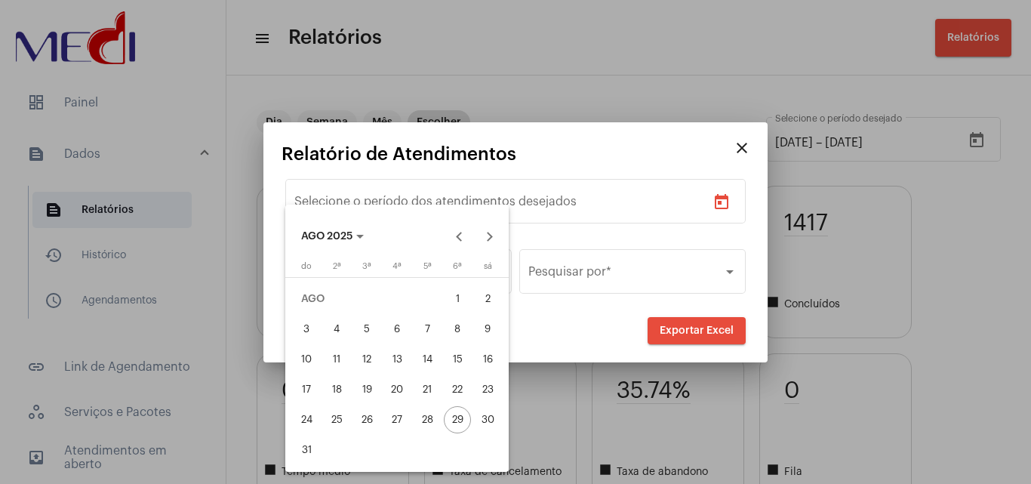
click at [465, 305] on div "1" at bounding box center [457, 298] width 27 height 27
type input "[DATE]"
click at [457, 416] on div "29" at bounding box center [457, 419] width 27 height 27
type input "[DATE]"
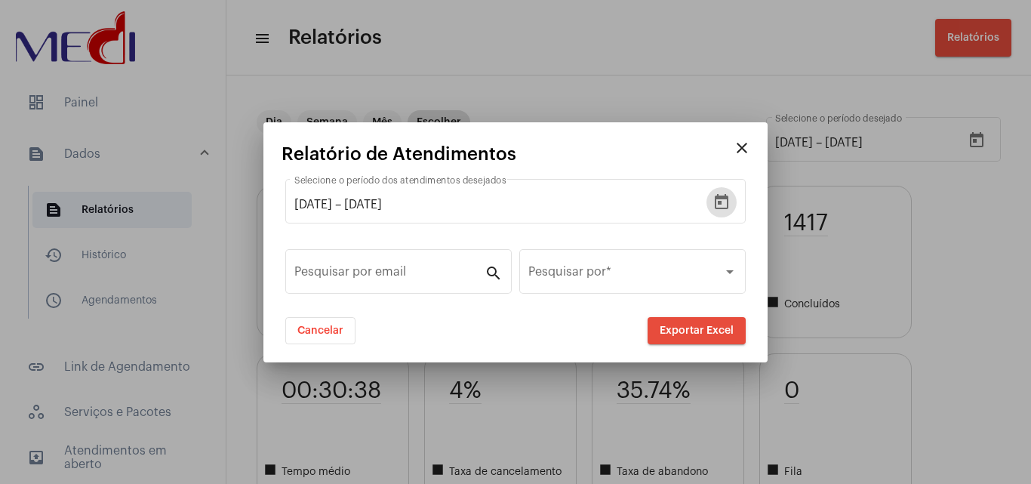
click at [733, 339] on button "Exportar Excel" at bounding box center [697, 330] width 98 height 27
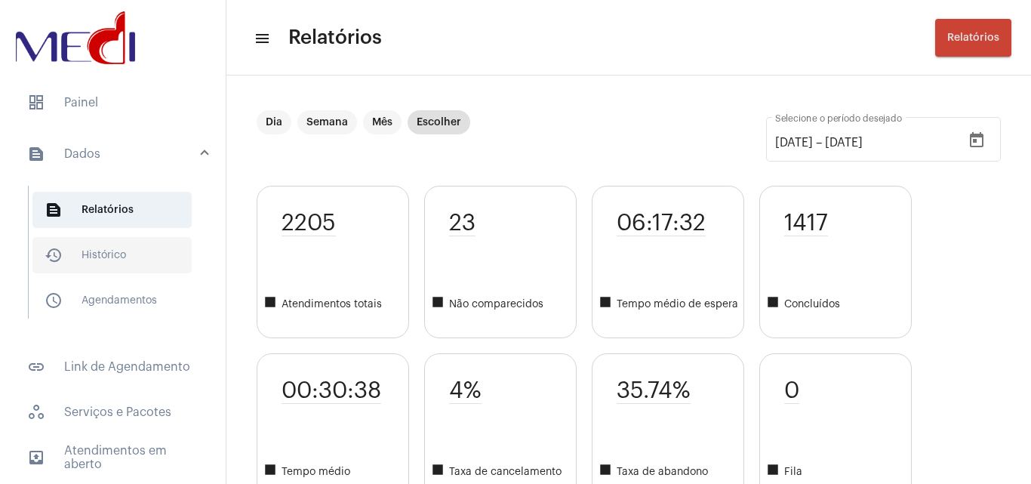
click at [129, 266] on span "history_outlined Histórico" at bounding box center [111, 255] width 159 height 36
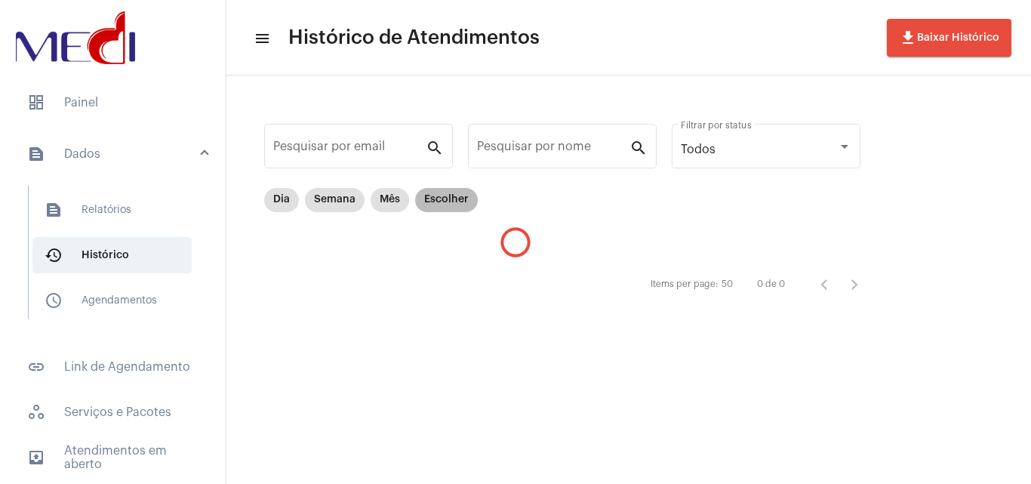
click at [461, 199] on mat-chip "Escolher" at bounding box center [446, 200] width 63 height 24
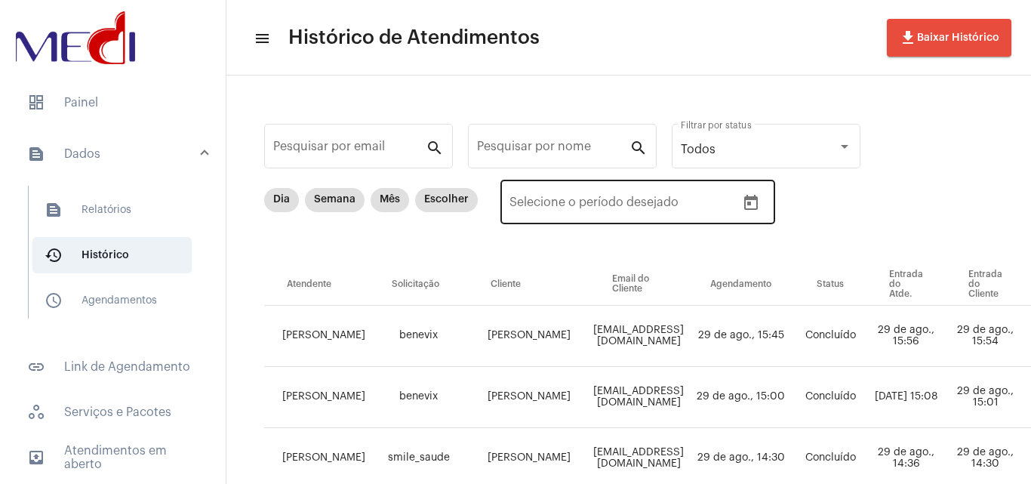
click at [762, 205] on button "Open calendar" at bounding box center [751, 203] width 30 height 30
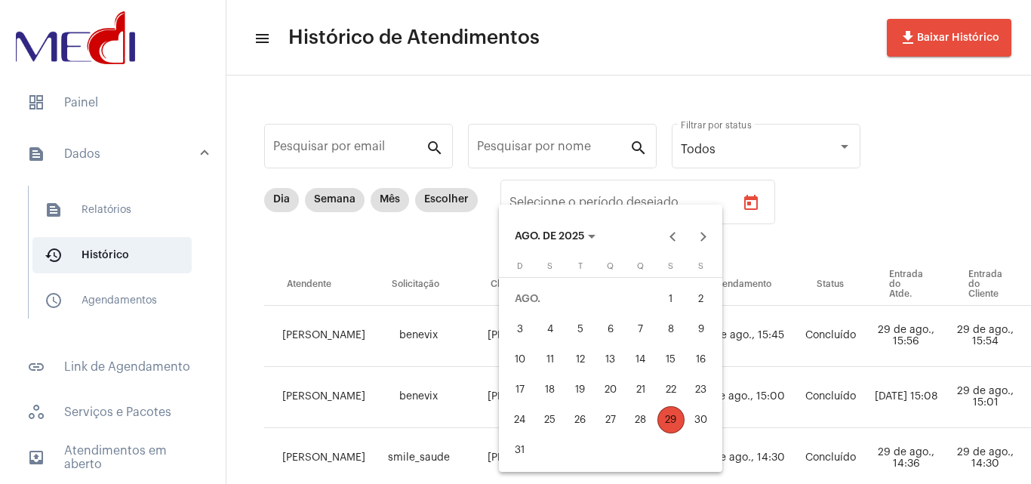
click at [679, 387] on div "22" at bounding box center [671, 389] width 27 height 27
type input "[DATE]"
click at [679, 387] on div "22" at bounding box center [671, 389] width 27 height 27
type input "[DATE]"
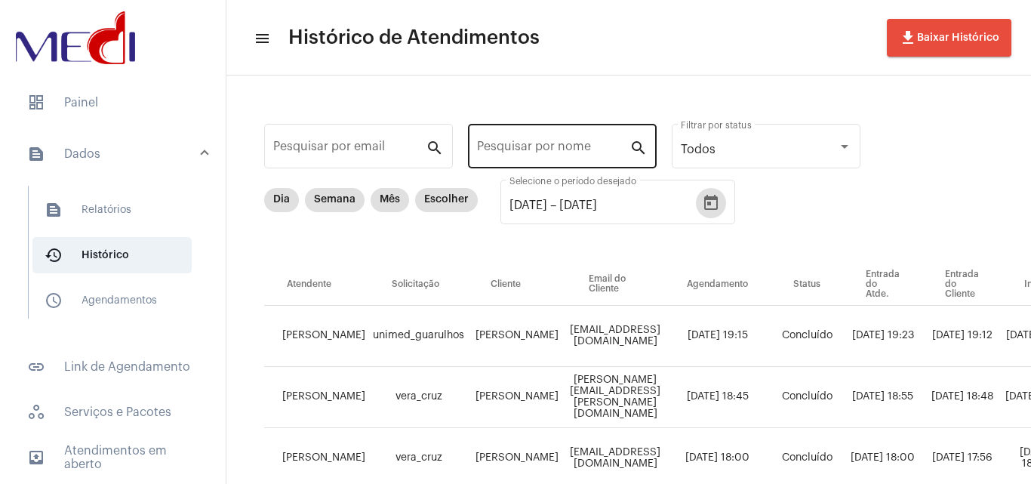
click at [583, 144] on input "Pesquisar por nome" at bounding box center [553, 150] width 152 height 14
paste input "Total Geral de Vidas (90 dias) [PERSON_NAME]"
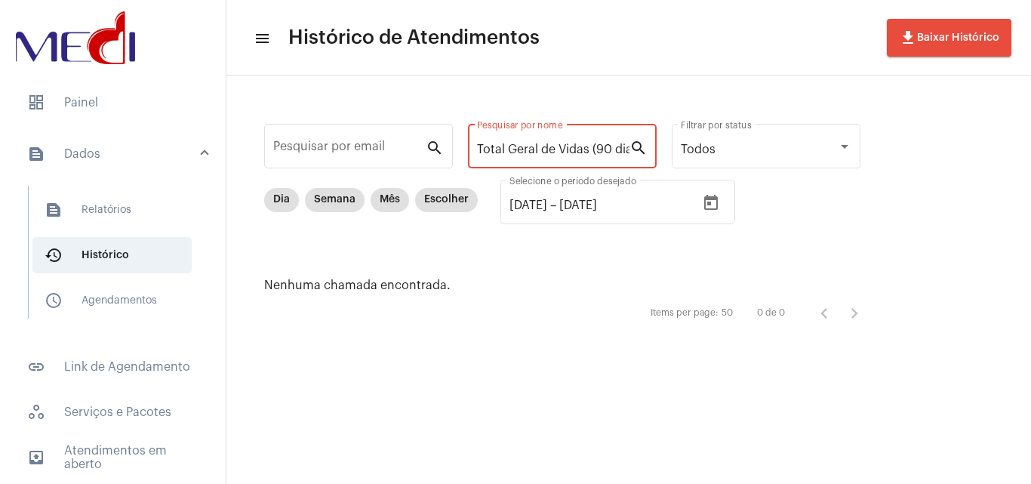
drag, startPoint x: 497, startPoint y: 147, endPoint x: 129, endPoint y: 127, distance: 368.2
click at [129, 127] on mat-sidenav-container "dashboard Painel text_snippet_outlined Dados text_snippet_outlined Relatórios h…" at bounding box center [515, 242] width 1031 height 484
drag, startPoint x: 519, startPoint y: 149, endPoint x: 840, endPoint y: 178, distance: 322.2
click at [840, 178] on div "Pesquisar por email search [PERSON_NAME] MAFRA Pesquisar por nome search Todos …" at bounding box center [570, 224] width 657 height 266
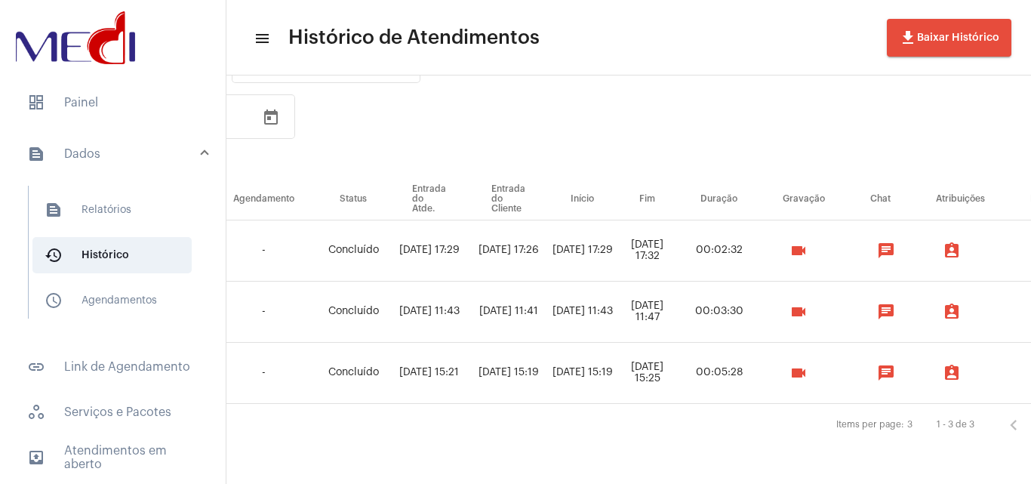
scroll to position [97, 448]
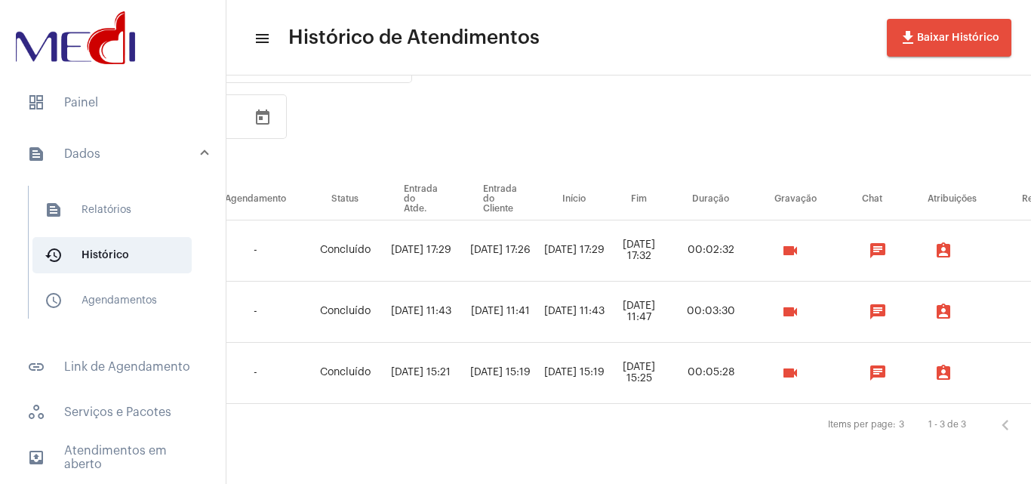
type input "[PERSON_NAME]"
click at [799, 364] on mat-icon "videocam" at bounding box center [790, 373] width 18 height 18
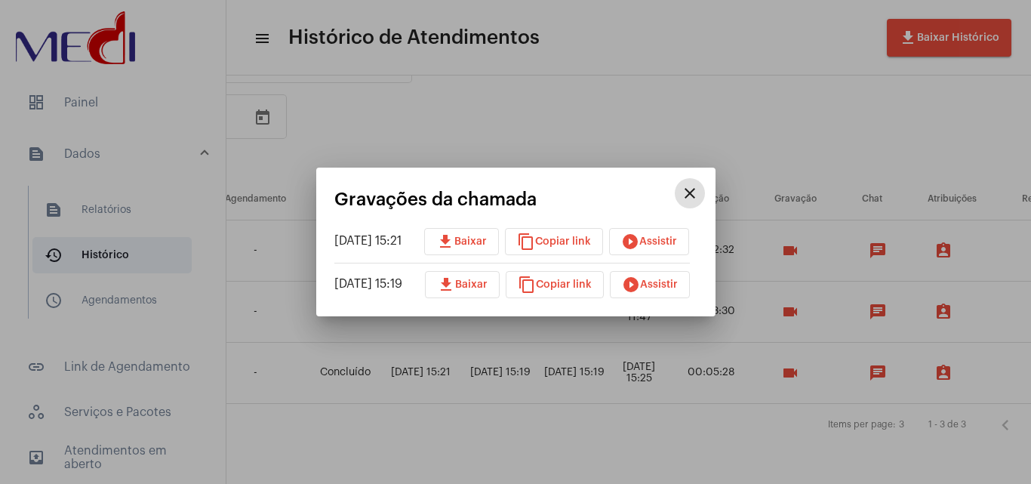
click at [677, 244] on span "play_circle_filled Assistir" at bounding box center [649, 241] width 56 height 11
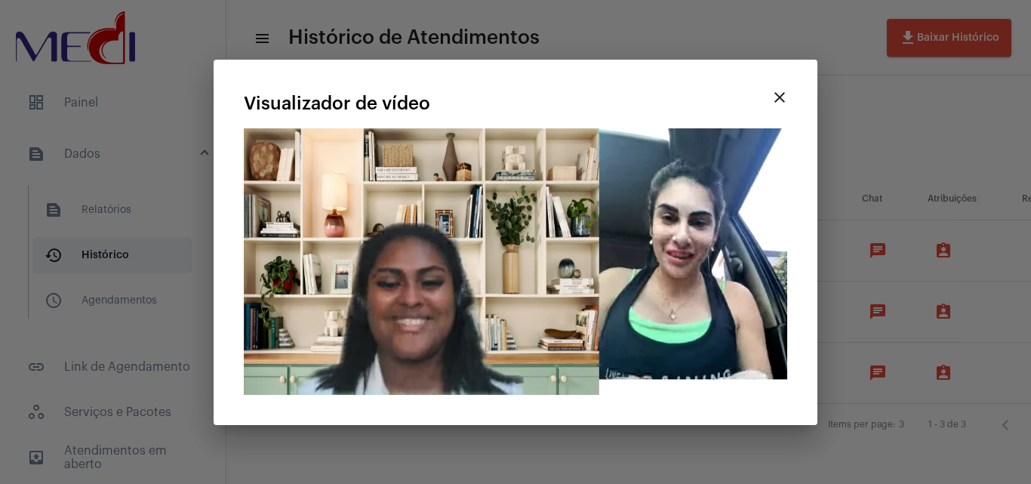
click at [784, 88] on mat-icon "close" at bounding box center [780, 97] width 18 height 18
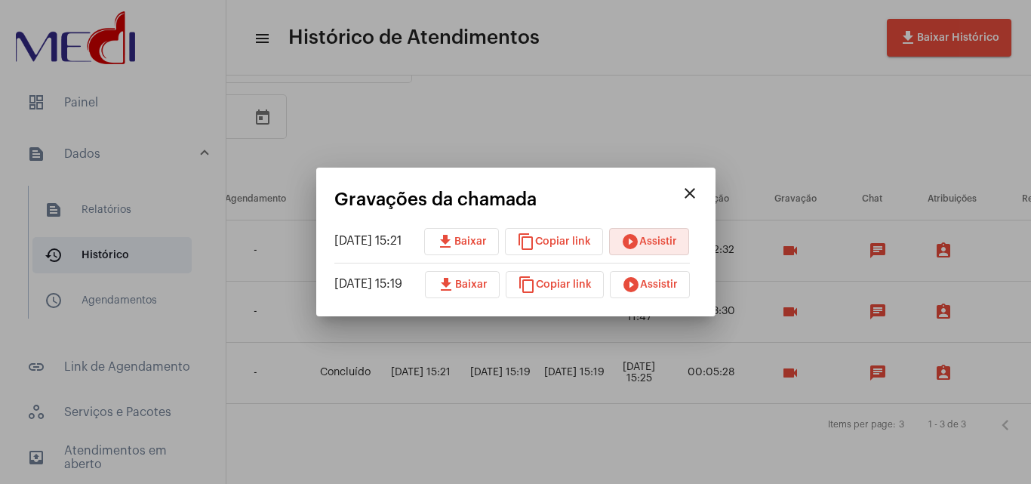
click at [660, 292] on button "play_circle_filled Assistir" at bounding box center [650, 284] width 80 height 27
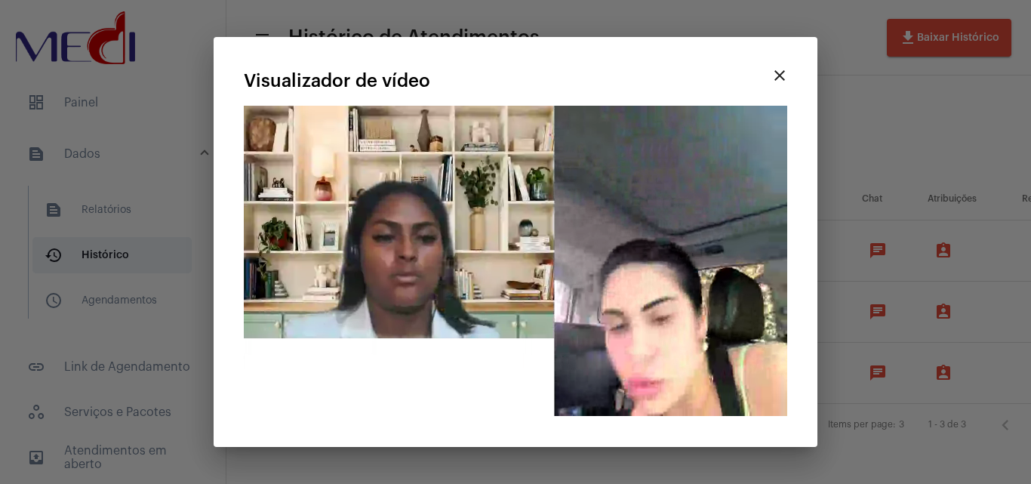
click at [781, 85] on mat-icon "close" at bounding box center [780, 75] width 18 height 18
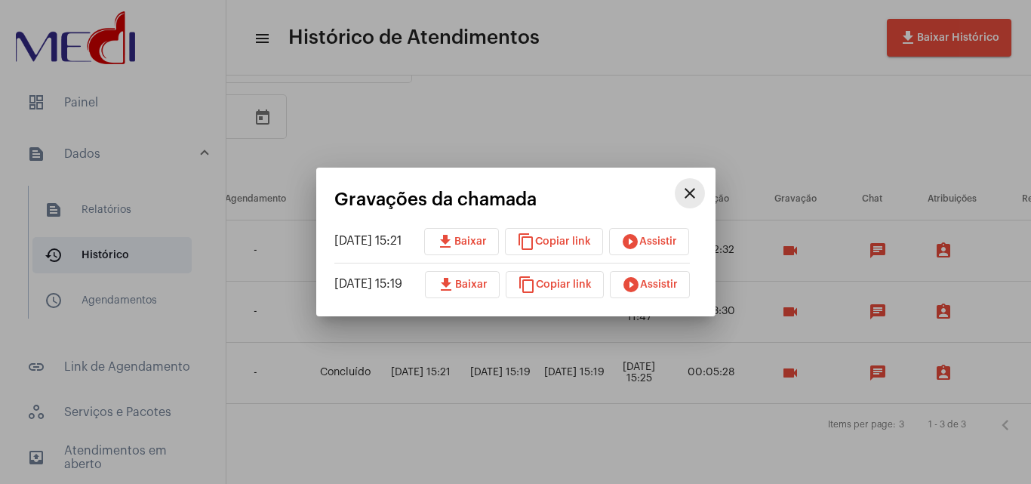
click at [699, 191] on mat-icon "close" at bounding box center [690, 193] width 18 height 18
